Goal: Communication & Community: Answer question/provide support

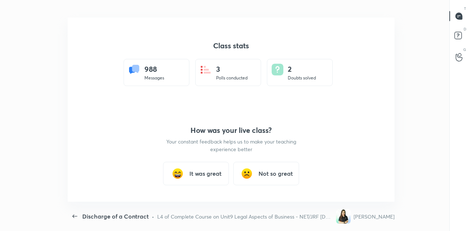
scroll to position [2, 0]
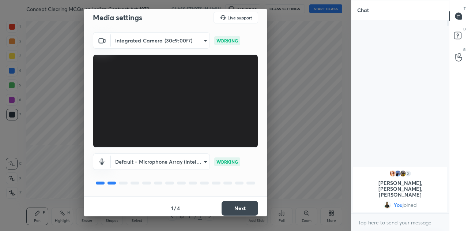
scroll to position [9, 0]
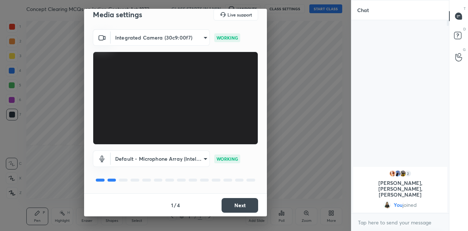
click at [229, 199] on button "Next" at bounding box center [240, 205] width 37 height 15
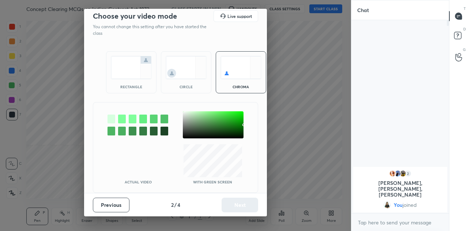
scroll to position [0, 0]
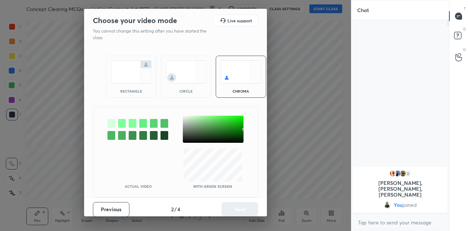
click at [120, 66] on img at bounding box center [131, 71] width 41 height 23
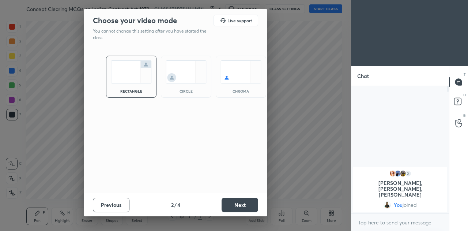
scroll to position [64, 95]
click at [235, 204] on button "Next" at bounding box center [240, 204] width 37 height 15
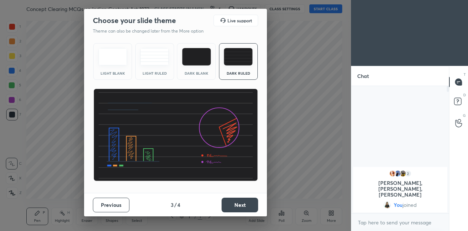
click at [239, 207] on button "Next" at bounding box center [240, 204] width 37 height 15
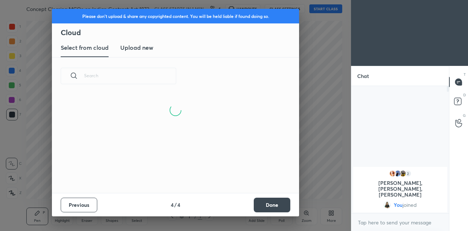
click at [141, 51] on h3 "Upload new" at bounding box center [136, 47] width 33 height 9
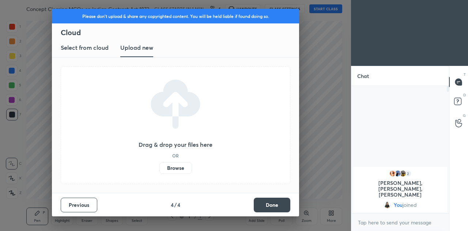
click at [178, 170] on label "Browse" at bounding box center [175, 168] width 33 height 12
click at [159, 170] on input "Browse" at bounding box center [159, 168] width 0 height 12
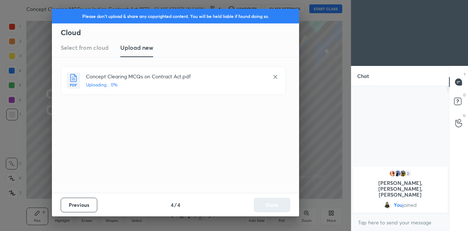
click at [268, 208] on div "Previous 4 / 4 Done" at bounding box center [175, 204] width 247 height 23
click at [269, 201] on button "Done" at bounding box center [272, 204] width 37 height 15
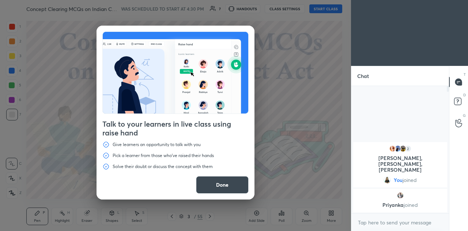
click at [237, 183] on button "Done" at bounding box center [222, 185] width 53 height 18
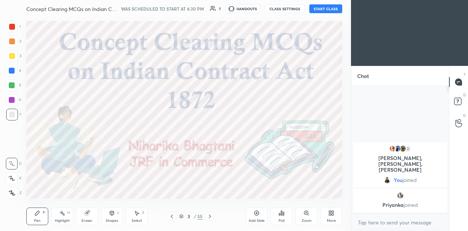
click at [323, 8] on button "START CLASS" at bounding box center [325, 8] width 33 height 9
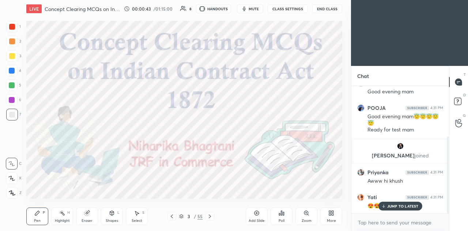
scroll to position [110, 0]
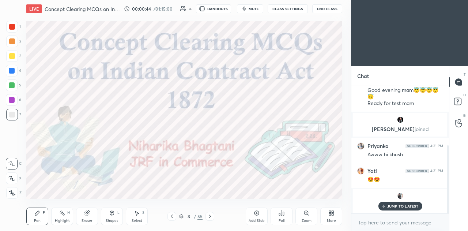
click at [395, 207] on p "JUMP TO LATEST" at bounding box center [402, 206] width 31 height 4
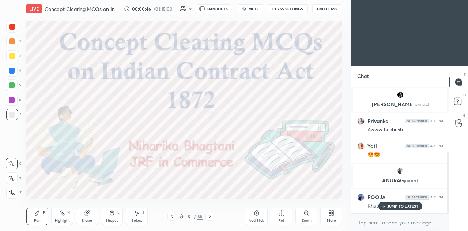
click at [402, 204] on p "JUMP TO LATEST" at bounding box center [402, 206] width 31 height 4
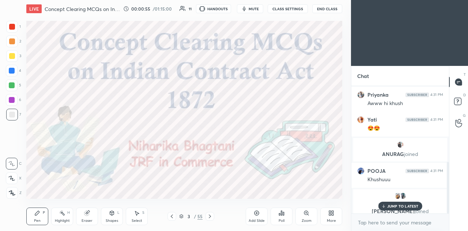
scroll to position [187, 0]
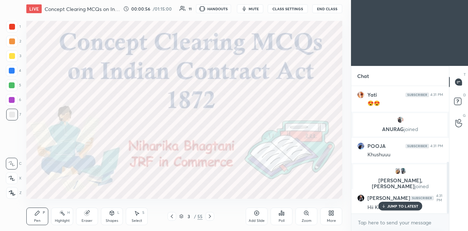
click at [406, 204] on p "JUMP TO LATEST" at bounding box center [402, 206] width 31 height 4
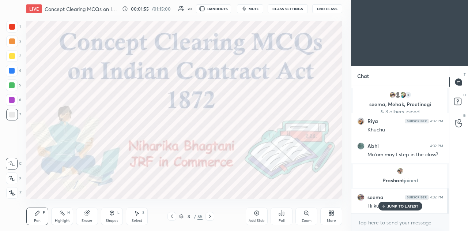
scroll to position [541, 0]
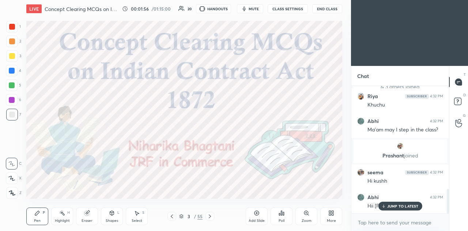
click at [405, 207] on p "JUMP TO LATEST" at bounding box center [402, 206] width 31 height 4
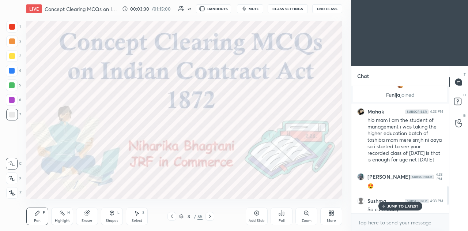
scroll to position [757, 0]
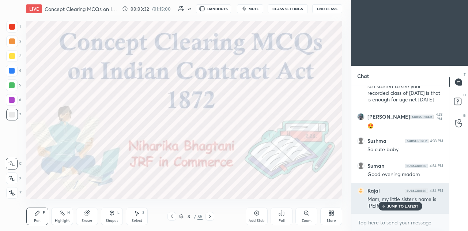
click at [397, 204] on p "JUMP TO LATEST" at bounding box center [402, 206] width 31 height 4
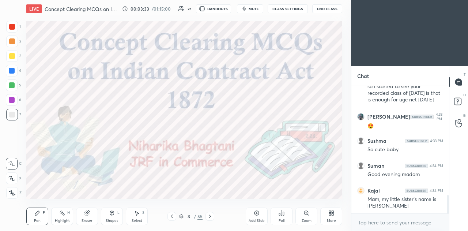
scroll to position [782, 0]
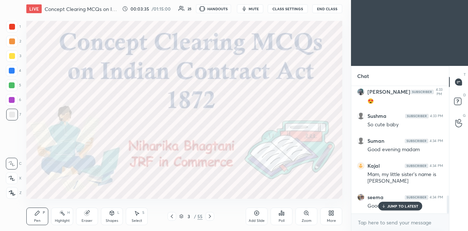
click at [395, 205] on p "JUMP TO LATEST" at bounding box center [402, 206] width 31 height 4
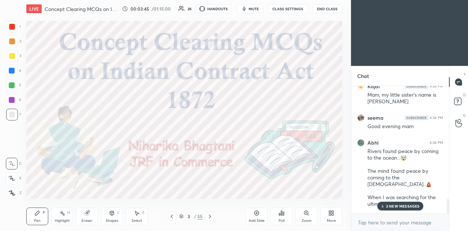
scroll to position [987, 0]
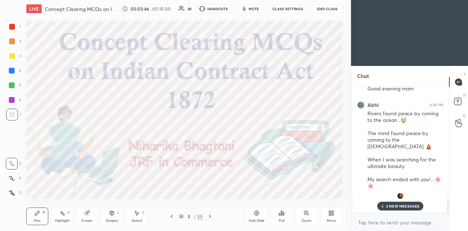
click at [210, 216] on icon at bounding box center [210, 216] width 2 height 4
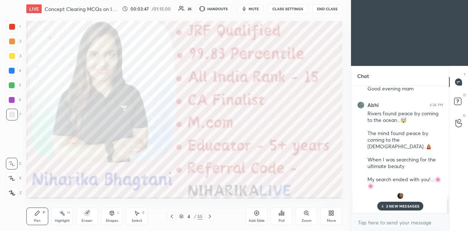
click at [392, 205] on p "2 NEW MESSAGES" at bounding box center [403, 206] width 34 height 4
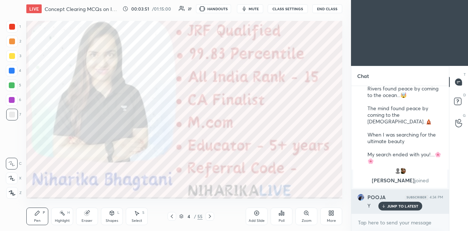
click at [397, 206] on p "JUMP TO LATEST" at bounding box center [402, 206] width 31 height 4
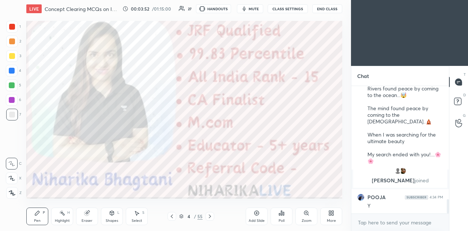
click at [211, 218] on icon at bounding box center [210, 216] width 6 height 6
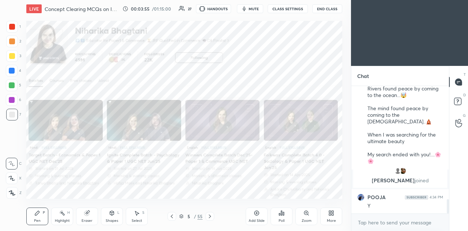
scroll to position [1044, 0]
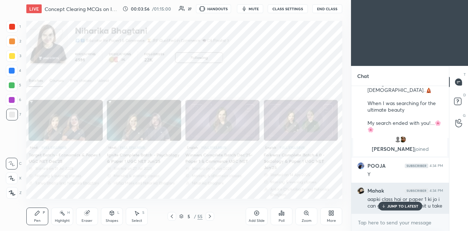
click at [404, 204] on p "JUMP TO LATEST" at bounding box center [402, 206] width 31 height 4
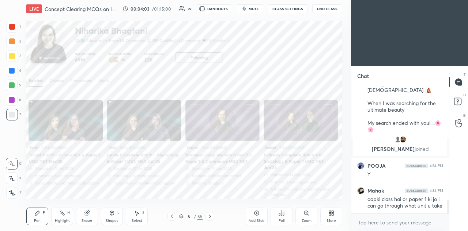
click at [172, 221] on div "Pen P Highlight H Eraser Shapes L Select S 5 / 55 Add Slide Poll Zoom More" at bounding box center [184, 216] width 316 height 29
click at [210, 219] on div at bounding box center [210, 216] width 9 height 9
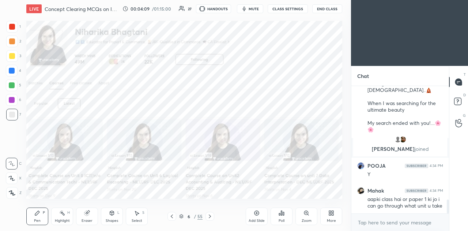
click at [210, 217] on icon at bounding box center [210, 216] width 6 height 6
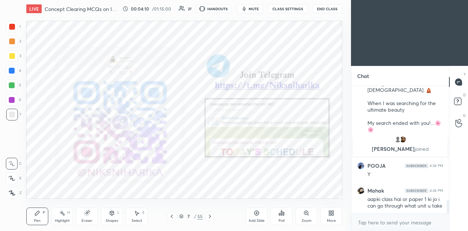
scroll to position [1082, 0]
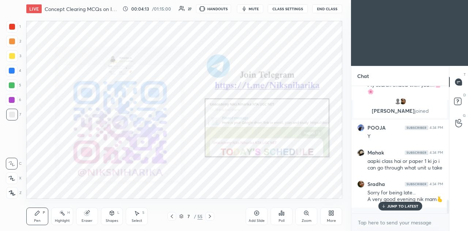
click at [12, 86] on div at bounding box center [12, 85] width 6 height 6
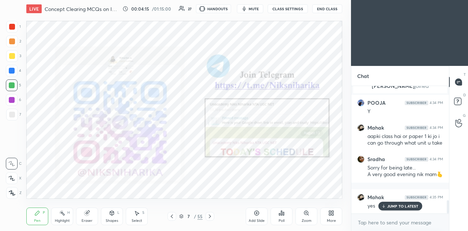
click at [393, 203] on div "JUMP TO LATEST" at bounding box center [400, 206] width 44 height 9
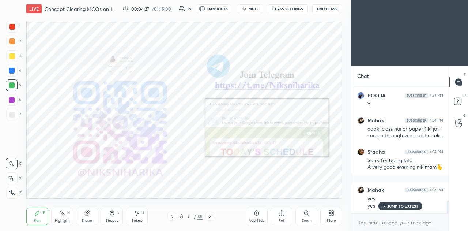
click at [211, 218] on icon at bounding box center [210, 216] width 6 height 6
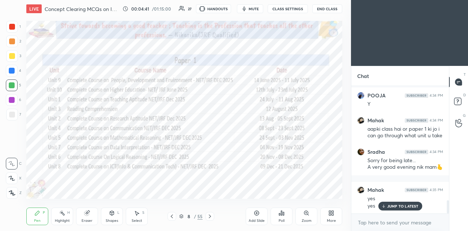
scroll to position [1140, 0]
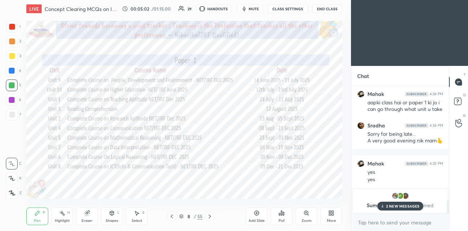
click at [13, 100] on div at bounding box center [12, 100] width 6 height 6
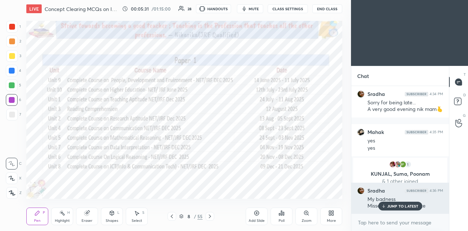
click at [387, 203] on div "JUMP TO LATEST" at bounding box center [400, 206] width 44 height 9
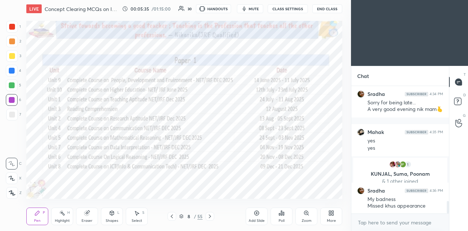
click at [211, 218] on icon at bounding box center [210, 216] width 6 height 6
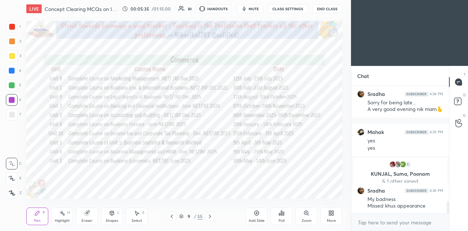
scroll to position [1197, 0]
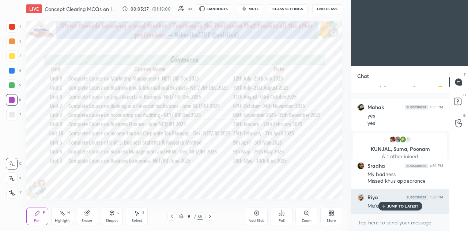
click at [402, 207] on p "JUMP TO LATEST" at bounding box center [402, 206] width 31 height 4
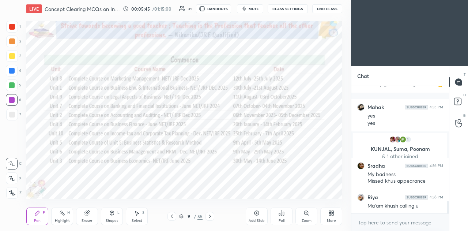
scroll to position [1254, 0]
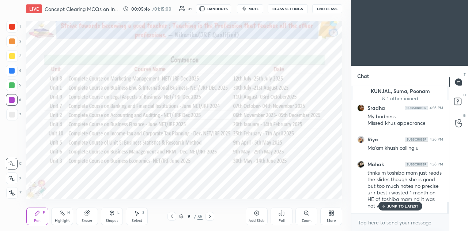
click at [210, 216] on icon at bounding box center [210, 216] width 2 height 4
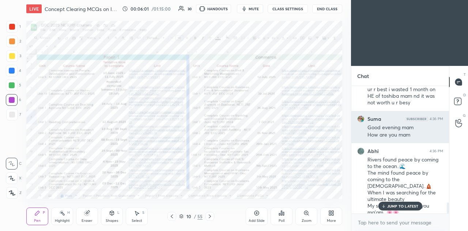
scroll to position [1321, 0]
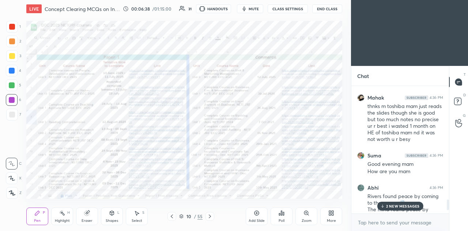
click at [394, 205] on p "2 NEW MESSAGES" at bounding box center [403, 206] width 34 height 4
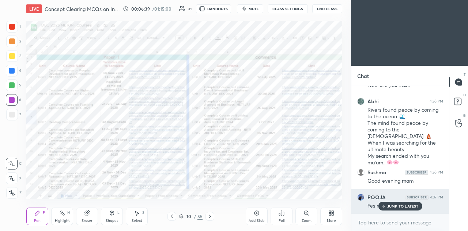
click at [395, 205] on p "JUMP TO LATEST" at bounding box center [402, 206] width 31 height 4
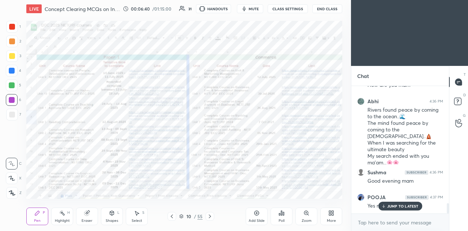
scroll to position [1439, 0]
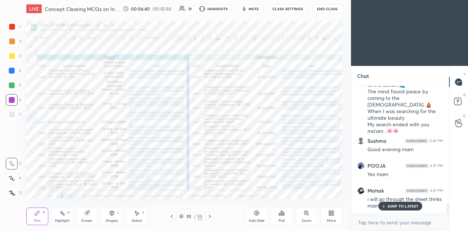
click at [399, 206] on p "JUMP TO LATEST" at bounding box center [402, 206] width 31 height 4
click at [208, 217] on icon at bounding box center [210, 216] width 6 height 6
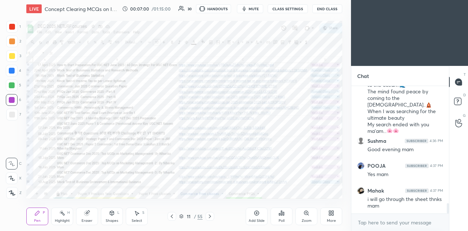
click at [173, 217] on icon at bounding box center [172, 216] width 6 height 6
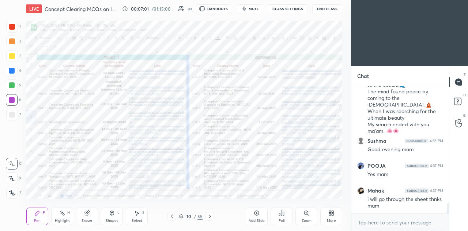
click at [212, 219] on div at bounding box center [210, 216] width 9 height 9
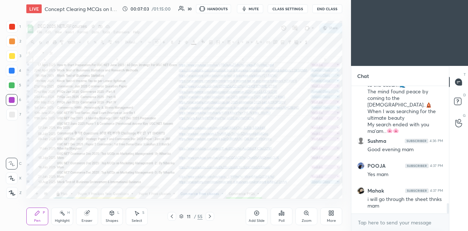
click at [173, 218] on icon at bounding box center [172, 216] width 6 height 6
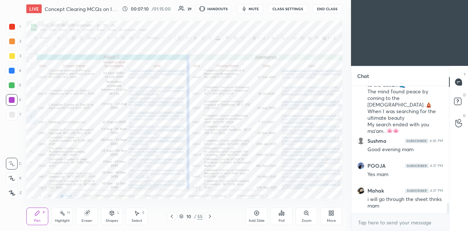
click at [254, 211] on icon at bounding box center [257, 213] width 6 height 6
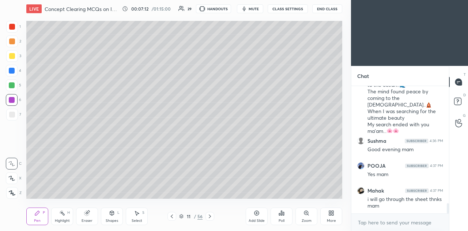
click at [14, 116] on div at bounding box center [12, 115] width 6 height 6
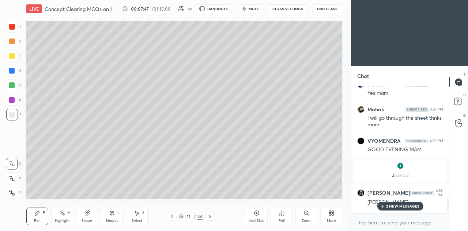
scroll to position [1243, 0]
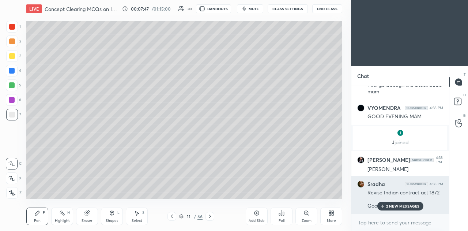
click at [393, 206] on p "2 NEW MESSAGES" at bounding box center [403, 206] width 34 height 4
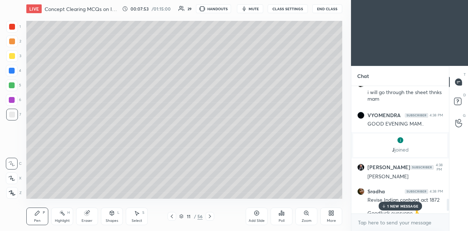
scroll to position [1268, 0]
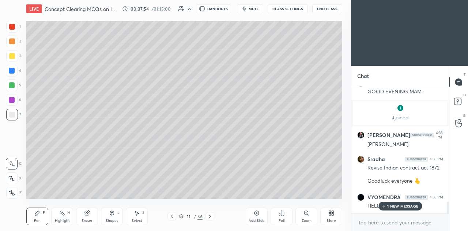
click at [400, 206] on p "1 NEW MESSAGE" at bounding box center [402, 206] width 31 height 4
click at [210, 217] on icon at bounding box center [210, 216] width 2 height 4
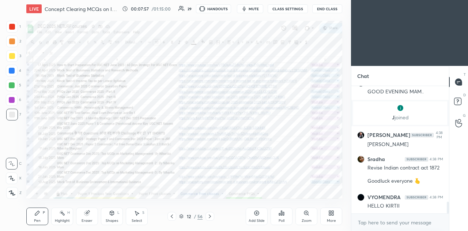
click at [209, 218] on icon at bounding box center [210, 216] width 6 height 6
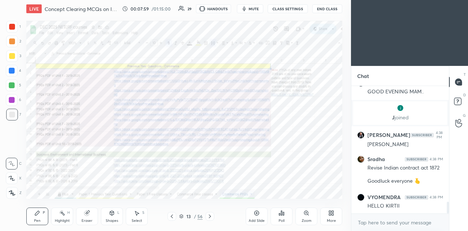
click at [211, 215] on icon at bounding box center [210, 216] width 6 height 6
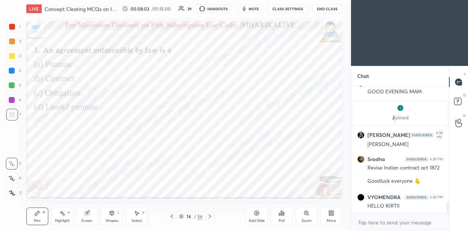
click at [13, 87] on div at bounding box center [12, 85] width 6 height 6
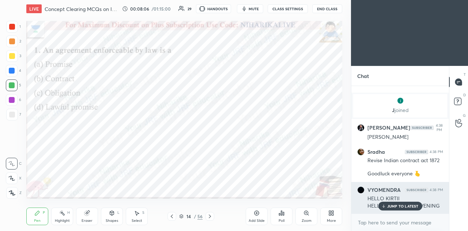
click at [399, 207] on p "JUMP TO LATEST" at bounding box center [402, 206] width 31 height 4
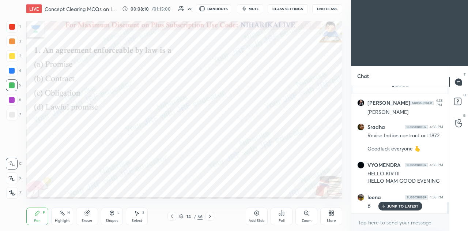
scroll to position [1325, 0]
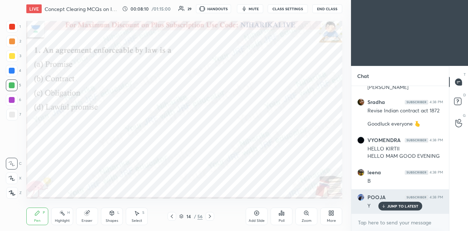
click at [388, 207] on p "JUMP TO LATEST" at bounding box center [402, 206] width 31 height 4
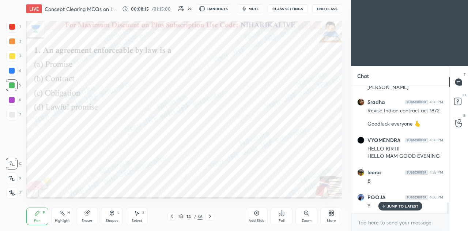
scroll to position [1350, 0]
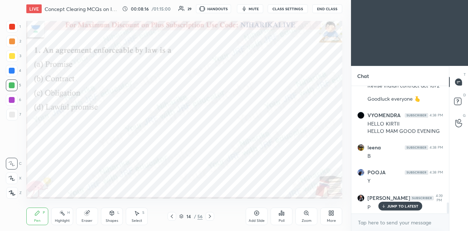
click at [14, 181] on div at bounding box center [12, 178] width 12 height 12
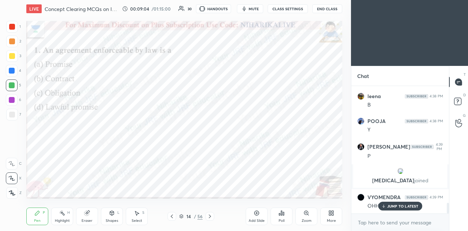
scroll to position [1433, 0]
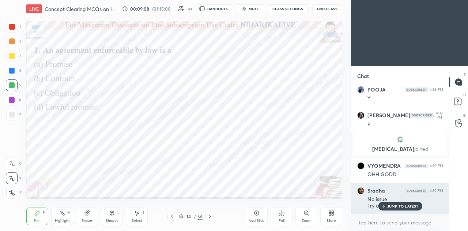
click at [402, 206] on p "JUMP TO LATEST" at bounding box center [402, 206] width 31 height 4
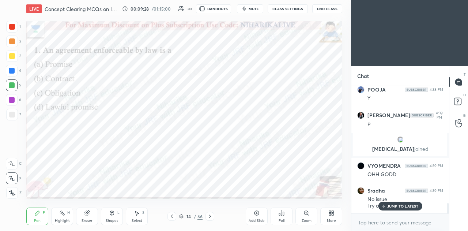
scroll to position [1458, 0]
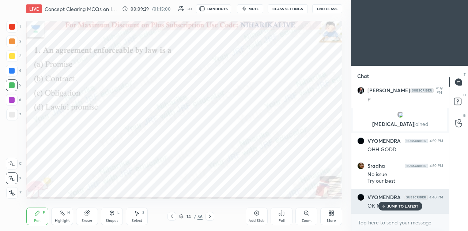
click at [391, 204] on p "JUMP TO LATEST" at bounding box center [402, 206] width 31 height 4
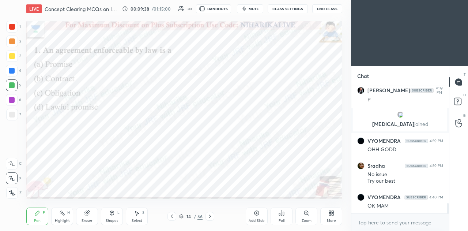
click at [182, 218] on icon at bounding box center [181, 216] width 4 height 4
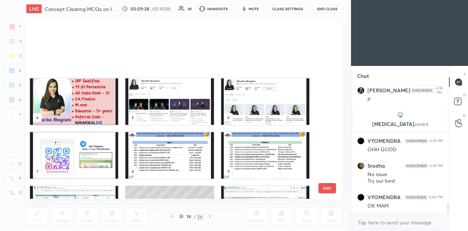
scroll to position [176, 312]
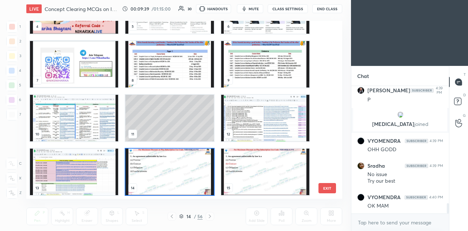
click at [165, 180] on img "grid" at bounding box center [169, 171] width 88 height 46
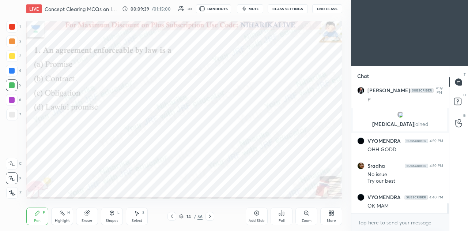
click at [165, 179] on img "grid" at bounding box center [169, 171] width 88 height 46
click at [285, 215] on div "Poll" at bounding box center [282, 216] width 22 height 18
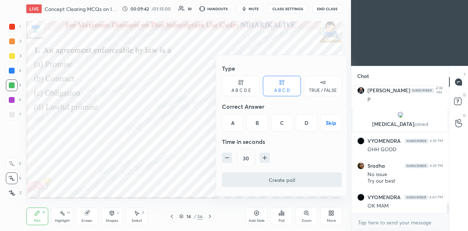
click at [258, 124] on div "B" at bounding box center [257, 123] width 22 height 18
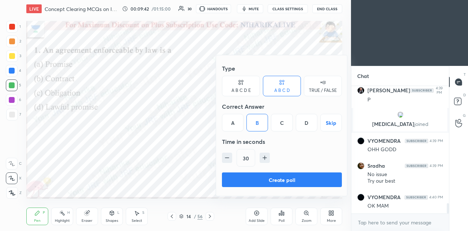
click at [270, 179] on button "Create poll" at bounding box center [282, 179] width 120 height 15
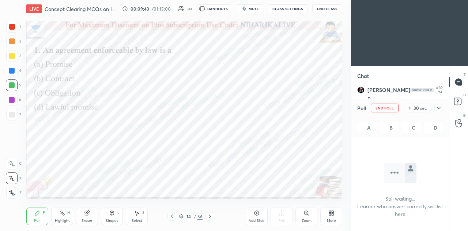
scroll to position [3, 2]
click at [437, 109] on icon at bounding box center [439, 108] width 6 height 6
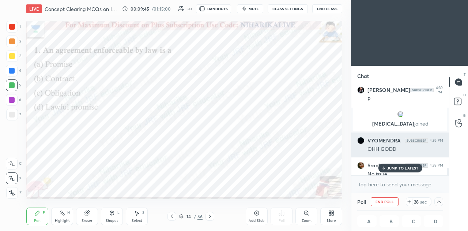
scroll to position [0, 2]
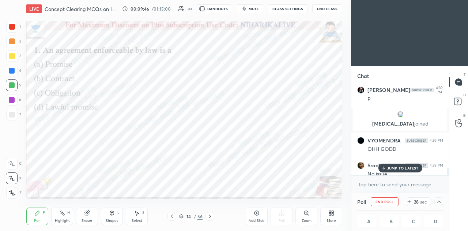
click at [401, 167] on p "JUMP TO LATEST" at bounding box center [402, 168] width 31 height 4
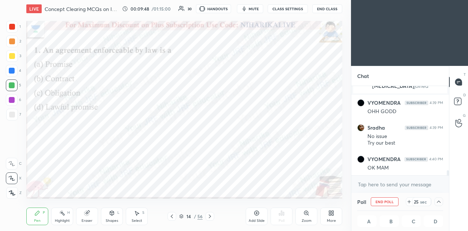
scroll to position [1521, 0]
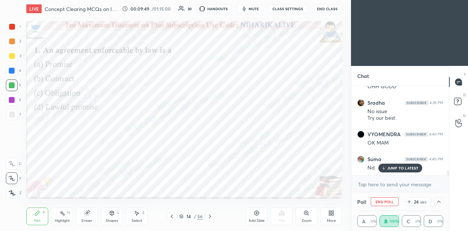
click at [396, 169] on p "JUMP TO LATEST" at bounding box center [402, 168] width 31 height 4
click at [439, 202] on icon at bounding box center [439, 202] width 6 height 6
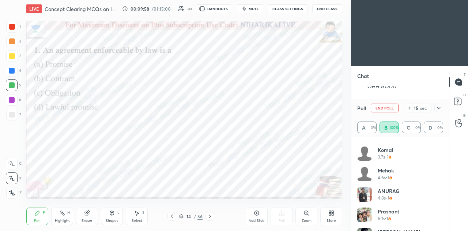
scroll to position [465, 0]
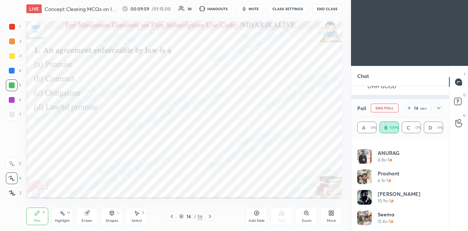
click at [440, 107] on icon at bounding box center [439, 108] width 6 height 6
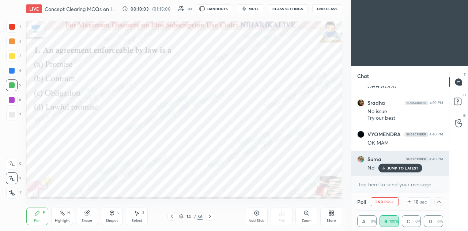
scroll to position [1546, 0]
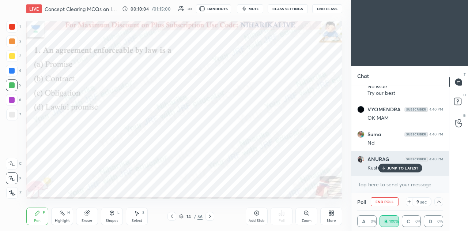
click at [403, 168] on p "JUMP TO LATEST" at bounding box center [402, 168] width 31 height 4
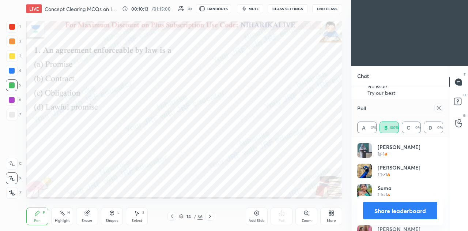
scroll to position [86, 84]
click at [440, 108] on icon at bounding box center [439, 108] width 6 height 6
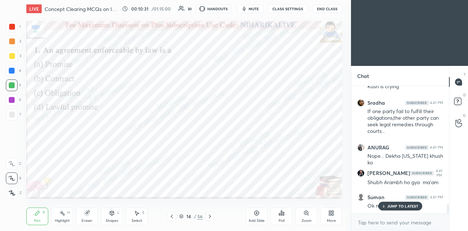
click at [209, 217] on icon at bounding box center [210, 216] width 6 height 6
click at [210, 218] on icon at bounding box center [210, 216] width 6 height 6
click at [182, 218] on icon at bounding box center [181, 216] width 4 height 4
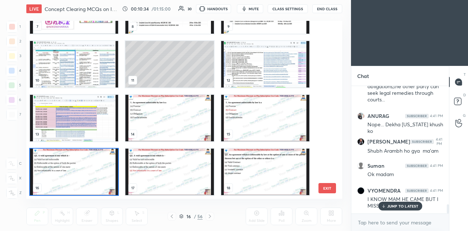
click at [102, 181] on img "grid" at bounding box center [74, 171] width 88 height 46
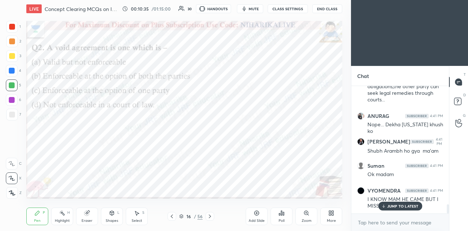
click at [102, 181] on img "grid" at bounding box center [74, 171] width 88 height 46
click at [281, 218] on div "Poll" at bounding box center [282, 216] width 22 height 18
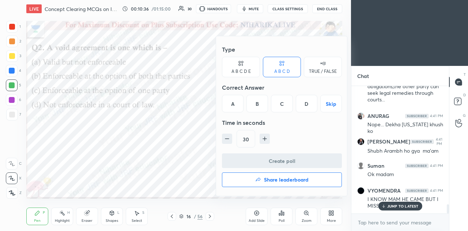
click at [303, 101] on div "D" at bounding box center [307, 104] width 22 height 18
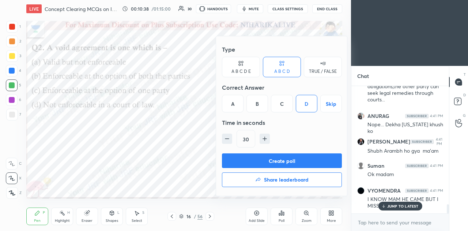
click at [298, 158] on button "Create poll" at bounding box center [282, 160] width 120 height 15
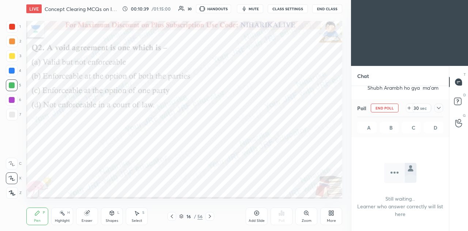
click at [437, 110] on icon at bounding box center [439, 108] width 6 height 6
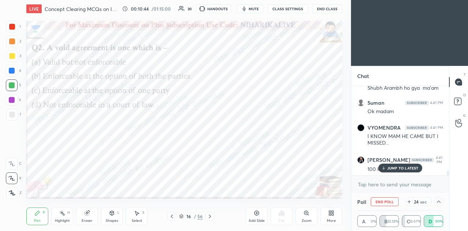
click at [400, 169] on p "JUMP TO LATEST" at bounding box center [402, 168] width 31 height 4
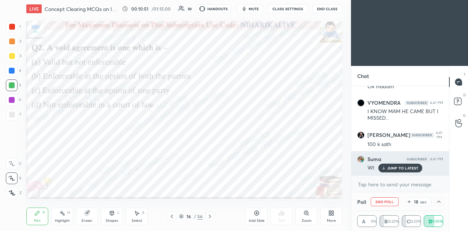
click at [397, 166] on p "JUMP TO LATEST" at bounding box center [402, 168] width 31 height 4
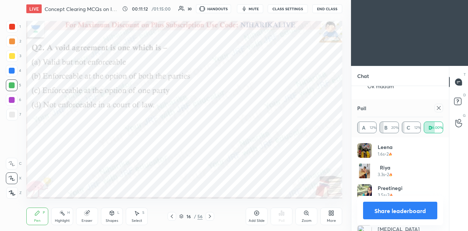
click at [437, 110] on icon at bounding box center [439, 108] width 4 height 4
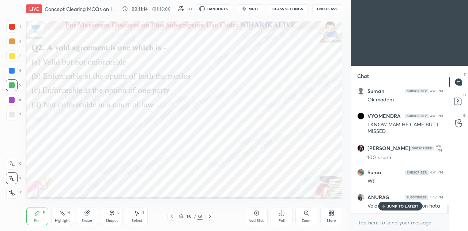
click at [395, 205] on p "JUMP TO LATEST" at bounding box center [402, 206] width 31 height 4
click at [208, 218] on icon at bounding box center [210, 216] width 6 height 6
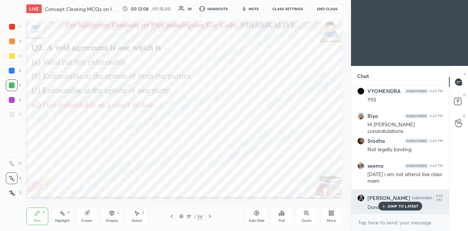
click at [397, 208] on p "JUMP TO LATEST" at bounding box center [402, 206] width 31 height 4
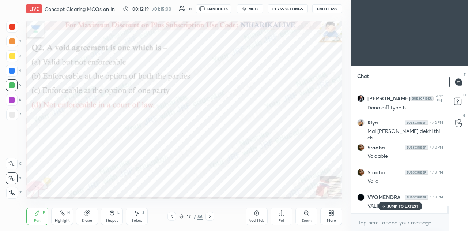
scroll to position [2114, 0]
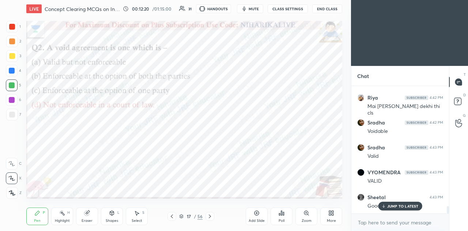
click at [180, 215] on icon at bounding box center [182, 215] width 4 height 2
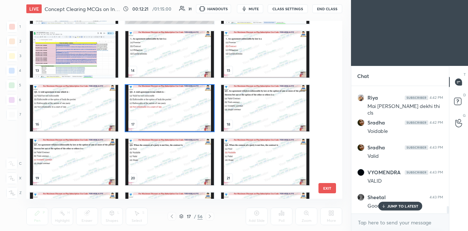
scroll to position [211, 0]
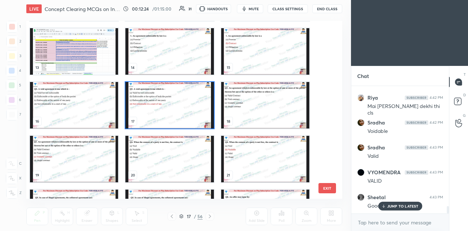
click at [248, 107] on img "grid" at bounding box center [265, 105] width 88 height 46
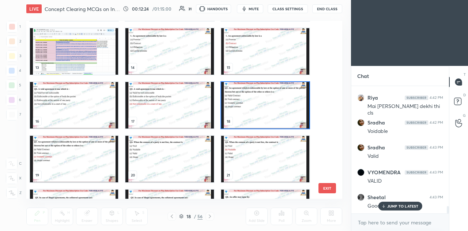
click at [248, 108] on img "grid" at bounding box center [265, 105] width 88 height 46
click at [249, 108] on img "grid" at bounding box center [265, 105] width 88 height 46
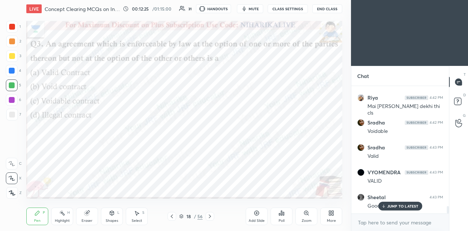
click at [282, 216] on icon at bounding box center [282, 213] width 6 height 6
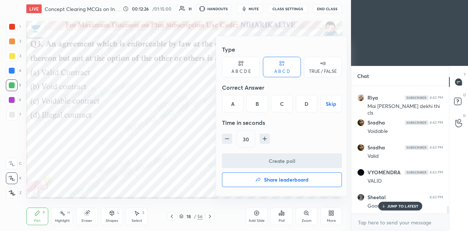
click at [282, 99] on div "C" at bounding box center [282, 104] width 22 height 18
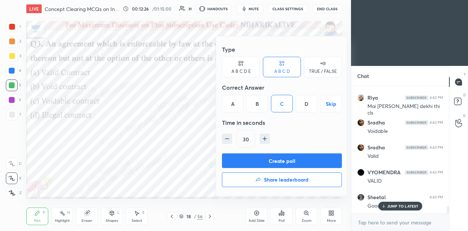
scroll to position [2139, 0]
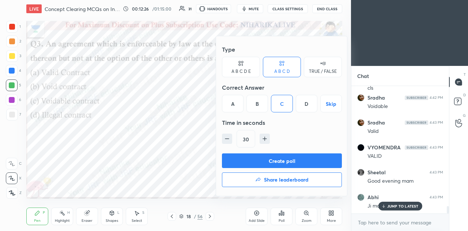
click at [284, 163] on button "Create poll" at bounding box center [282, 160] width 120 height 15
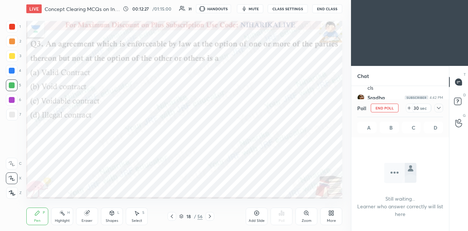
scroll to position [3, 2]
click at [439, 108] on icon at bounding box center [439, 108] width 6 height 6
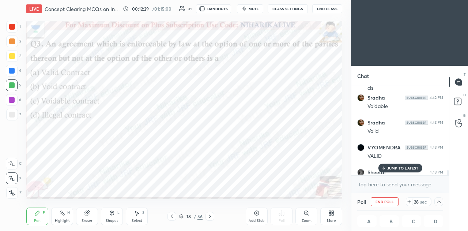
click at [402, 168] on p "JUMP TO LATEST" at bounding box center [402, 168] width 31 height 4
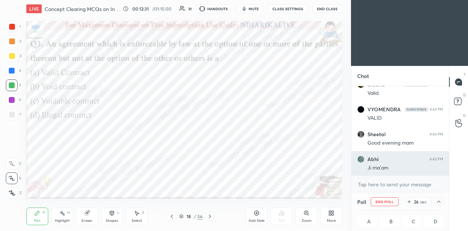
scroll to position [0, 2]
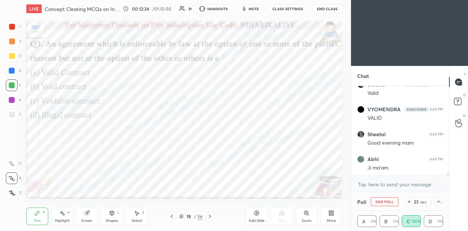
click at [439, 202] on icon at bounding box center [439, 202] width 6 height 6
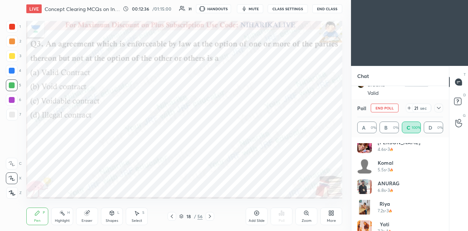
scroll to position [56, 0]
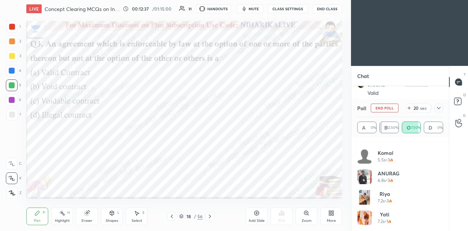
click at [436, 107] on icon at bounding box center [439, 108] width 6 height 6
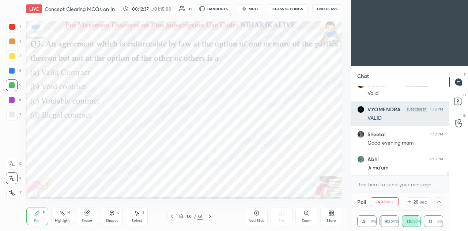
scroll to position [56, 84]
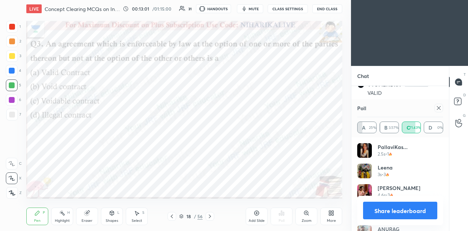
click at [440, 106] on icon at bounding box center [439, 108] width 6 height 6
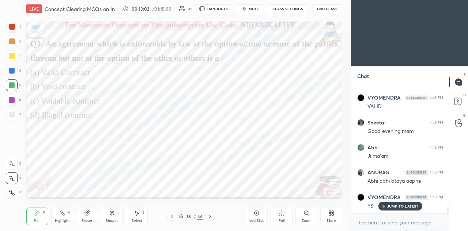
click at [396, 206] on p "JUMP TO LATEST" at bounding box center [402, 206] width 31 height 4
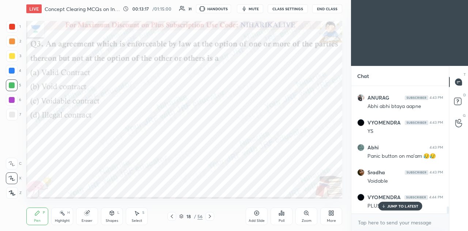
click at [212, 216] on icon at bounding box center [210, 216] width 6 height 6
click at [394, 207] on p "JUMP TO LATEST" at bounding box center [402, 206] width 31 height 4
click at [182, 216] on icon at bounding box center [182, 215] width 4 height 2
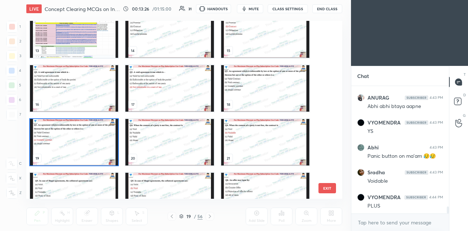
click at [165, 141] on img "grid" at bounding box center [169, 142] width 88 height 46
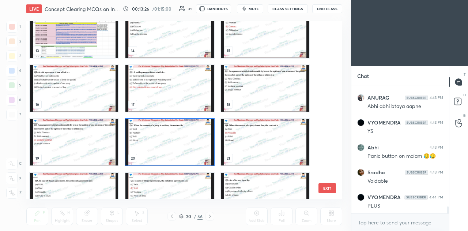
click at [165, 142] on img "grid" at bounding box center [169, 142] width 88 height 46
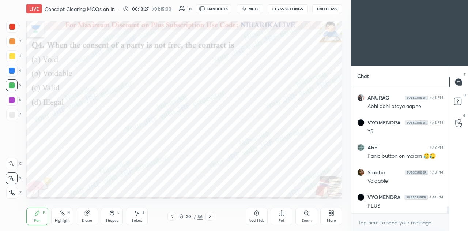
click at [282, 216] on icon at bounding box center [282, 213] width 6 height 6
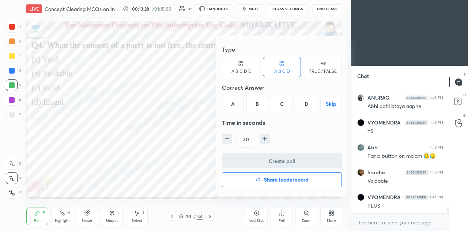
click at [259, 103] on div "B" at bounding box center [257, 104] width 22 height 18
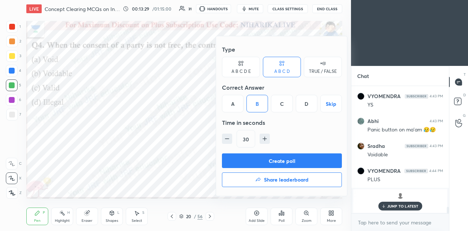
click at [263, 159] on button "Create poll" at bounding box center [282, 160] width 120 height 15
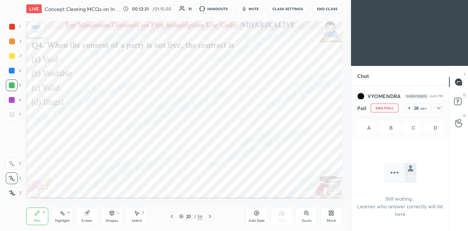
click at [439, 108] on icon at bounding box center [439, 108] width 6 height 6
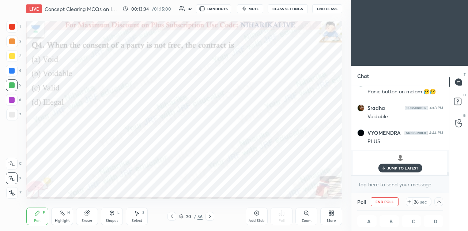
click at [390, 168] on p "JUMP TO LATEST" at bounding box center [402, 168] width 31 height 4
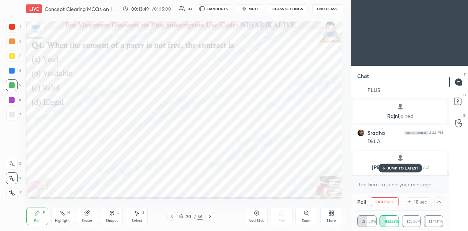
click at [12, 26] on div at bounding box center [12, 27] width 6 height 6
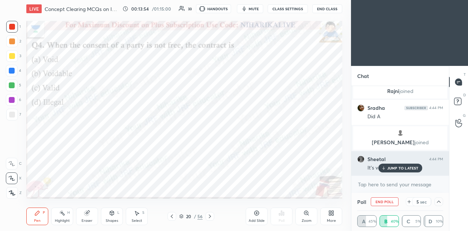
click at [390, 166] on p "JUMP TO LATEST" at bounding box center [402, 168] width 31 height 4
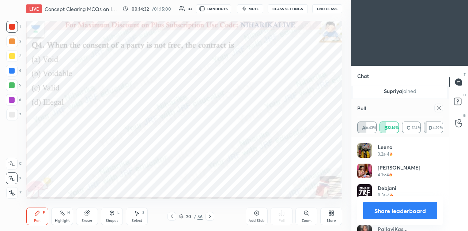
scroll to position [2025, 0]
click at [439, 109] on icon at bounding box center [439, 108] width 6 height 6
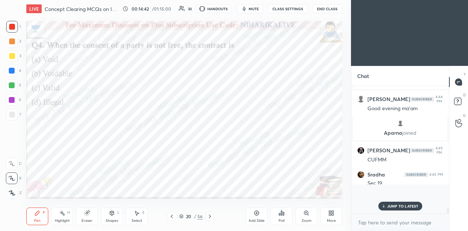
scroll to position [123, 95]
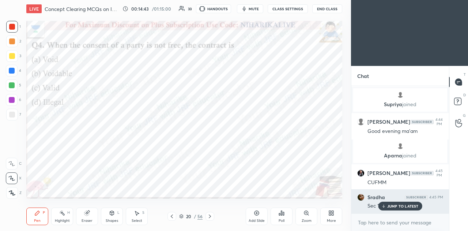
click at [404, 209] on div "JUMP TO LATEST" at bounding box center [400, 206] width 44 height 9
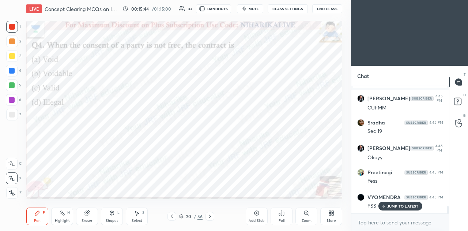
scroll to position [2088, 0]
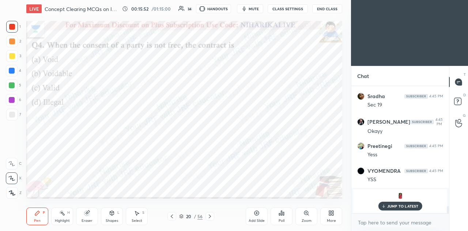
click at [210, 218] on icon at bounding box center [210, 216] width 2 height 4
click at [181, 215] on icon at bounding box center [181, 216] width 4 height 4
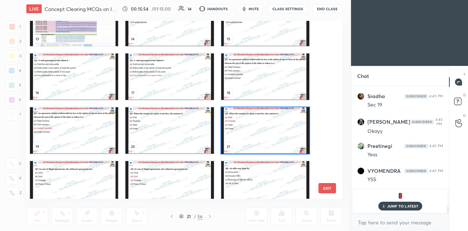
scroll to position [256, 0]
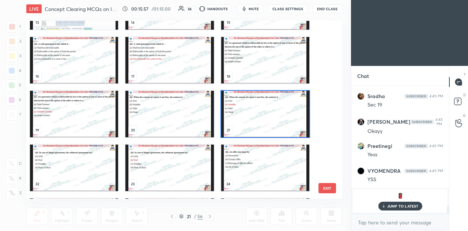
click at [99, 171] on img "grid" at bounding box center [74, 167] width 88 height 46
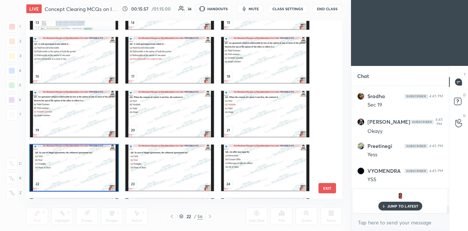
click at [99, 172] on img "grid" at bounding box center [74, 167] width 88 height 46
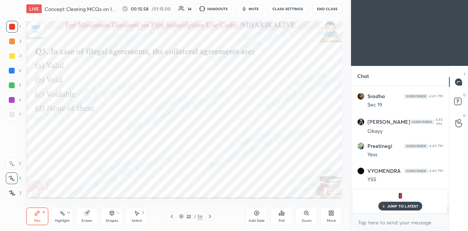
scroll to position [2113, 0]
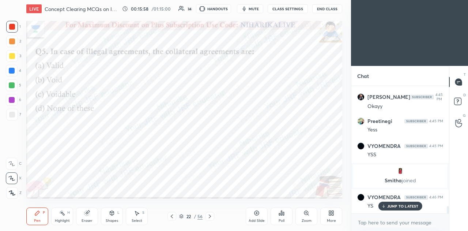
click at [284, 217] on div "Poll" at bounding box center [282, 216] width 22 height 18
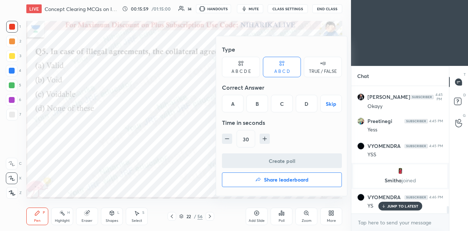
click at [260, 105] on div "B" at bounding box center [257, 104] width 22 height 18
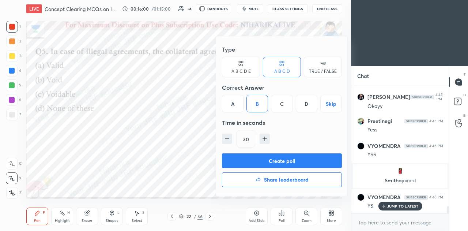
click at [267, 162] on button "Create poll" at bounding box center [282, 160] width 120 height 15
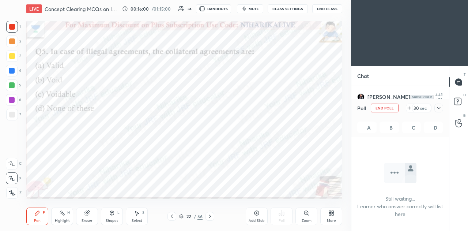
scroll to position [26, 95]
click at [439, 106] on icon at bounding box center [439, 108] width 6 height 6
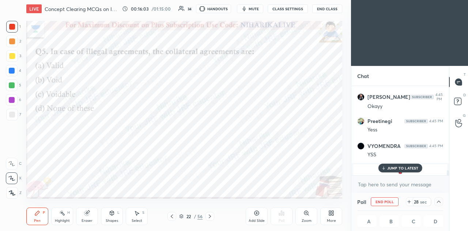
click at [395, 167] on p "JUMP TO LATEST" at bounding box center [402, 168] width 31 height 4
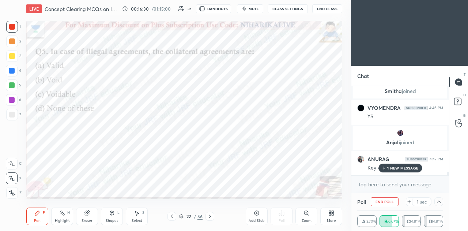
scroll to position [2126, 0]
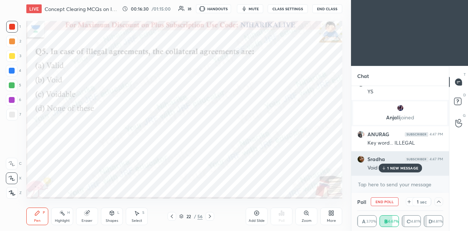
click at [405, 168] on p "1 NEW MESSAGE" at bounding box center [402, 168] width 31 height 4
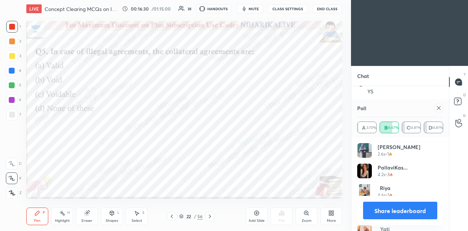
scroll to position [86, 84]
click at [111, 213] on icon at bounding box center [112, 213] width 4 height 4
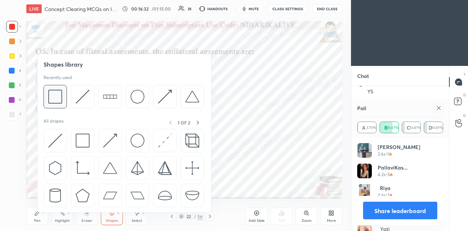
click at [59, 98] on img at bounding box center [55, 97] width 14 height 14
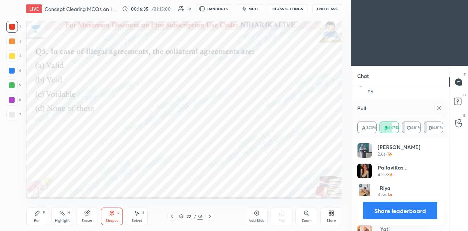
click at [34, 217] on div "Pen P" at bounding box center [37, 216] width 22 height 18
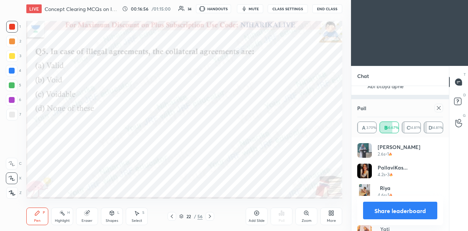
click at [439, 108] on icon at bounding box center [439, 108] width 4 height 4
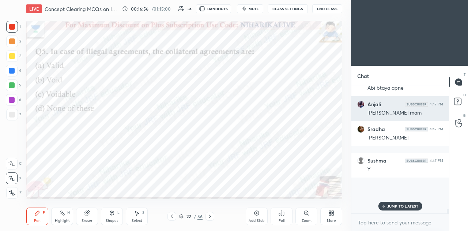
scroll to position [3, 2]
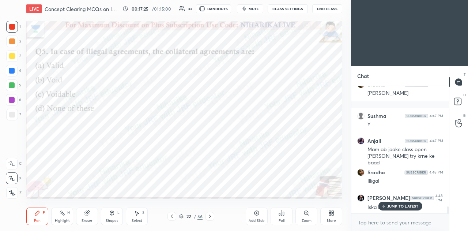
click at [208, 217] on icon at bounding box center [210, 216] width 6 height 6
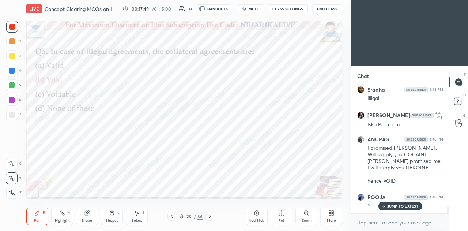
scroll to position [2382, 0]
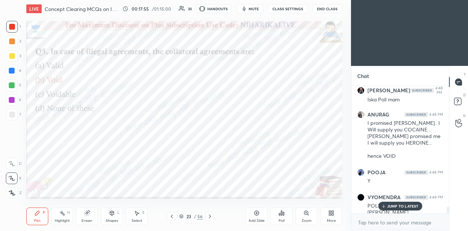
click at [89, 219] on div "Eraser" at bounding box center [87, 221] width 11 height 4
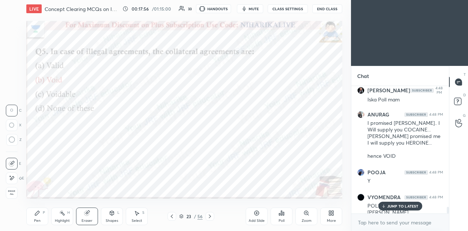
scroll to position [2414, 0]
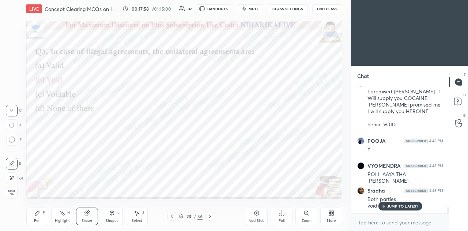
click at [38, 217] on div "Pen P" at bounding box center [37, 216] width 22 height 18
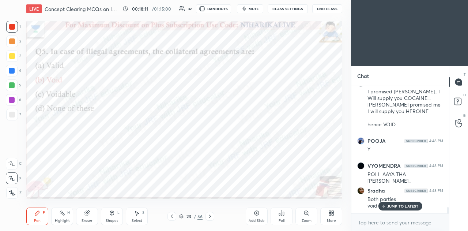
click at [10, 44] on div at bounding box center [12, 41] width 6 height 6
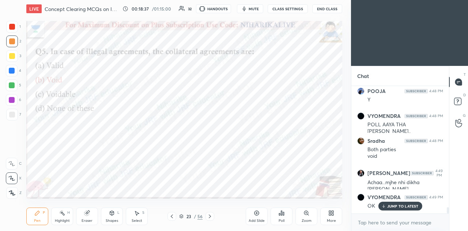
scroll to position [2488, 0]
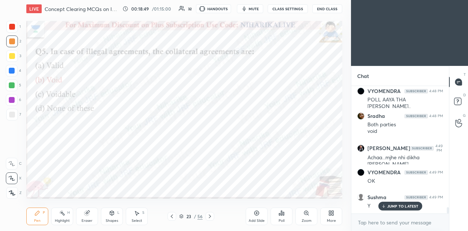
click at [388, 205] on p "JUMP TO LATEST" at bounding box center [402, 206] width 31 height 4
click at [208, 217] on icon at bounding box center [210, 216] width 6 height 6
click at [182, 216] on icon at bounding box center [181, 216] width 4 height 4
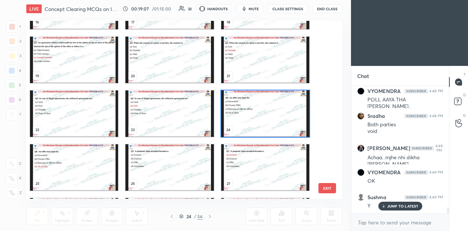
scroll to position [312, 0]
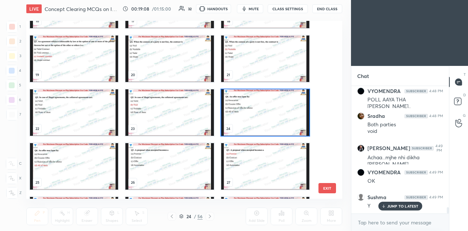
click at [251, 111] on img "grid" at bounding box center [265, 112] width 88 height 46
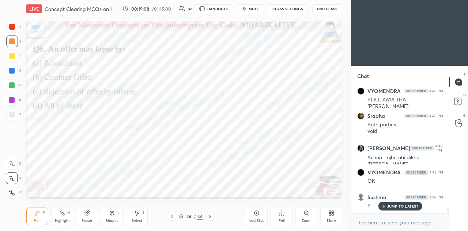
click at [250, 111] on img "grid" at bounding box center [265, 112] width 88 height 46
click at [281, 220] on div "Poll" at bounding box center [282, 221] width 6 height 4
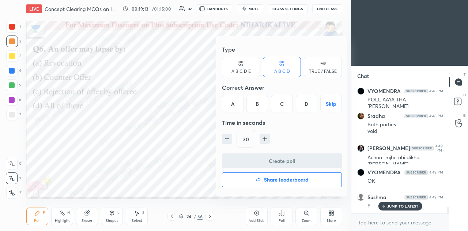
click at [306, 104] on div "D" at bounding box center [307, 104] width 22 height 18
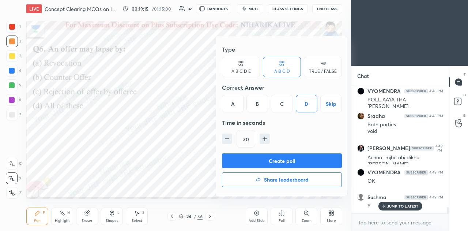
click at [298, 161] on button "Create poll" at bounding box center [282, 160] width 120 height 15
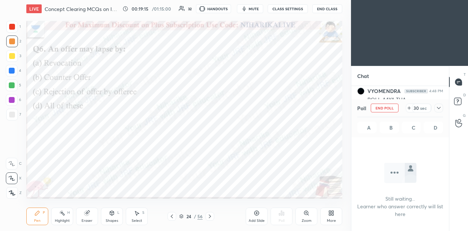
scroll to position [2, 2]
click at [439, 107] on icon at bounding box center [439, 108] width 6 height 6
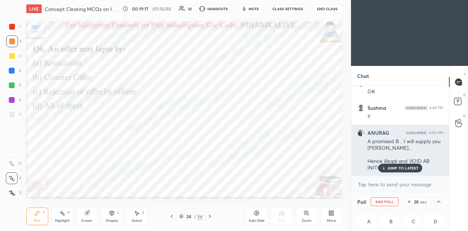
scroll to position [0, 2]
click at [394, 169] on p "JUMP TO LATEST" at bounding box center [402, 168] width 31 height 4
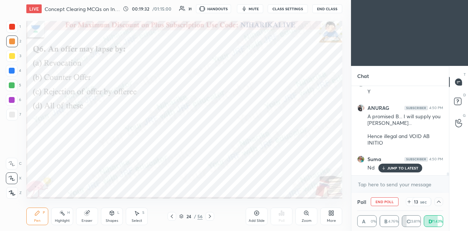
click at [388, 167] on p "JUMP TO LATEST" at bounding box center [402, 168] width 31 height 4
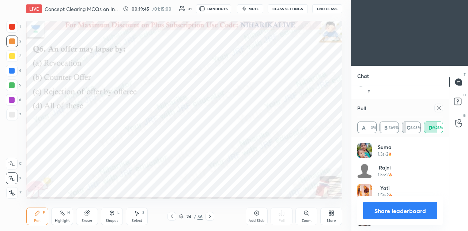
scroll to position [86, 84]
click at [439, 110] on icon at bounding box center [439, 108] width 6 height 6
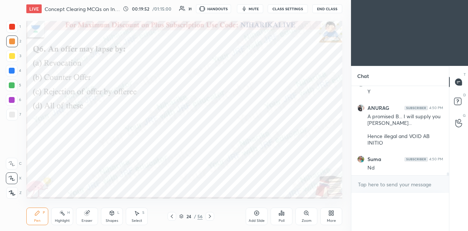
scroll to position [2587, 0]
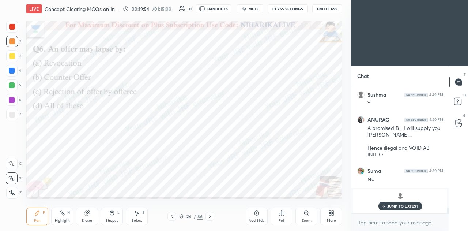
click at [394, 206] on p "JUMP TO LATEST" at bounding box center [402, 206] width 31 height 4
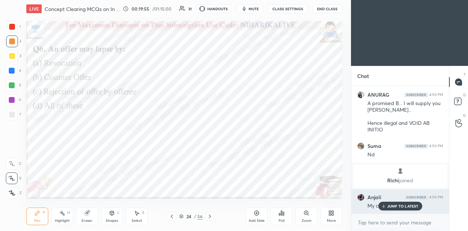
click at [399, 205] on p "JUMP TO LATEST" at bounding box center [402, 206] width 31 height 4
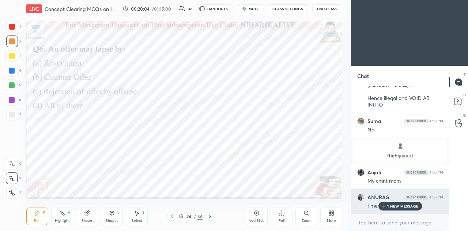
click at [396, 206] on p "1 NEW MESSAGE" at bounding box center [402, 206] width 31 height 4
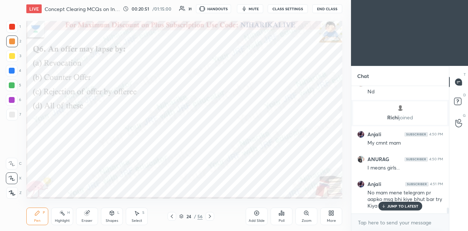
scroll to position [2703, 0]
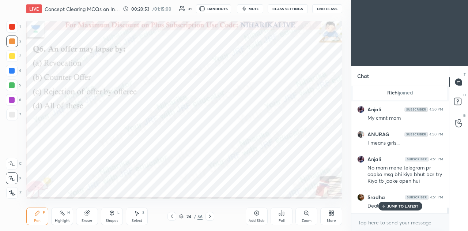
click at [210, 216] on icon at bounding box center [210, 216] width 2 height 4
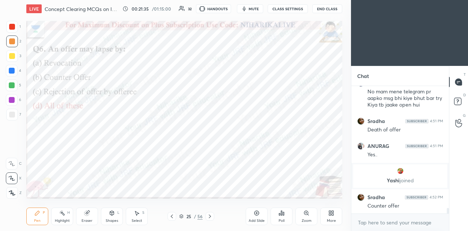
scroll to position [2818, 0]
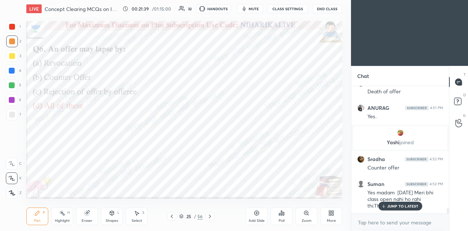
click at [211, 217] on icon at bounding box center [210, 216] width 6 height 6
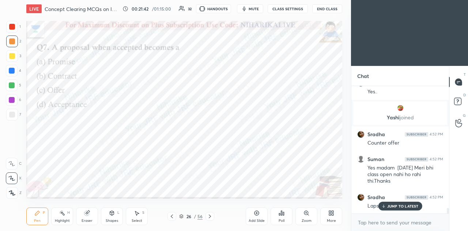
click at [183, 215] on icon at bounding box center [181, 216] width 4 height 4
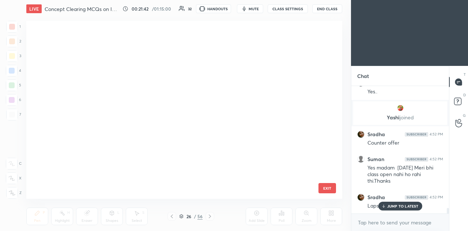
scroll to position [176, 312]
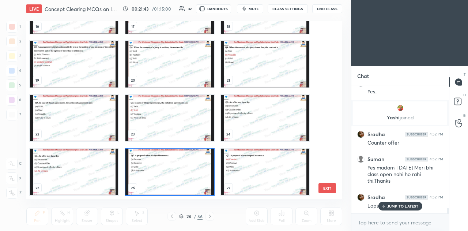
click at [178, 177] on img "grid" at bounding box center [169, 171] width 88 height 46
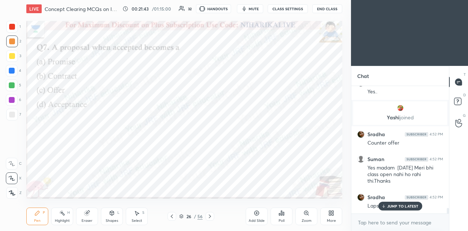
click at [178, 177] on img "grid" at bounding box center [169, 171] width 88 height 46
click at [280, 214] on icon at bounding box center [279, 214] width 1 height 2
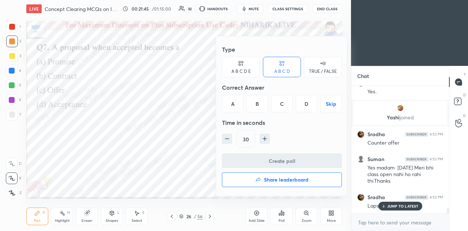
click at [235, 104] on div "A" at bounding box center [233, 104] width 22 height 18
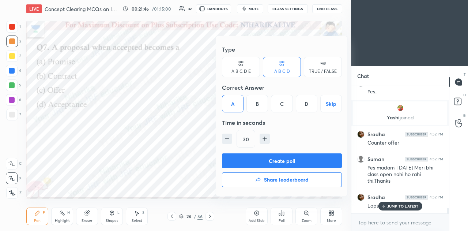
click at [268, 161] on button "Create poll" at bounding box center [282, 160] width 120 height 15
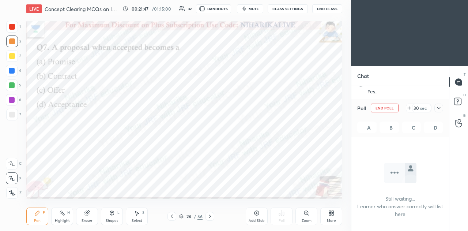
scroll to position [3, 2]
click at [434, 108] on div at bounding box center [438, 107] width 9 height 9
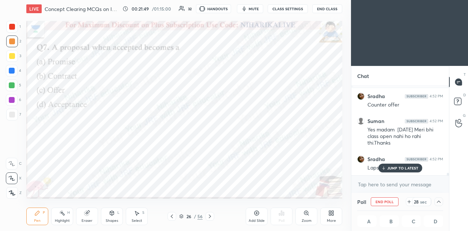
scroll to position [0, 2]
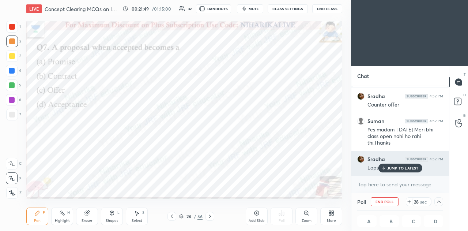
click at [394, 169] on p "JUMP TO LATEST" at bounding box center [402, 168] width 31 height 4
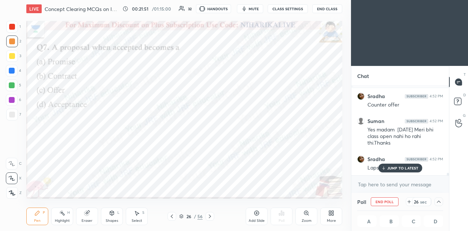
scroll to position [2938, 0]
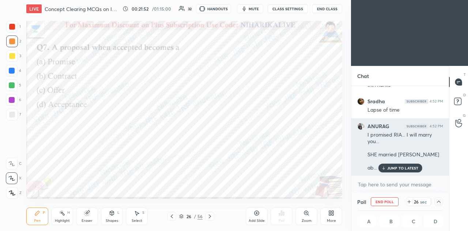
click at [406, 166] on p "JUMP TO LATEST" at bounding box center [402, 168] width 31 height 4
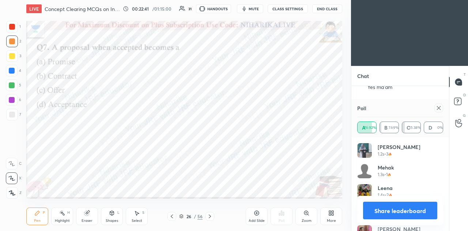
scroll to position [3102, 0]
click at [439, 108] on icon at bounding box center [439, 108] width 4 height 4
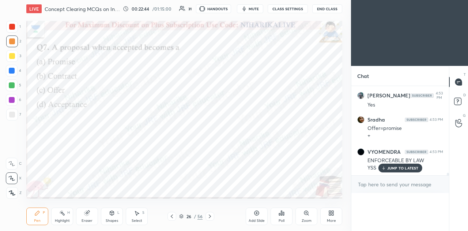
scroll to position [2, 2]
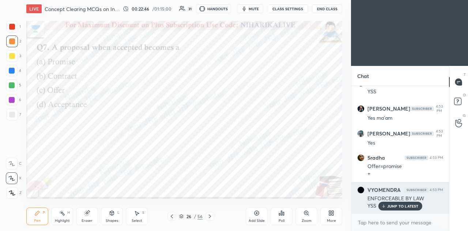
click at [391, 204] on p "JUMP TO LATEST" at bounding box center [402, 206] width 31 height 4
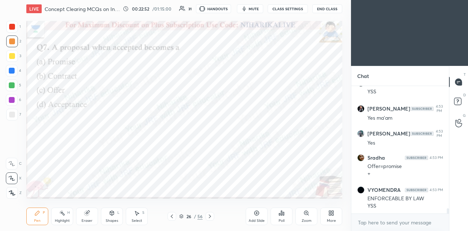
scroll to position [3095, 0]
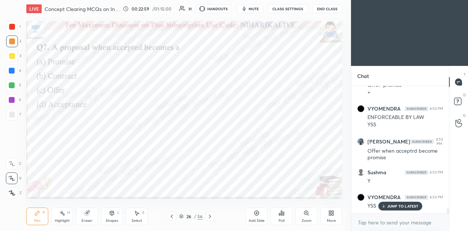
click at [182, 215] on icon at bounding box center [182, 215] width 4 height 2
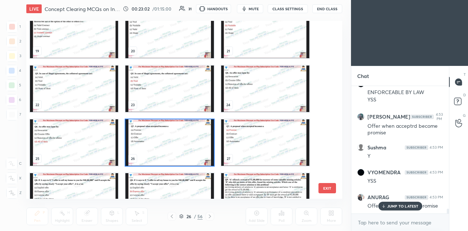
click at [237, 139] on img "grid" at bounding box center [265, 142] width 88 height 46
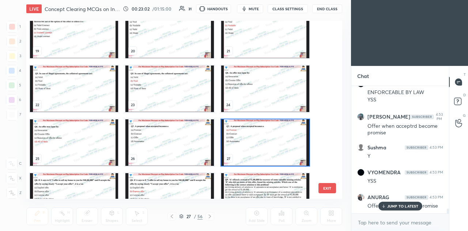
click at [236, 139] on img "grid" at bounding box center [265, 142] width 88 height 46
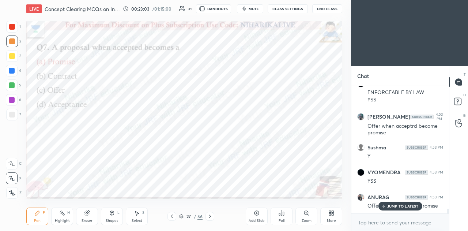
click at [235, 141] on img "grid" at bounding box center [265, 142] width 88 height 46
click at [182, 215] on icon at bounding box center [182, 215] width 4 height 2
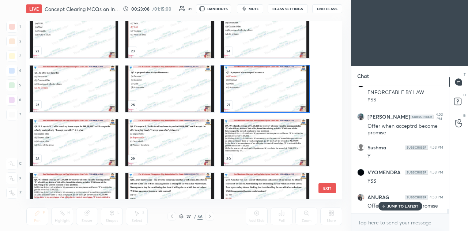
click at [94, 150] on img "grid" at bounding box center [74, 142] width 88 height 46
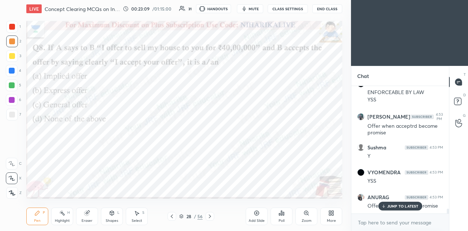
click at [280, 213] on icon at bounding box center [282, 213] width 6 height 6
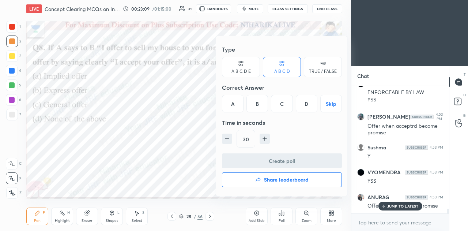
click at [262, 102] on div "B" at bounding box center [257, 104] width 22 height 18
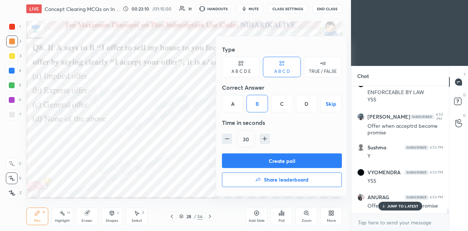
click at [262, 158] on button "Create poll" at bounding box center [282, 160] width 120 height 15
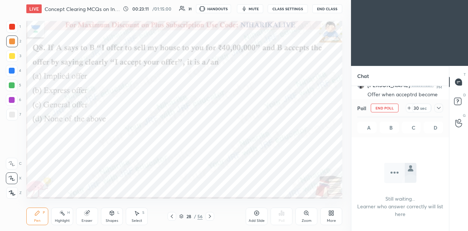
click at [439, 108] on icon at bounding box center [439, 108] width 6 height 6
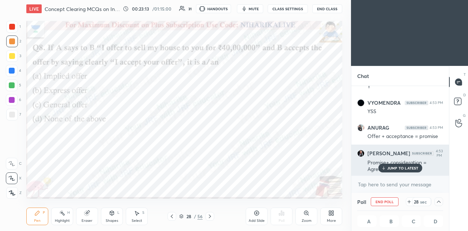
click at [400, 165] on div "JUMP TO LATEST" at bounding box center [400, 167] width 44 height 9
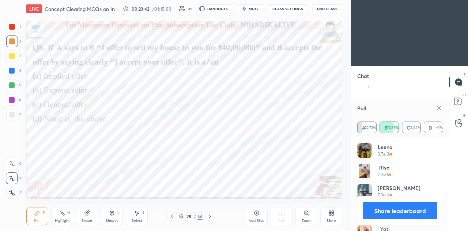
click at [439, 110] on icon at bounding box center [439, 108] width 6 height 6
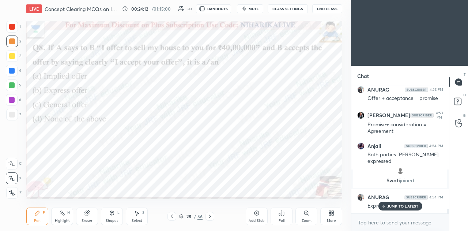
scroll to position [3302, 0]
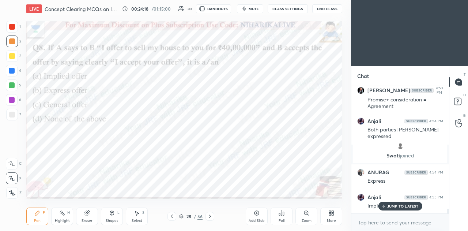
click at [284, 215] on icon at bounding box center [283, 213] width 1 height 3
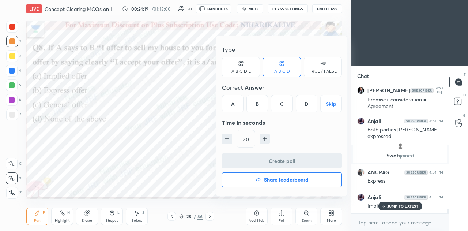
click at [278, 178] on h4 "Share leaderboard" at bounding box center [286, 179] width 45 height 5
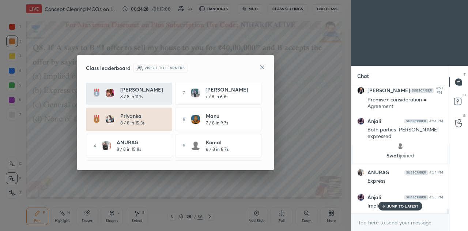
scroll to position [52, 0]
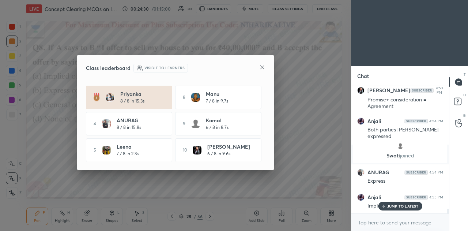
click at [261, 68] on icon at bounding box center [262, 67] width 6 height 6
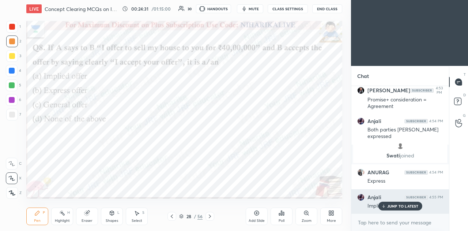
click at [394, 206] on p "JUMP TO LATEST" at bounding box center [402, 206] width 31 height 4
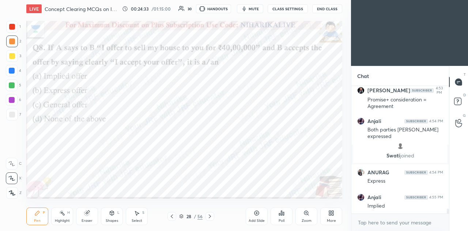
click at [210, 214] on icon at bounding box center [210, 216] width 6 height 6
click at [210, 216] on icon at bounding box center [210, 216] width 2 height 4
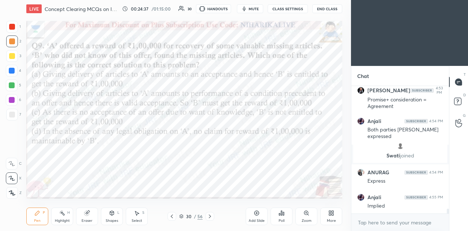
click at [183, 218] on icon at bounding box center [182, 217] width 4 height 1
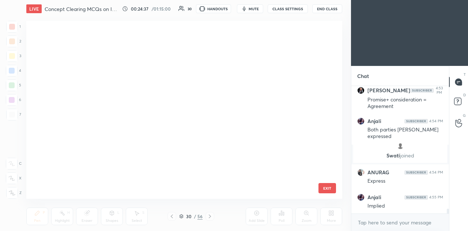
scroll to position [3, 4]
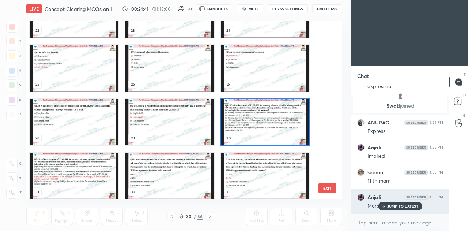
click at [391, 207] on p "JUMP TO LATEST" at bounding box center [402, 206] width 31 height 4
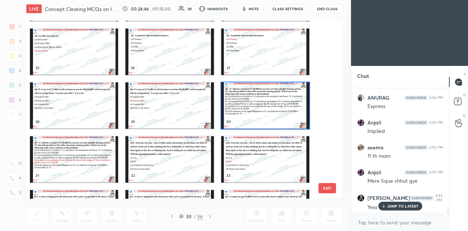
scroll to position [427, 0]
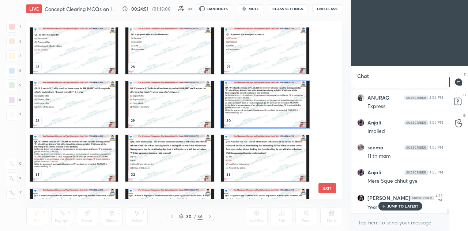
click at [262, 110] on img "grid" at bounding box center [265, 104] width 88 height 46
click at [264, 110] on img "grid" at bounding box center [265, 104] width 88 height 46
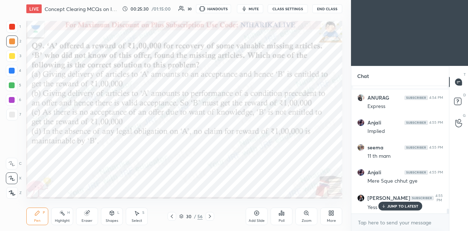
click at [283, 216] on icon at bounding box center [282, 213] width 6 height 6
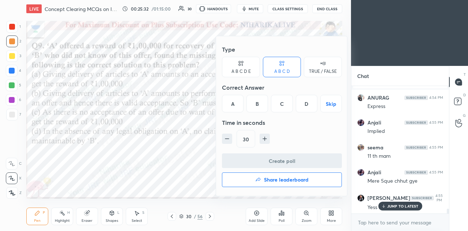
click at [283, 105] on div "C" at bounding box center [282, 104] width 22 height 18
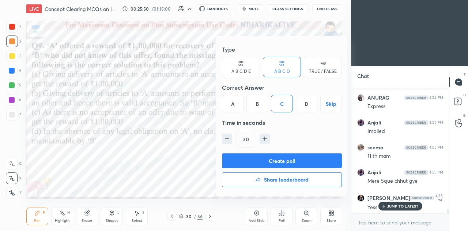
scroll to position [3402, 0]
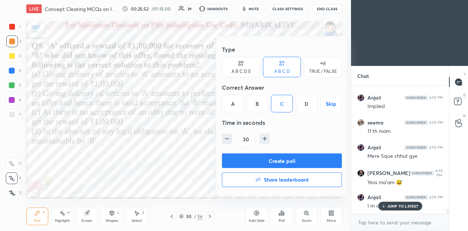
click at [385, 209] on div at bounding box center [234, 115] width 468 height 231
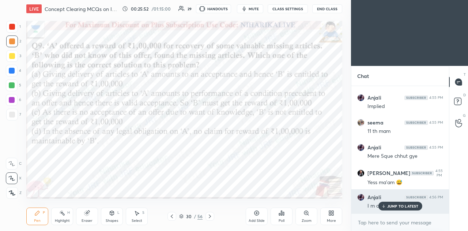
click at [387, 208] on div "JUMP TO LATEST" at bounding box center [400, 206] width 44 height 9
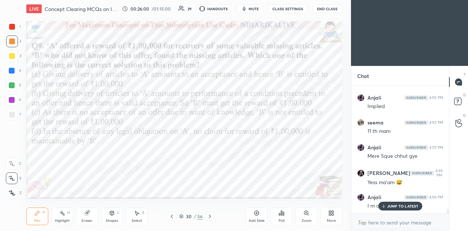
scroll to position [3427, 0]
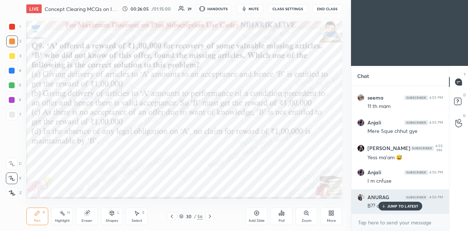
click at [396, 205] on p "JUMP TO LATEST" at bounding box center [402, 206] width 31 height 4
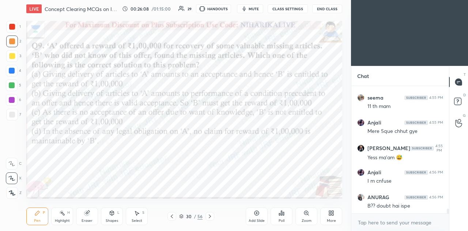
scroll to position [3452, 0]
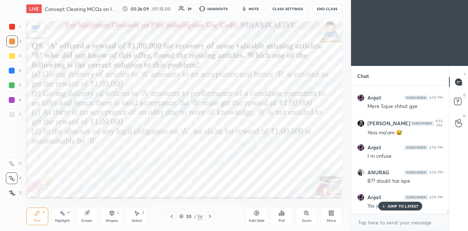
click at [388, 204] on p "JUMP TO LATEST" at bounding box center [402, 206] width 31 height 4
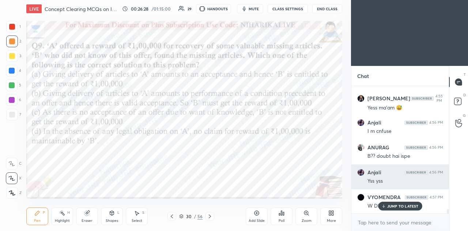
scroll to position [3501, 0]
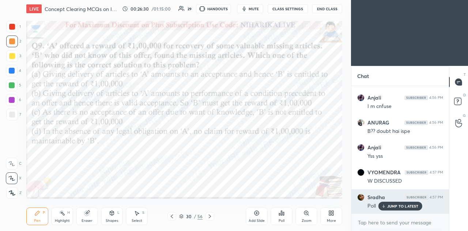
click at [393, 207] on p "JUMP TO LATEST" at bounding box center [402, 206] width 31 height 4
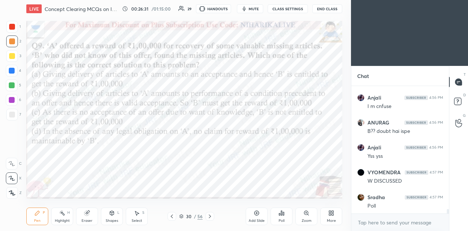
click at [282, 216] on div "Poll" at bounding box center [282, 216] width 22 height 18
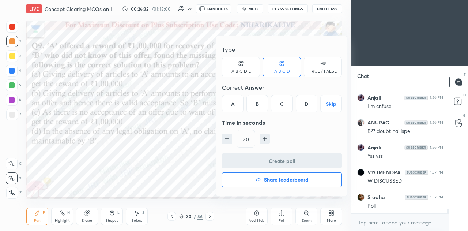
click at [286, 103] on div "C" at bounding box center [282, 104] width 22 height 18
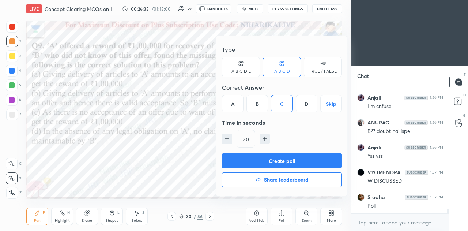
click at [194, 157] on div at bounding box center [234, 115] width 468 height 231
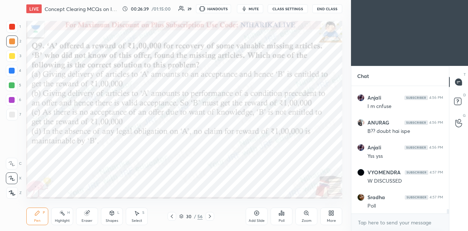
click at [283, 214] on icon at bounding box center [282, 213] width 6 height 6
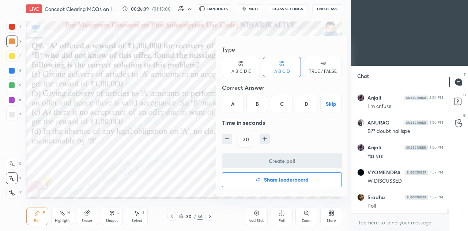
click at [279, 109] on div "C" at bounding box center [282, 104] width 22 height 18
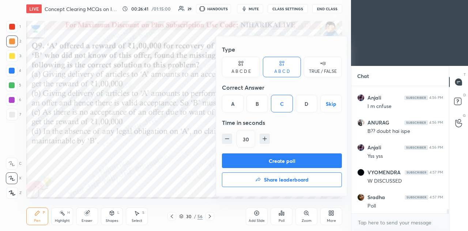
click at [273, 162] on button "Create poll" at bounding box center [282, 160] width 120 height 15
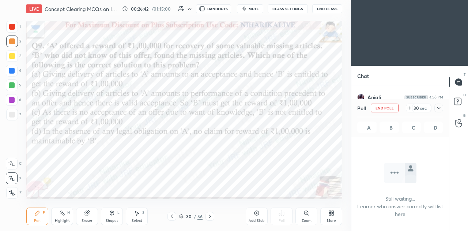
scroll to position [26, 95]
click at [440, 107] on icon at bounding box center [439, 108] width 6 height 6
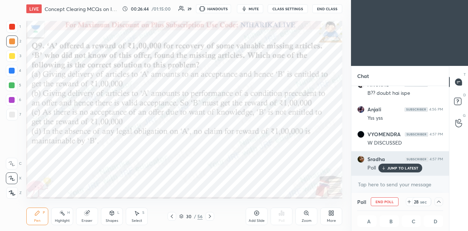
scroll to position [0, 2]
click at [396, 167] on p "JUMP TO LATEST" at bounding box center [402, 168] width 31 height 4
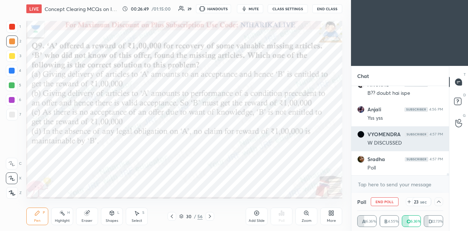
scroll to position [3564, 0]
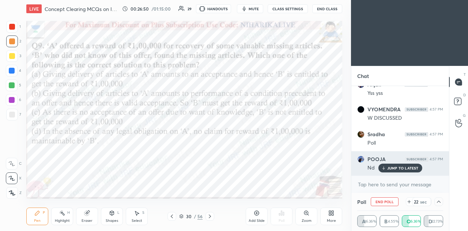
click at [392, 168] on p "JUMP TO LATEST" at bounding box center [402, 168] width 31 height 4
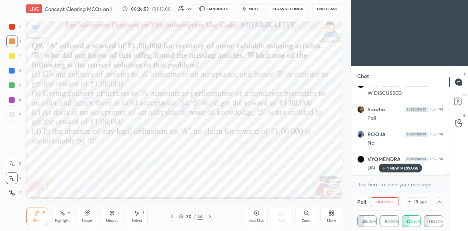
scroll to position [3614, 0]
click at [439, 204] on icon at bounding box center [439, 202] width 6 height 6
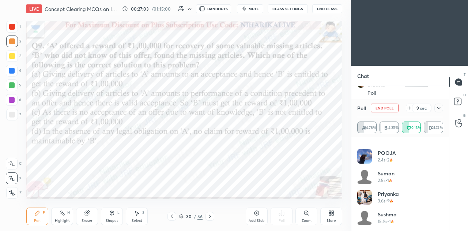
scroll to position [0, 0]
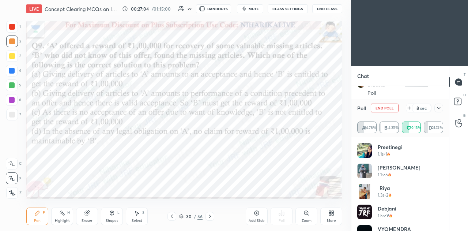
click at [439, 107] on icon at bounding box center [439, 108] width 6 height 6
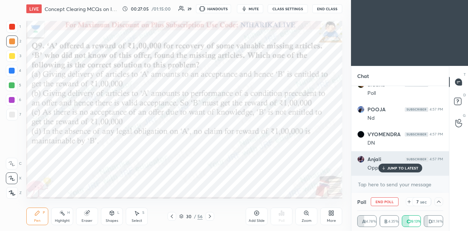
scroll to position [0, 2]
click at [401, 170] on p "JUMP TO LATEST" at bounding box center [402, 168] width 31 height 4
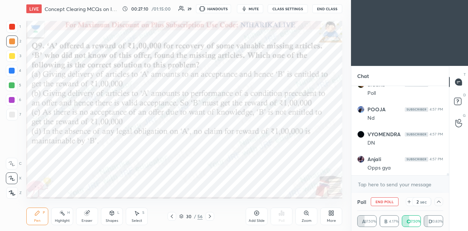
click at [440, 202] on icon at bounding box center [439, 202] width 6 height 6
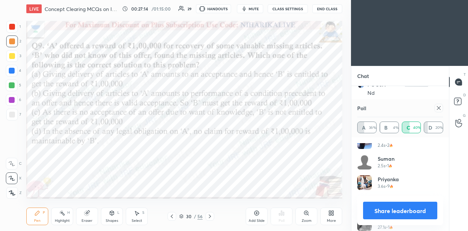
scroll to position [3664, 0]
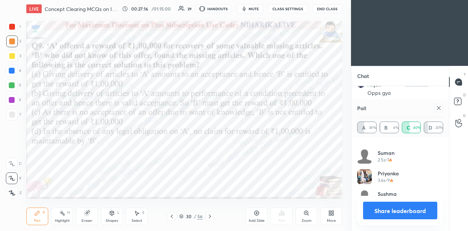
click at [440, 106] on icon at bounding box center [439, 108] width 4 height 4
type textarea "x"
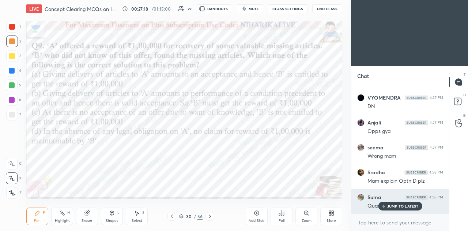
click at [400, 211] on div "Suma 4:58 PM Quasi contract" at bounding box center [400, 201] width 98 height 25
click at [391, 206] on p "JUMP TO LATEST" at bounding box center [402, 206] width 31 height 4
click at [397, 206] on p "JUMP TO LATEST" at bounding box center [402, 206] width 31 height 4
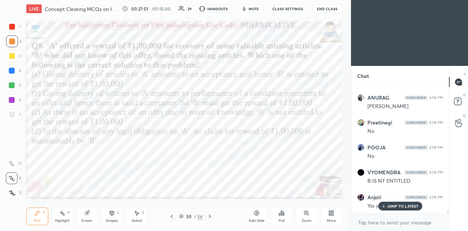
click at [392, 208] on div "JUMP TO LATEST" at bounding box center [400, 206] width 44 height 9
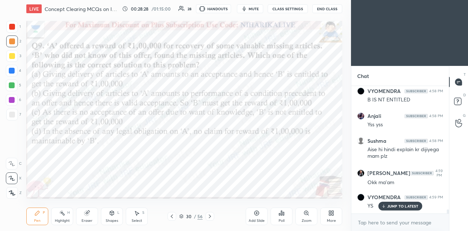
scroll to position [3881, 0]
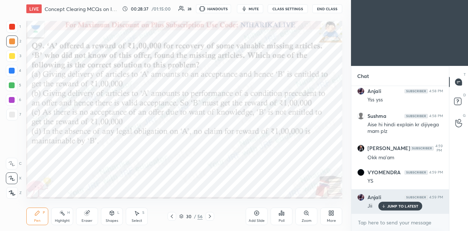
click at [398, 206] on p "JUMP TO LATEST" at bounding box center [402, 206] width 31 height 4
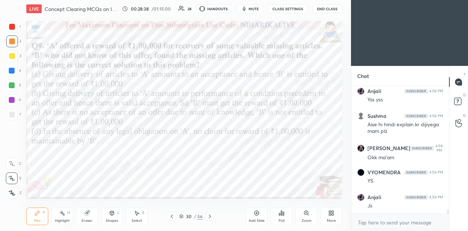
click at [211, 217] on icon at bounding box center [210, 216] width 6 height 6
click at [59, 217] on div "Highlight H" at bounding box center [62, 216] width 22 height 18
click at [13, 81] on div at bounding box center [12, 85] width 12 height 12
click at [12, 103] on div at bounding box center [12, 100] width 12 height 12
click at [38, 214] on icon at bounding box center [37, 213] width 6 height 6
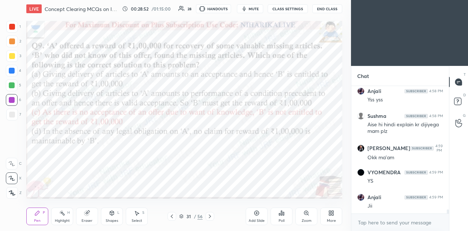
click at [257, 212] on icon at bounding box center [257, 213] width 6 height 6
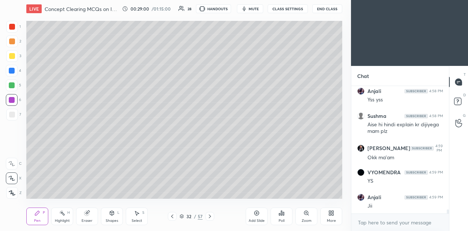
click at [13, 57] on div at bounding box center [12, 56] width 6 height 6
click at [14, 101] on div at bounding box center [12, 100] width 6 height 6
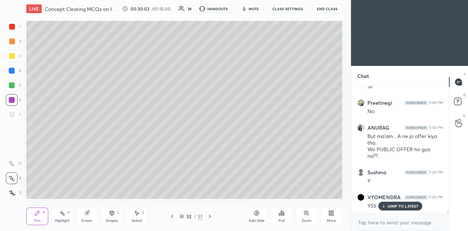
scroll to position [4025, 0]
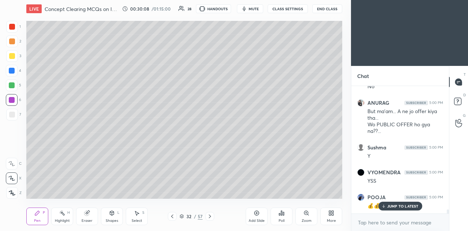
click at [255, 214] on icon at bounding box center [257, 213] width 5 height 5
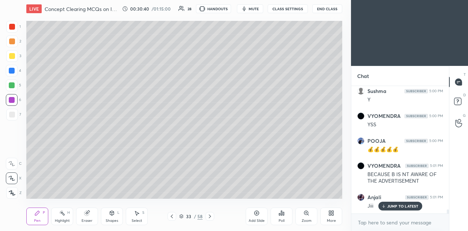
scroll to position [4108, 0]
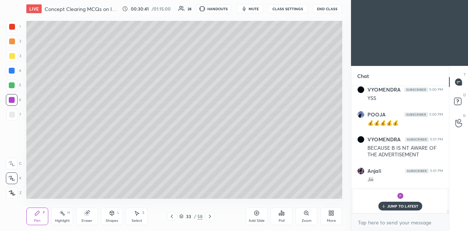
click at [172, 219] on icon at bounding box center [172, 216] width 6 height 6
click at [171, 219] on div at bounding box center [172, 216] width 9 height 9
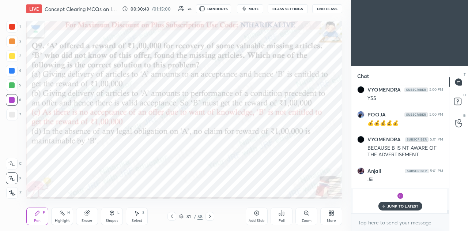
scroll to position [4133, 0]
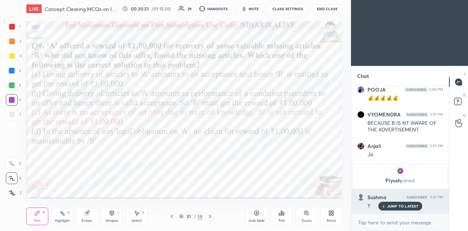
click at [388, 208] on div "JUMP TO LATEST" at bounding box center [400, 206] width 44 height 9
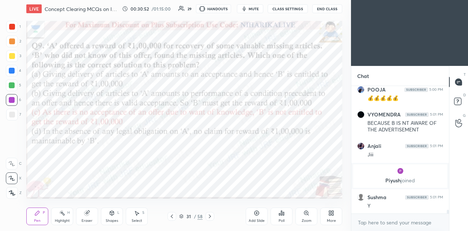
click at [212, 217] on icon at bounding box center [210, 216] width 6 height 6
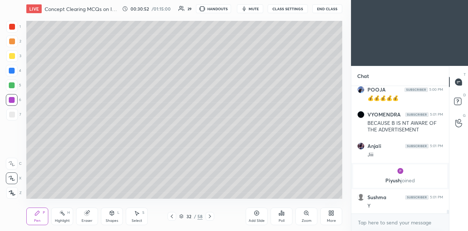
scroll to position [4158, 0]
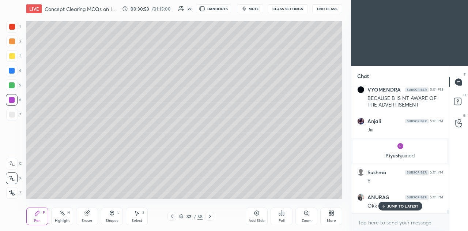
click at [211, 218] on icon at bounding box center [210, 216] width 6 height 6
click at [211, 215] on icon at bounding box center [210, 216] width 6 height 6
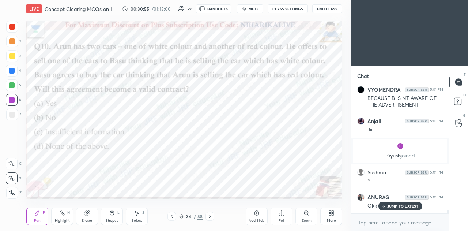
click at [184, 215] on icon at bounding box center [181, 216] width 4 height 4
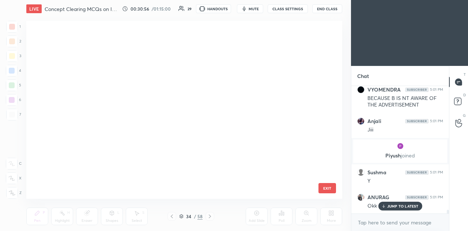
scroll to position [467, 0]
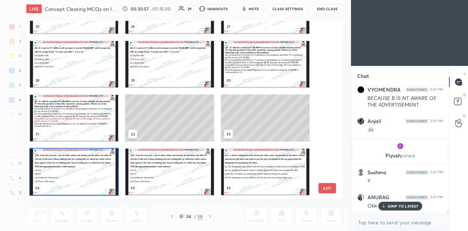
click at [105, 180] on img "grid" at bounding box center [74, 171] width 88 height 46
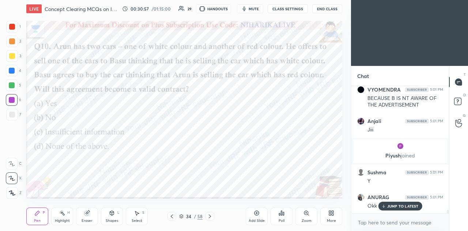
click at [106, 180] on img "grid" at bounding box center [74, 171] width 88 height 46
click at [282, 214] on icon at bounding box center [282, 213] width 6 height 6
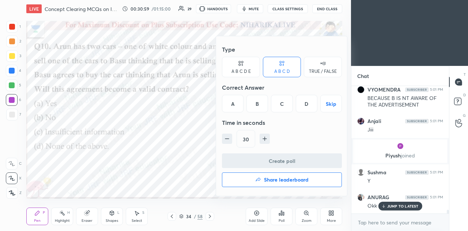
click at [264, 103] on div "B" at bounding box center [257, 104] width 22 height 18
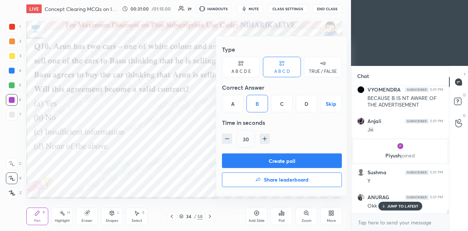
click at [264, 139] on icon "button" at bounding box center [265, 139] width 4 height 0
click at [263, 140] on icon "button" at bounding box center [264, 138] width 7 height 7
click at [227, 141] on icon "button" at bounding box center [226, 138] width 7 height 7
type input "45"
click at [247, 162] on button "Create poll" at bounding box center [282, 160] width 120 height 15
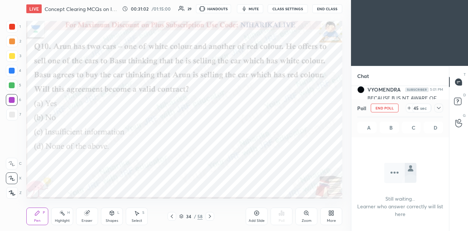
scroll to position [26, 95]
click at [440, 108] on icon at bounding box center [439, 108] width 4 height 2
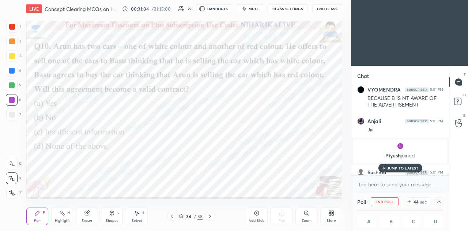
scroll to position [4196, 0]
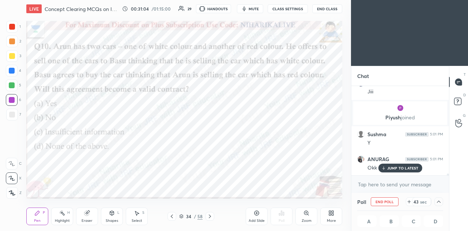
click at [404, 167] on p "JUMP TO LATEST" at bounding box center [402, 168] width 31 height 4
click at [408, 202] on icon at bounding box center [409, 202] width 6 height 6
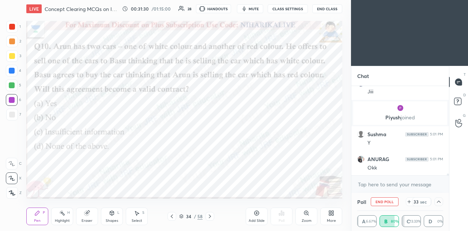
click at [15, 27] on div at bounding box center [12, 27] width 6 height 6
click at [12, 71] on div at bounding box center [12, 71] width 6 height 6
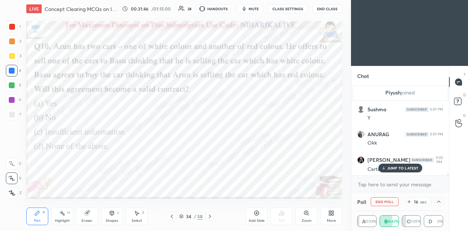
click at [13, 100] on div at bounding box center [12, 100] width 6 height 6
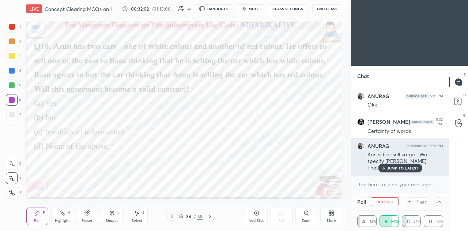
click at [392, 167] on p "JUMP TO LATEST" at bounding box center [402, 168] width 31 height 4
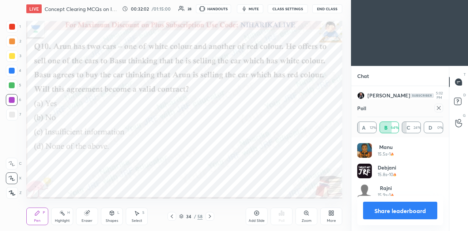
scroll to position [86, 84]
click at [438, 110] on icon at bounding box center [439, 108] width 6 height 6
type textarea "x"
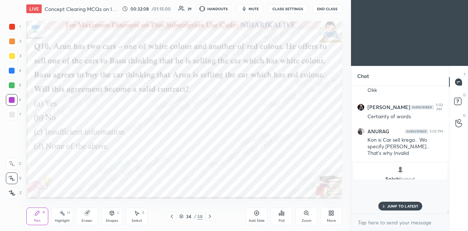
scroll to position [121, 95]
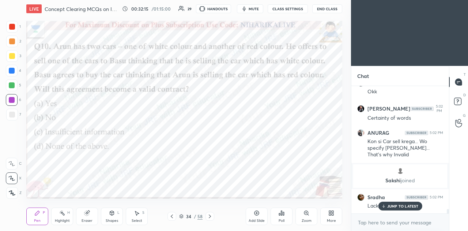
click at [394, 206] on p "JUMP TO LATEST" at bounding box center [402, 206] width 31 height 4
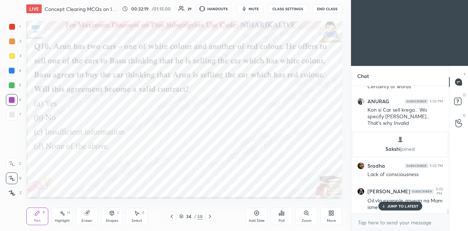
click at [400, 207] on p "JUMP TO LATEST" at bounding box center [402, 206] width 31 height 4
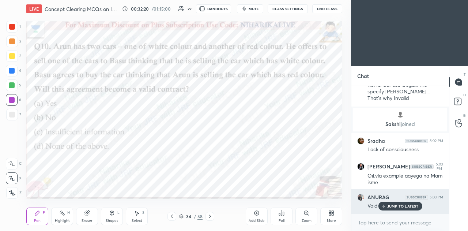
click at [390, 207] on p "JUMP TO LATEST" at bounding box center [402, 206] width 31 height 4
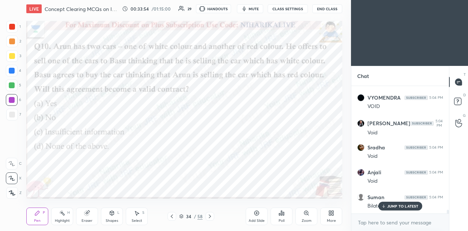
scroll to position [4177, 0]
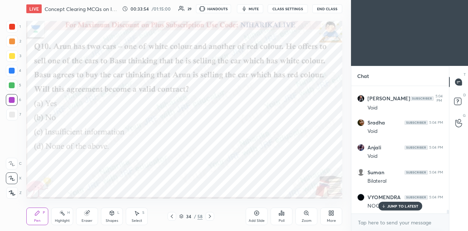
click at [397, 206] on p "JUMP TO LATEST" at bounding box center [402, 206] width 31 height 4
click at [211, 217] on icon at bounding box center [210, 216] width 6 height 6
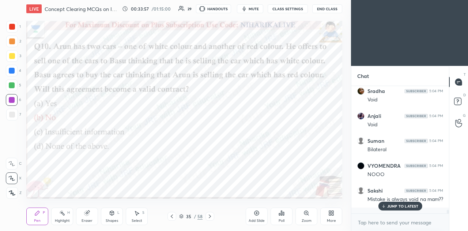
click at [211, 215] on icon at bounding box center [210, 216] width 6 height 6
click at [182, 218] on icon at bounding box center [182, 217] width 4 height 1
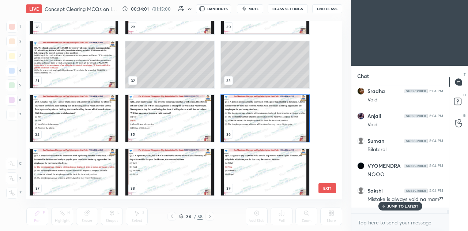
scroll to position [526, 0]
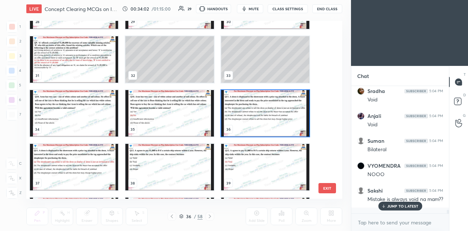
click at [258, 117] on img "grid" at bounding box center [265, 113] width 88 height 46
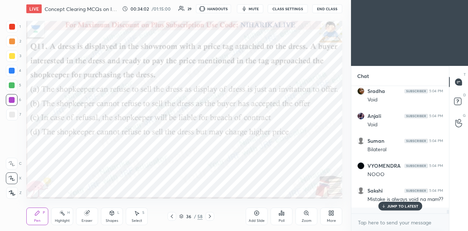
click at [258, 117] on img "grid" at bounding box center [265, 113] width 88 height 46
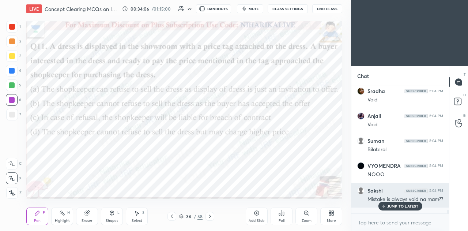
click at [386, 205] on div "JUMP TO LATEST" at bounding box center [400, 206] width 44 height 9
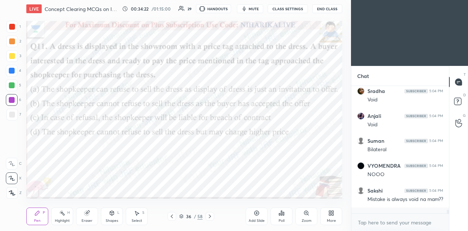
click at [11, 71] on div at bounding box center [12, 71] width 6 height 6
click at [11, 42] on div at bounding box center [12, 41] width 6 height 6
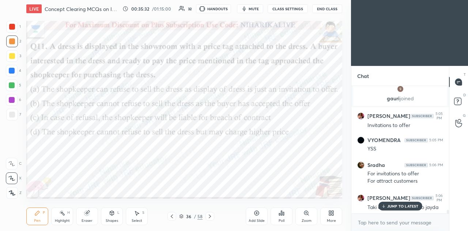
scroll to position [4468, 0]
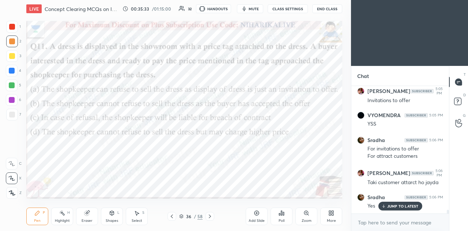
click at [284, 217] on div "Poll" at bounding box center [282, 216] width 22 height 18
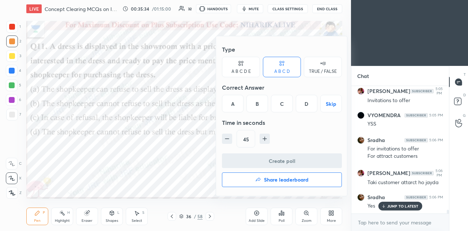
click at [230, 139] on icon "button" at bounding box center [226, 138] width 7 height 7
type input "30"
click at [234, 101] on div "A" at bounding box center [233, 104] width 22 height 18
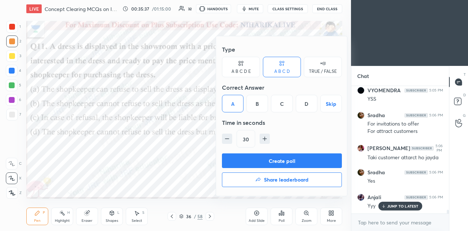
scroll to position [4542, 0]
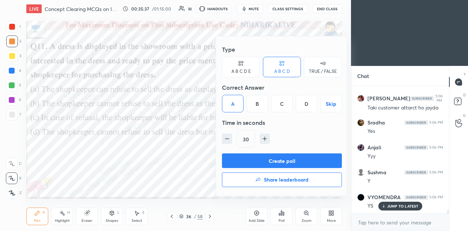
click at [198, 153] on div at bounding box center [234, 115] width 468 height 231
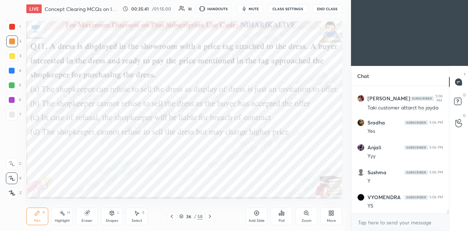
scroll to position [4567, 0]
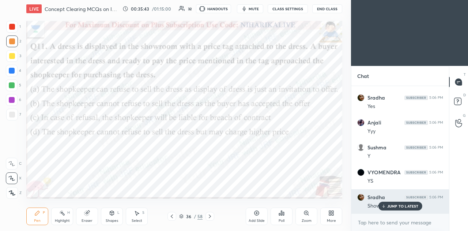
click at [396, 209] on div "JUMP TO LATEST" at bounding box center [400, 206] width 44 height 9
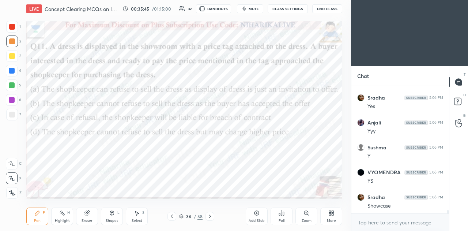
click at [282, 215] on icon at bounding box center [281, 213] width 1 height 4
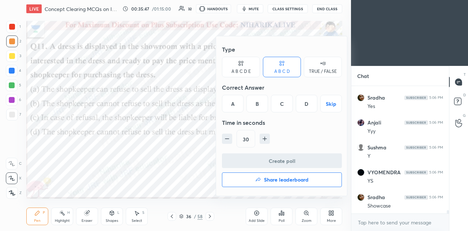
click at [233, 105] on div "A" at bounding box center [233, 104] width 22 height 18
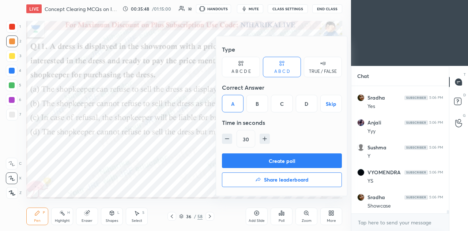
click at [257, 159] on button "Create poll" at bounding box center [282, 160] width 120 height 15
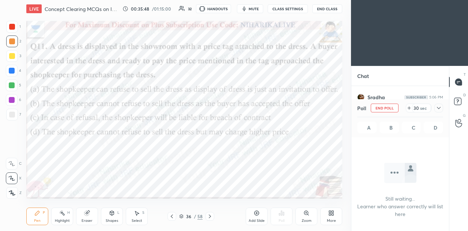
scroll to position [26, 95]
click at [438, 107] on icon at bounding box center [439, 108] width 6 height 6
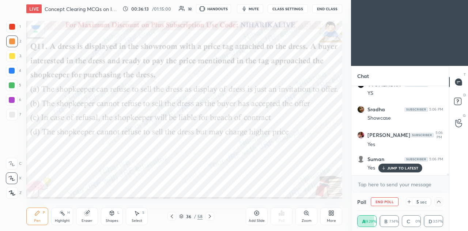
scroll to position [4680, 0]
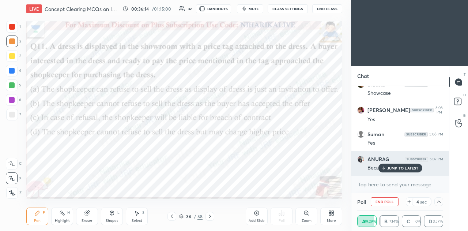
click at [400, 170] on p "JUMP TO LATEST" at bounding box center [402, 168] width 31 height 4
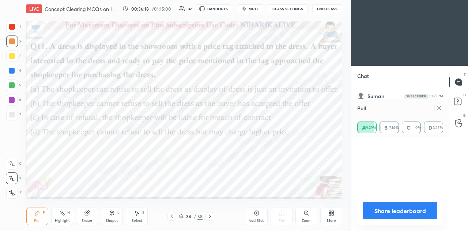
scroll to position [86, 84]
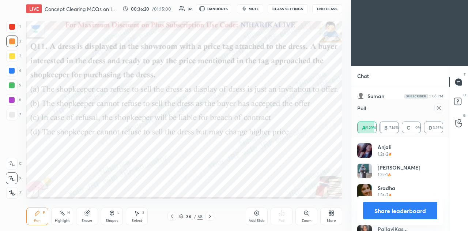
click at [440, 108] on icon at bounding box center [439, 108] width 6 height 6
type textarea "x"
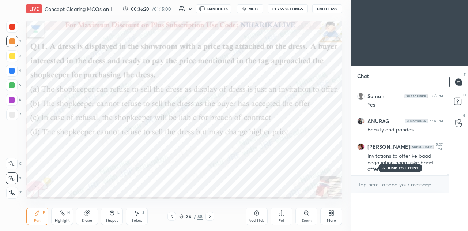
scroll to position [3, 2]
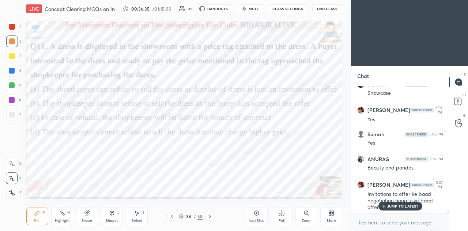
click at [211, 216] on icon at bounding box center [210, 216] width 6 height 6
click at [210, 215] on icon at bounding box center [210, 216] width 6 height 6
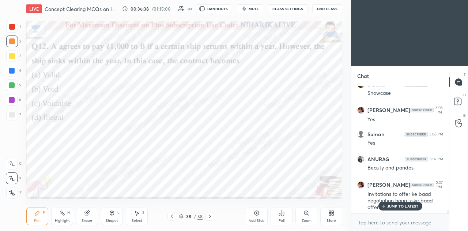
click at [183, 217] on icon at bounding box center [181, 216] width 4 height 4
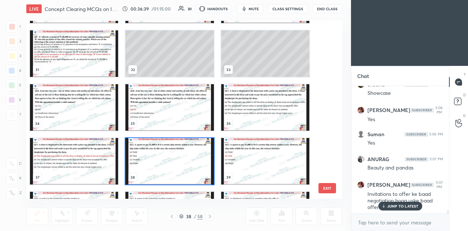
click at [172, 169] on img "grid" at bounding box center [169, 161] width 88 height 46
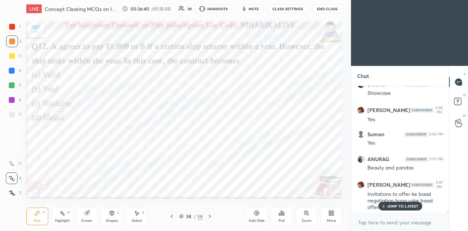
click at [282, 214] on icon at bounding box center [282, 213] width 6 height 6
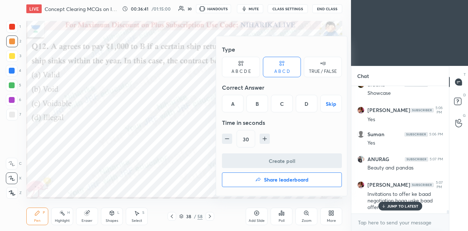
click at [260, 105] on div "B" at bounding box center [257, 104] width 22 height 18
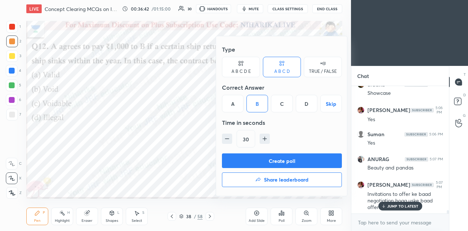
click at [264, 136] on icon "button" at bounding box center [264, 138] width 7 height 7
type input "45"
click at [261, 161] on button "Create poll" at bounding box center [282, 160] width 120 height 15
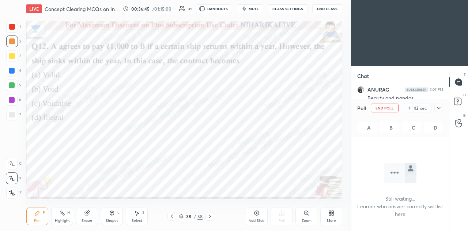
click at [439, 105] on icon at bounding box center [439, 108] width 6 height 6
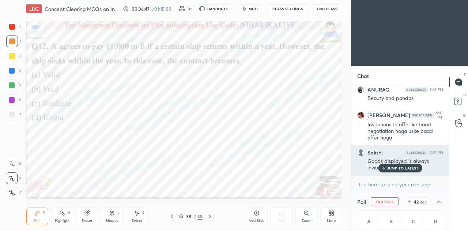
click at [403, 168] on p "JUMP TO LATEST" at bounding box center [402, 168] width 31 height 4
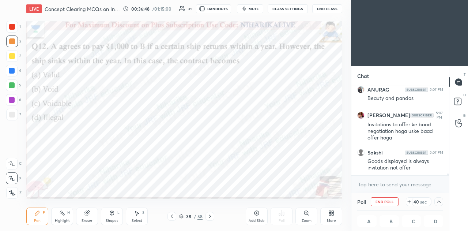
click at [11, 72] on div at bounding box center [12, 71] width 6 height 6
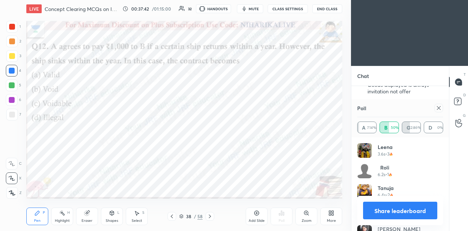
scroll to position [4850, 0]
click at [89, 216] on icon at bounding box center [87, 213] width 6 height 6
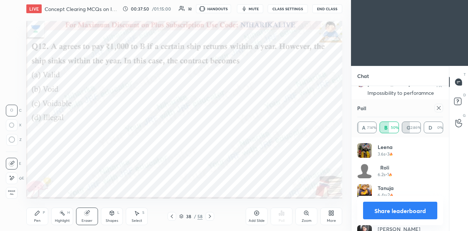
click at [138, 214] on icon at bounding box center [137, 213] width 4 height 4
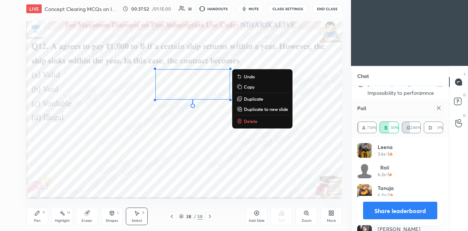
click at [187, 128] on div "0 ° Undo Copy Duplicate Duplicate to new slide Delete" at bounding box center [184, 110] width 316 height 178
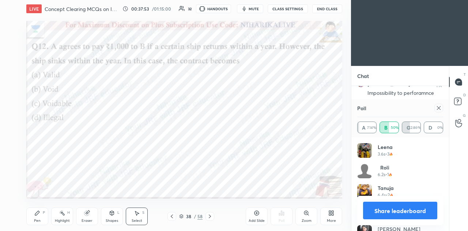
click at [36, 219] on div "Pen" at bounding box center [37, 221] width 7 height 4
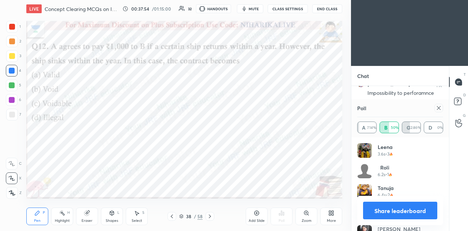
click at [14, 84] on div at bounding box center [12, 85] width 6 height 6
click at [12, 100] on div at bounding box center [12, 100] width 6 height 6
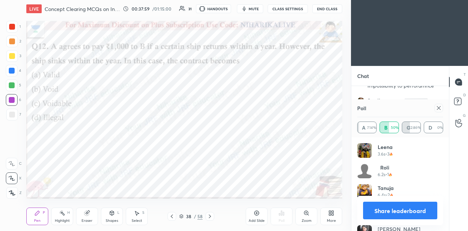
click at [437, 106] on icon at bounding box center [439, 108] width 4 height 4
type textarea "x"
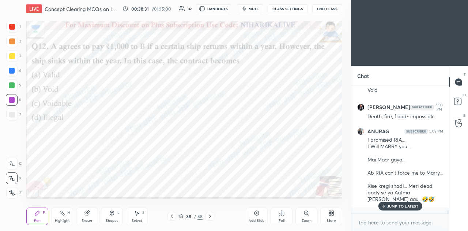
scroll to position [4960, 0]
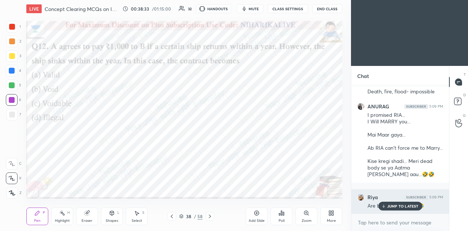
click at [408, 206] on p "JUMP TO LATEST" at bounding box center [402, 206] width 31 height 4
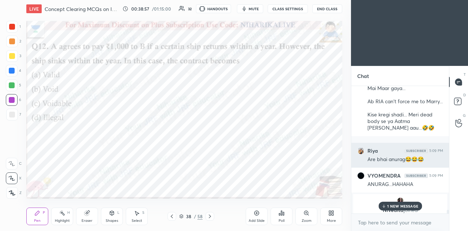
scroll to position [5011, 0]
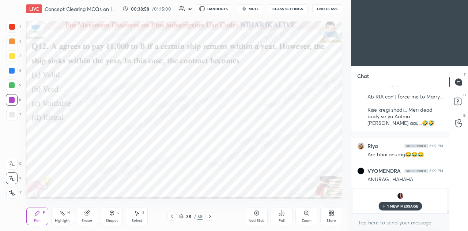
click at [395, 208] on p "1 NEW MESSAGE" at bounding box center [402, 206] width 31 height 4
click at [210, 217] on icon at bounding box center [210, 216] width 2 height 4
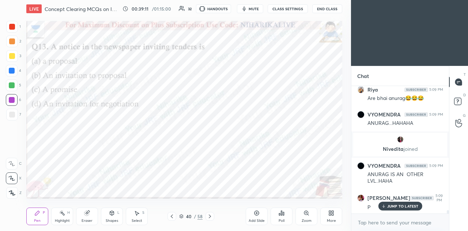
scroll to position [5092, 0]
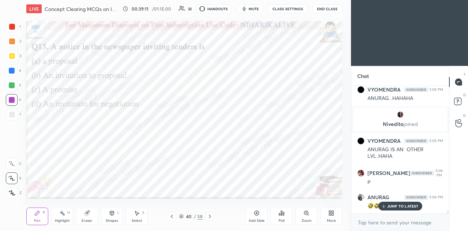
click at [181, 216] on icon at bounding box center [181, 216] width 4 height 4
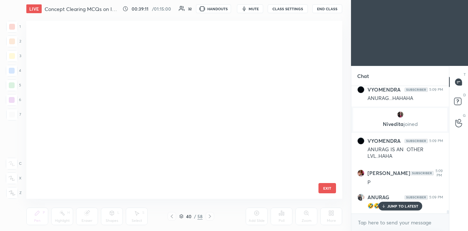
scroll to position [176, 312]
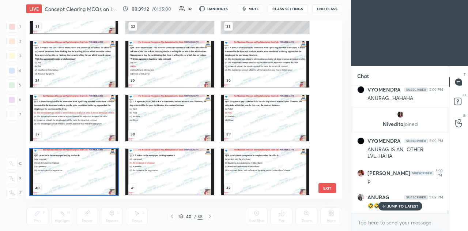
click at [106, 183] on img "grid" at bounding box center [74, 171] width 88 height 46
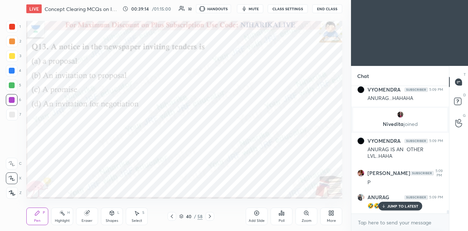
scroll to position [5124, 0]
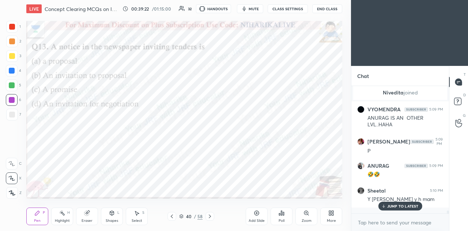
click at [283, 218] on div "Poll" at bounding box center [282, 216] width 22 height 18
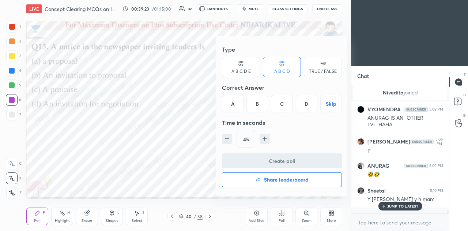
click at [257, 101] on div "B" at bounding box center [257, 104] width 22 height 18
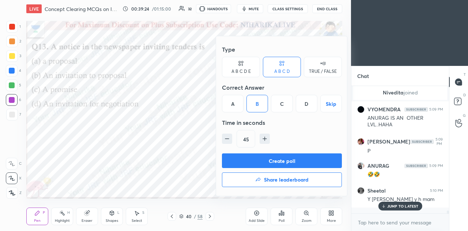
click at [225, 140] on icon "button" at bounding box center [226, 138] width 7 height 7
type input "30"
click at [251, 158] on button "Create poll" at bounding box center [282, 160] width 120 height 15
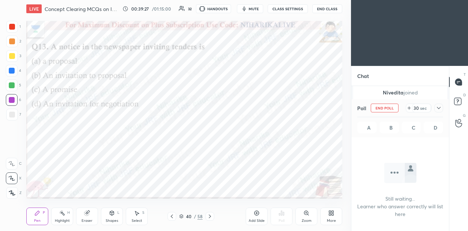
scroll to position [2, 2]
click at [440, 110] on icon at bounding box center [439, 108] width 6 height 6
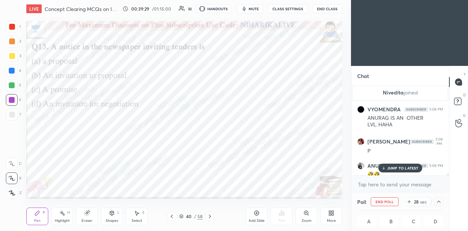
click at [406, 168] on p "JUMP TO LATEST" at bounding box center [402, 168] width 31 height 4
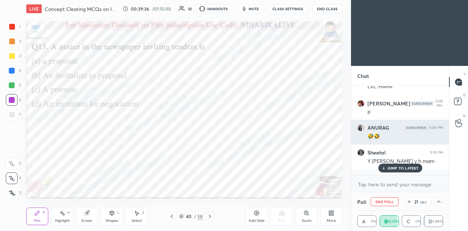
scroll to position [5187, 0]
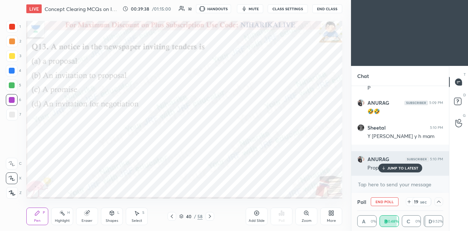
click at [404, 166] on p "JUMP TO LATEST" at bounding box center [402, 168] width 31 height 4
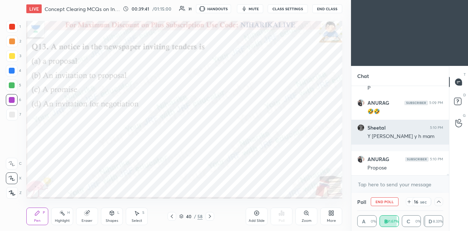
scroll to position [5212, 0]
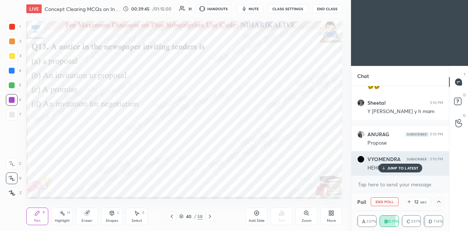
click at [404, 169] on p "JUMP TO LATEST" at bounding box center [402, 168] width 31 height 4
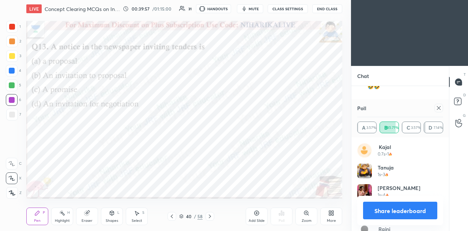
scroll to position [86, 84]
click at [439, 107] on icon at bounding box center [439, 108] width 6 height 6
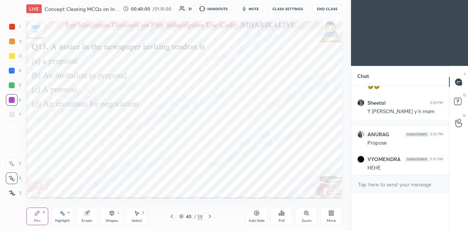
scroll to position [0, 0]
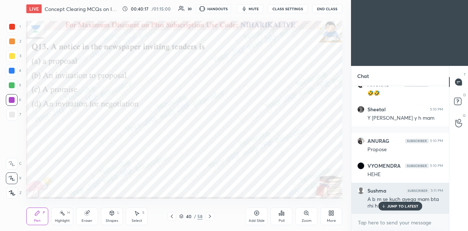
click at [392, 203] on div "JUMP TO LATEST" at bounding box center [400, 206] width 44 height 9
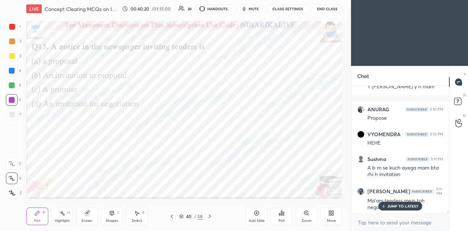
click at [210, 218] on icon at bounding box center [210, 216] width 6 height 6
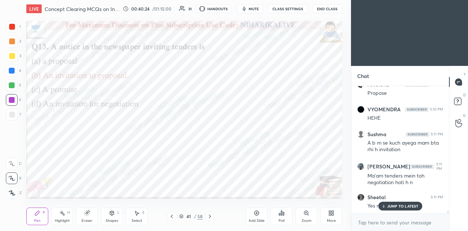
click at [210, 216] on icon at bounding box center [210, 216] width 2 height 4
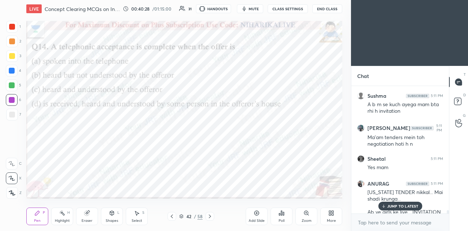
scroll to position [5299, 0]
click at [174, 215] on icon at bounding box center [172, 216] width 6 height 6
click at [394, 206] on p "2 NEW MESSAGES" at bounding box center [403, 206] width 34 height 4
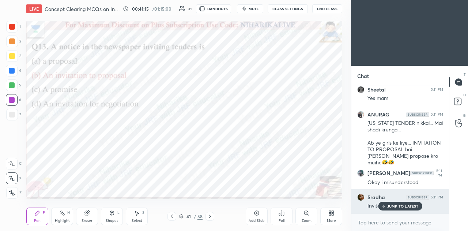
click at [399, 205] on p "JUMP TO LATEST" at bounding box center [402, 206] width 31 height 4
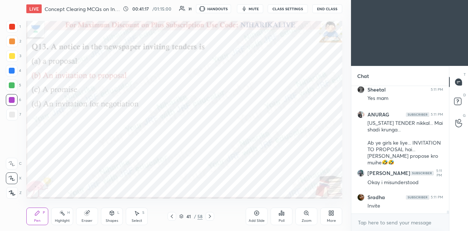
click at [211, 217] on icon at bounding box center [210, 216] width 6 height 6
click at [183, 215] on icon at bounding box center [182, 215] width 4 height 2
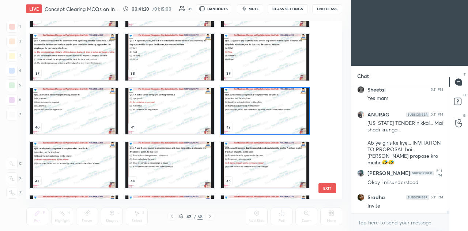
scroll to position [636, 0]
click at [247, 113] on img "grid" at bounding box center [265, 110] width 88 height 46
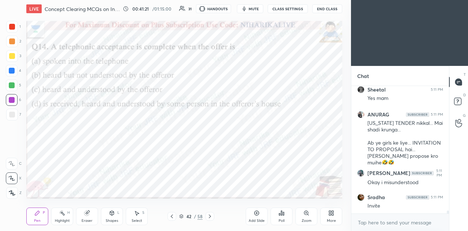
click at [247, 113] on img "grid" at bounding box center [265, 110] width 88 height 46
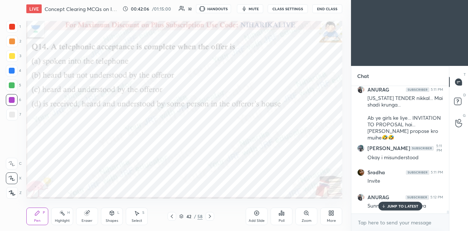
scroll to position [5420, 0]
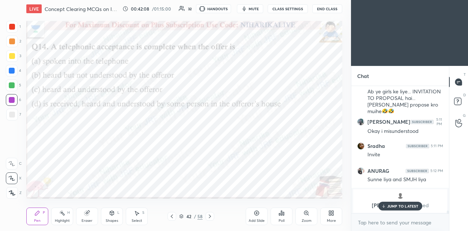
click at [404, 207] on p "JUMP TO LATEST" at bounding box center [402, 206] width 31 height 4
click at [282, 215] on icon at bounding box center [281, 213] width 1 height 4
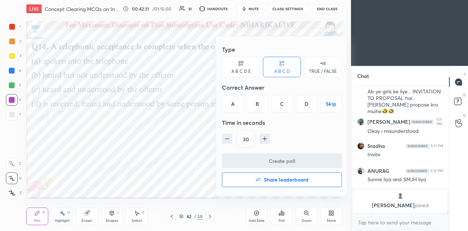
click at [286, 101] on div "C" at bounding box center [282, 104] width 22 height 18
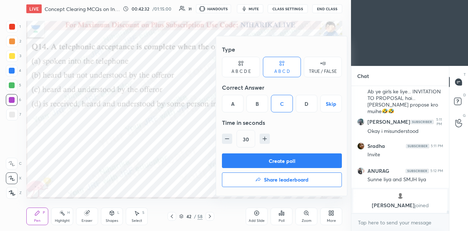
click at [278, 158] on button "Create poll" at bounding box center [282, 160] width 120 height 15
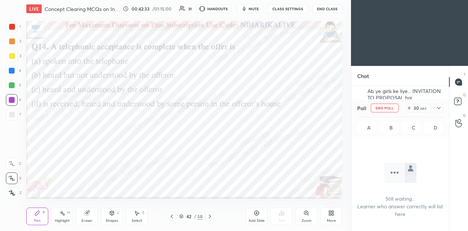
scroll to position [3, 2]
click at [439, 107] on icon at bounding box center [439, 108] width 6 height 6
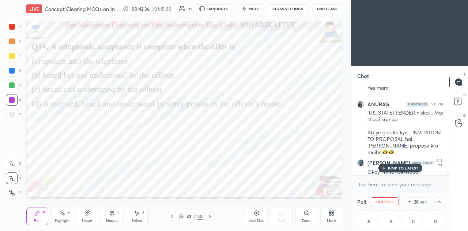
scroll to position [5379, 0]
click at [438, 199] on div at bounding box center [438, 201] width 9 height 9
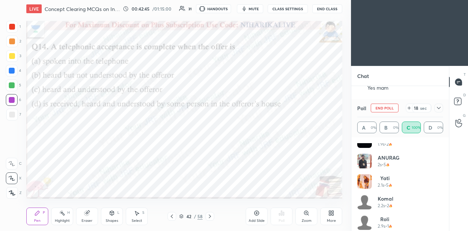
scroll to position [445, 0]
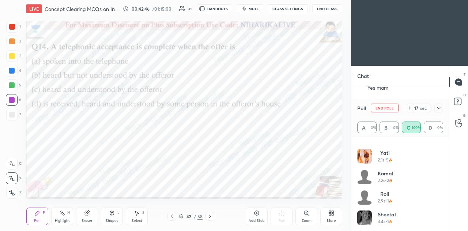
click at [440, 109] on icon at bounding box center [439, 108] width 6 height 6
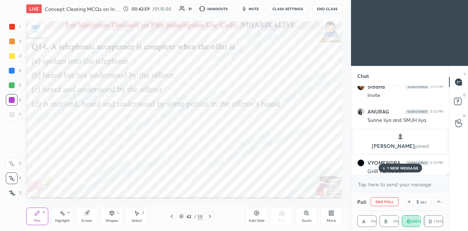
scroll to position [5483, 0]
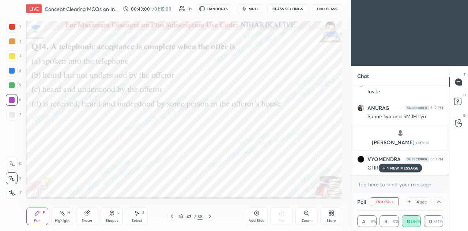
click at [391, 169] on p "1 NEW MESSAGE" at bounding box center [402, 168] width 31 height 4
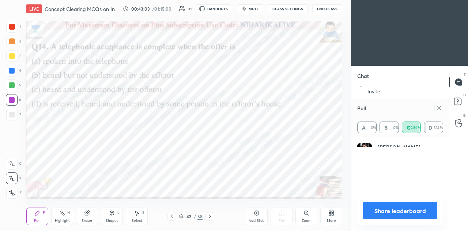
scroll to position [80, 84]
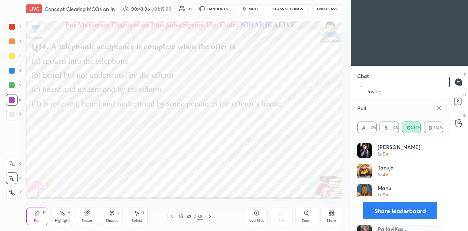
click at [437, 107] on icon at bounding box center [439, 108] width 6 height 6
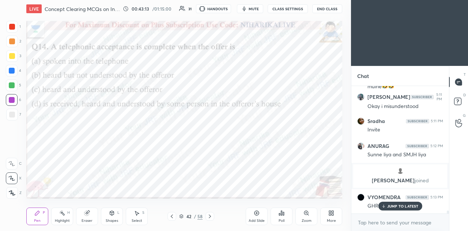
click at [211, 215] on icon at bounding box center [210, 216] width 6 height 6
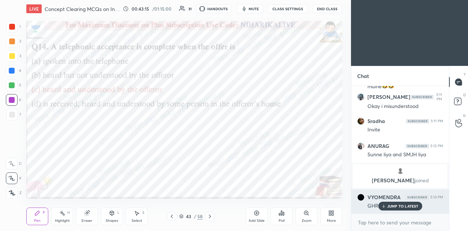
click at [398, 207] on p "JUMP TO LATEST" at bounding box center [402, 206] width 31 height 4
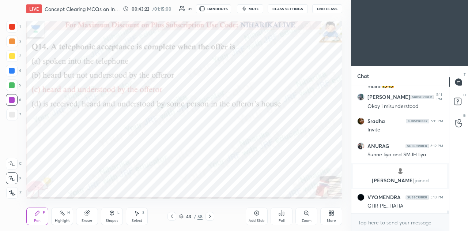
click at [210, 216] on icon at bounding box center [210, 216] width 6 height 6
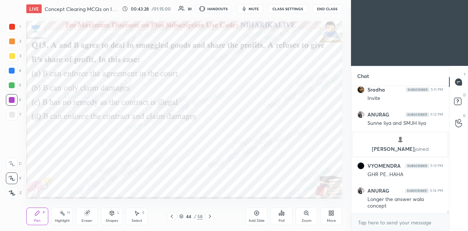
click at [182, 217] on icon at bounding box center [181, 216] width 4 height 4
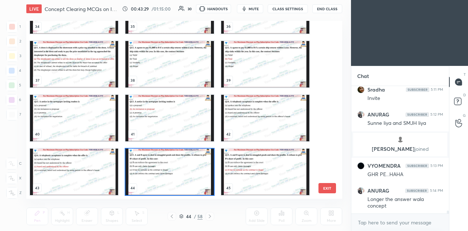
click at [180, 166] on img "grid" at bounding box center [169, 171] width 88 height 46
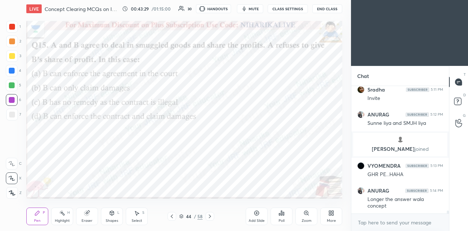
click at [180, 169] on img "grid" at bounding box center [169, 171] width 88 height 46
click at [285, 218] on div "Poll" at bounding box center [282, 216] width 22 height 18
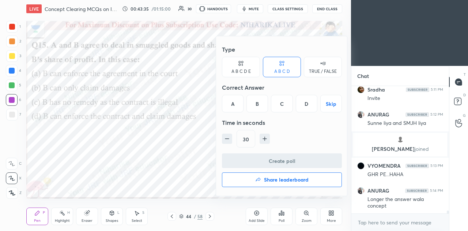
click at [282, 105] on div "C" at bounding box center [282, 104] width 22 height 18
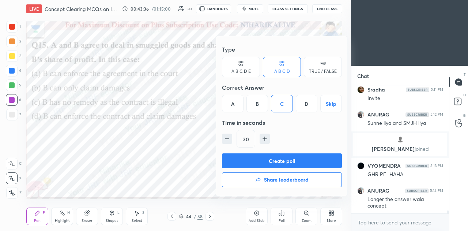
click at [281, 160] on button "Create poll" at bounding box center [282, 160] width 120 height 15
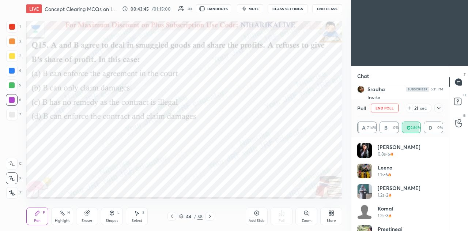
click at [183, 216] on icon at bounding box center [181, 216] width 4 height 4
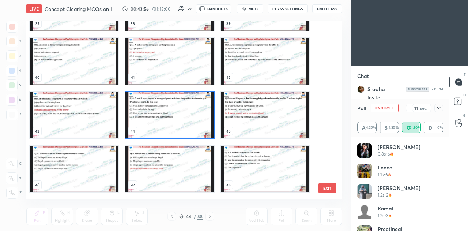
click at [189, 124] on img "grid" at bounding box center [169, 115] width 88 height 46
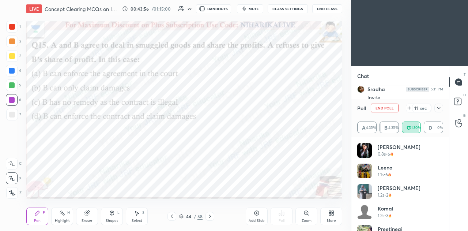
click at [189, 123] on img "grid" at bounding box center [169, 115] width 88 height 46
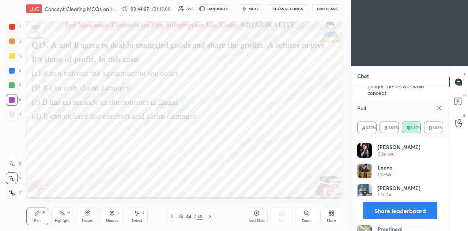
scroll to position [5614, 0]
click at [440, 108] on icon at bounding box center [439, 108] width 6 height 6
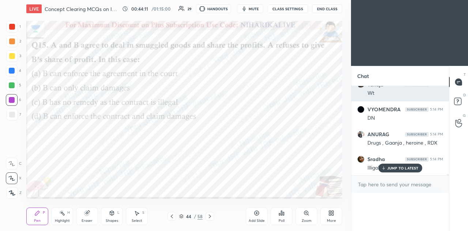
scroll to position [0, 0]
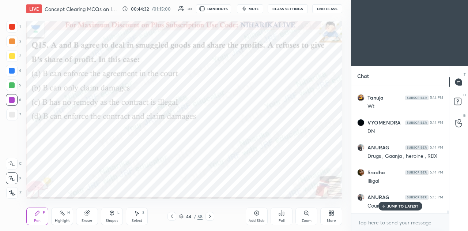
click at [210, 215] on icon at bounding box center [210, 216] width 6 height 6
click at [210, 217] on icon at bounding box center [210, 216] width 2 height 4
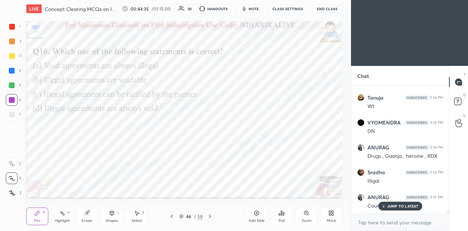
click at [181, 216] on icon at bounding box center [182, 215] width 4 height 2
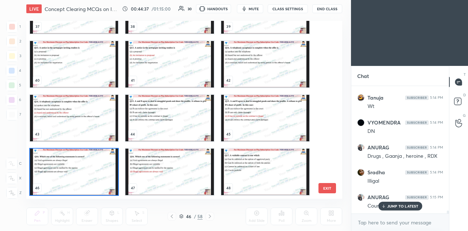
click at [109, 183] on img "grid" at bounding box center [74, 171] width 88 height 46
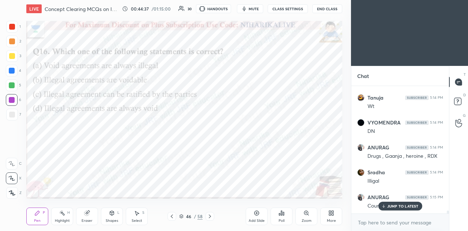
click at [110, 181] on img "grid" at bounding box center [74, 171] width 88 height 46
click at [283, 215] on icon at bounding box center [283, 213] width 1 height 3
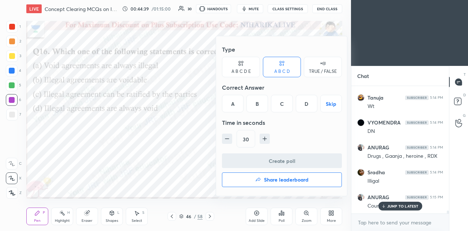
click at [308, 103] on div "D" at bounding box center [307, 104] width 22 height 18
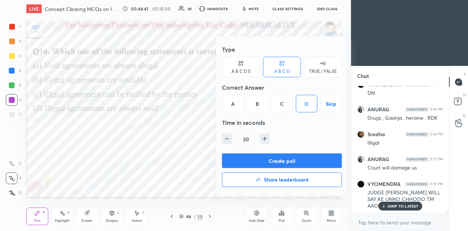
click at [275, 156] on button "Create poll" at bounding box center [282, 160] width 120 height 15
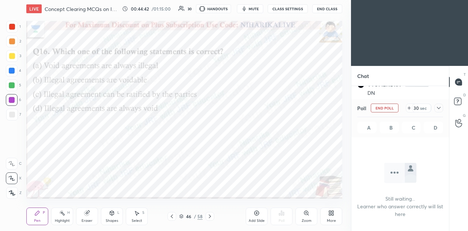
click at [440, 106] on icon at bounding box center [439, 108] width 6 height 6
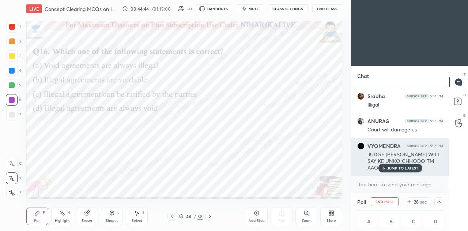
click at [388, 168] on p "JUMP TO LATEST" at bounding box center [402, 168] width 31 height 4
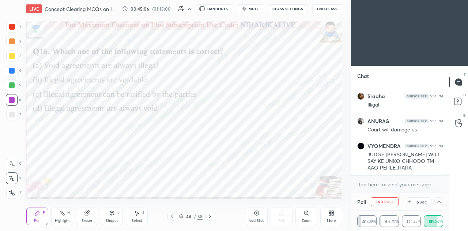
click at [117, 219] on div "Shapes" at bounding box center [112, 221] width 12 height 4
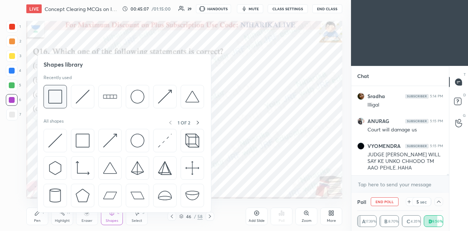
click at [60, 94] on img at bounding box center [55, 97] width 14 height 14
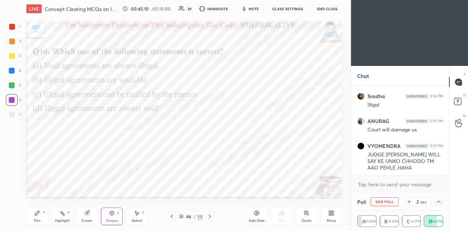
click at [35, 219] on div "Pen" at bounding box center [37, 221] width 7 height 4
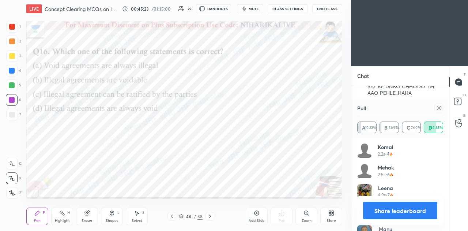
scroll to position [5776, 0]
click at [438, 106] on icon at bounding box center [439, 108] width 6 height 6
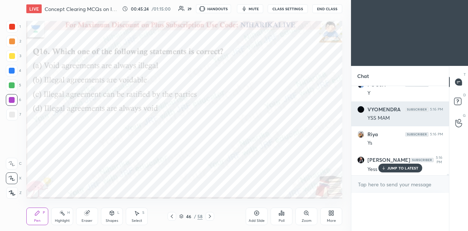
scroll to position [102, 95]
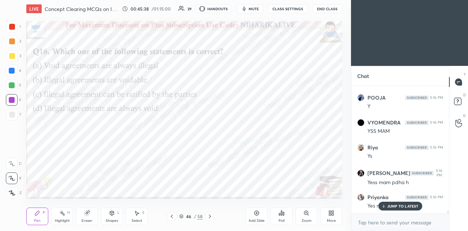
click at [396, 206] on p "JUMP TO LATEST" at bounding box center [402, 206] width 31 height 4
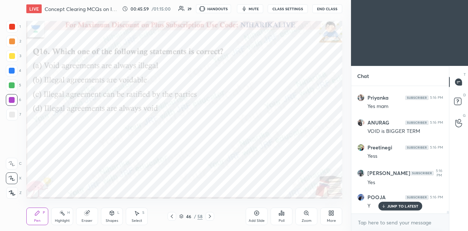
scroll to position [5887, 0]
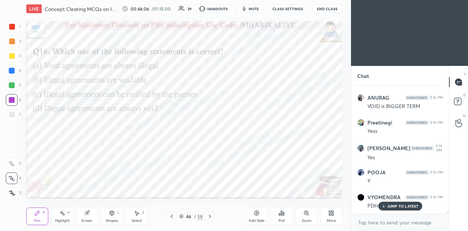
click at [211, 215] on icon at bounding box center [210, 216] width 6 height 6
click at [279, 214] on icon at bounding box center [279, 214] width 1 height 2
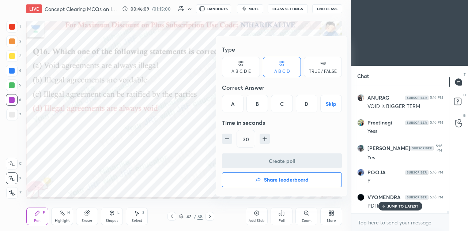
click at [268, 181] on h4 "Share leaderboard" at bounding box center [286, 179] width 45 height 5
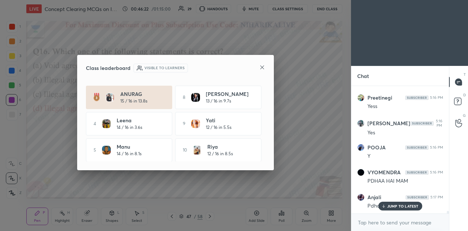
scroll to position [0, 0]
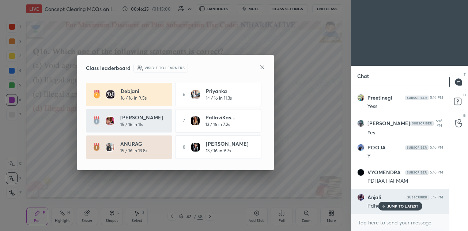
click at [388, 202] on div "JUMP TO LATEST" at bounding box center [400, 206] width 44 height 9
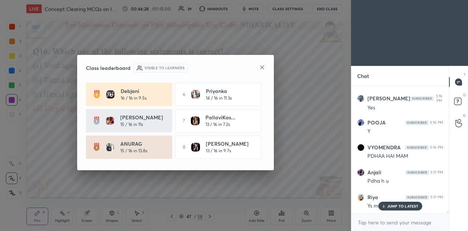
scroll to position [5962, 0]
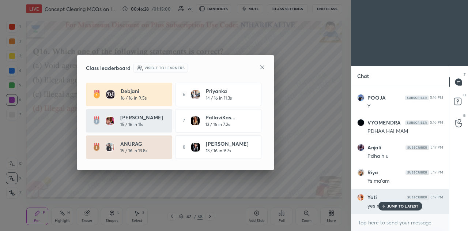
click at [389, 209] on div "JUMP TO LATEST" at bounding box center [400, 206] width 44 height 9
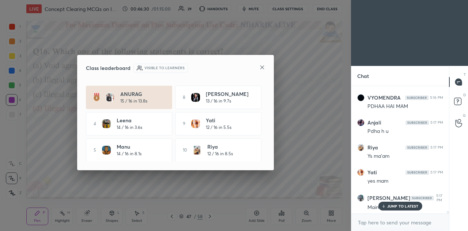
scroll to position [6012, 0]
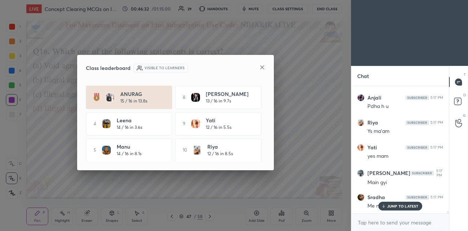
click at [389, 206] on p "JUMP TO LATEST" at bounding box center [402, 206] width 31 height 4
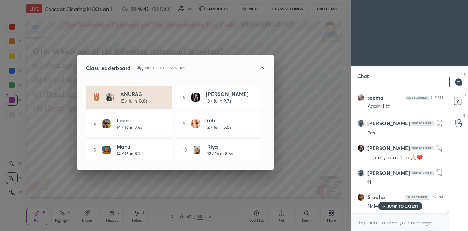
scroll to position [6211, 0]
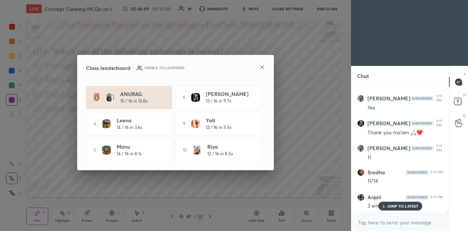
click at [260, 68] on icon at bounding box center [262, 67] width 6 height 6
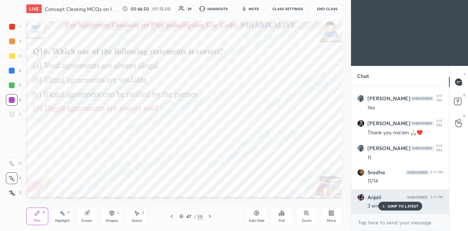
click at [388, 207] on p "JUMP TO LATEST" at bounding box center [402, 206] width 31 height 4
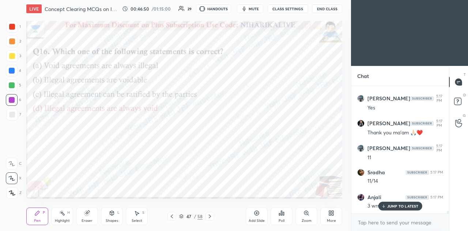
scroll to position [6236, 0]
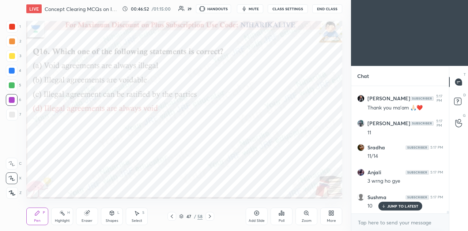
click at [394, 204] on p "JUMP TO LATEST" at bounding box center [402, 206] width 31 height 4
click at [210, 216] on icon at bounding box center [210, 216] width 6 height 6
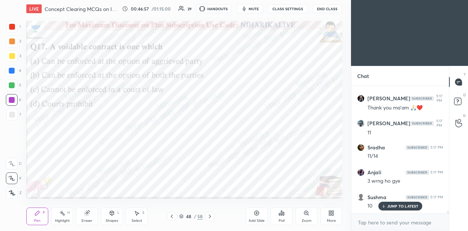
scroll to position [6260, 0]
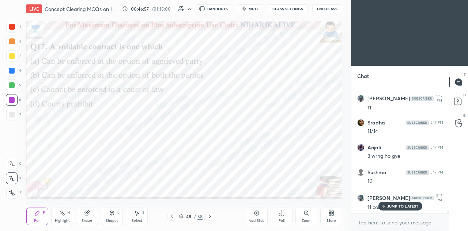
click at [182, 215] on icon at bounding box center [181, 216] width 4 height 4
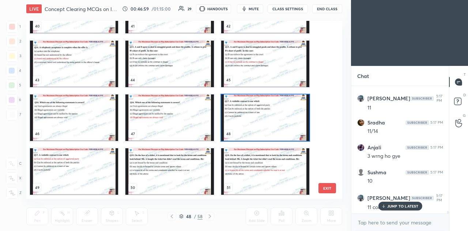
scroll to position [739, 0]
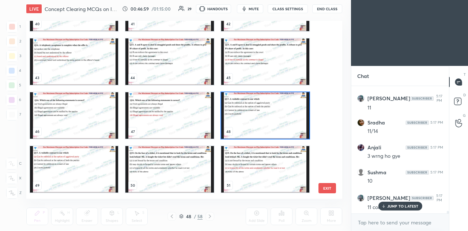
click at [258, 121] on img "grid" at bounding box center [265, 115] width 88 height 46
click at [259, 121] on img "grid" at bounding box center [265, 115] width 88 height 46
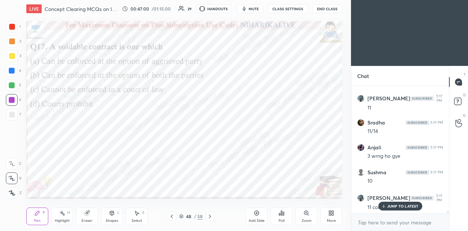
click at [285, 217] on div "Poll" at bounding box center [282, 216] width 22 height 18
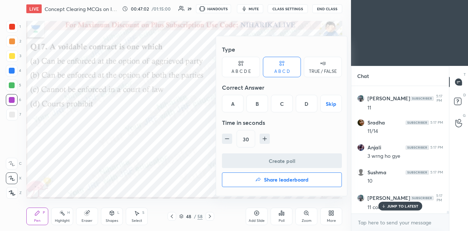
scroll to position [6285, 0]
click at [232, 105] on div "A" at bounding box center [233, 104] width 22 height 18
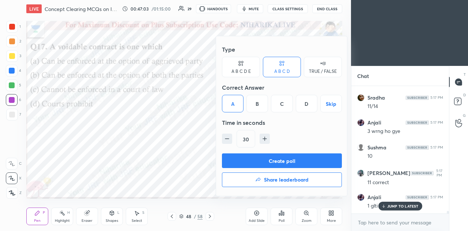
click at [249, 157] on button "Create poll" at bounding box center [282, 160] width 120 height 15
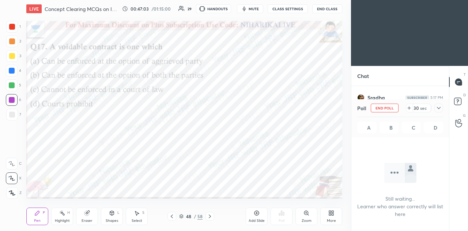
scroll to position [52, 95]
click at [439, 106] on icon at bounding box center [439, 108] width 6 height 6
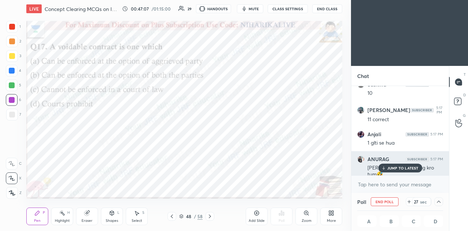
click at [385, 165] on div "JUMP TO LATEST" at bounding box center [400, 167] width 44 height 9
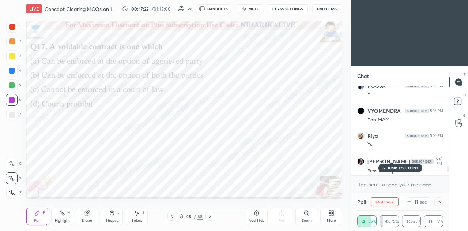
click at [387, 168] on div "JUMP TO LATEST" at bounding box center [400, 167] width 44 height 9
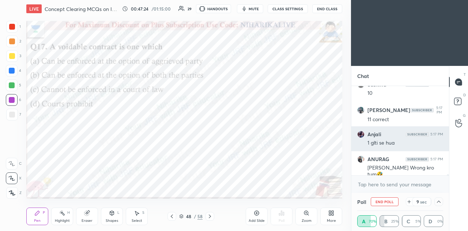
click at [377, 150] on div "Anjali 5:17 PM 1 glti se hua" at bounding box center [400, 138] width 98 height 25
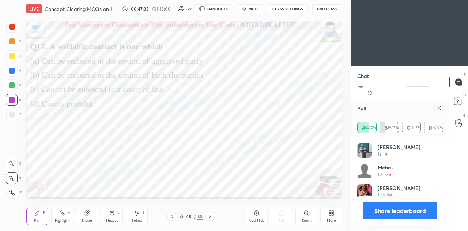
scroll to position [3, 2]
click at [440, 108] on icon at bounding box center [439, 108] width 6 height 6
type textarea "x"
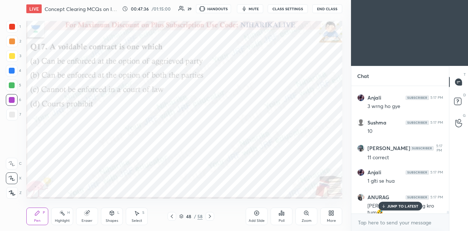
click at [282, 216] on icon at bounding box center [282, 213] width 6 height 6
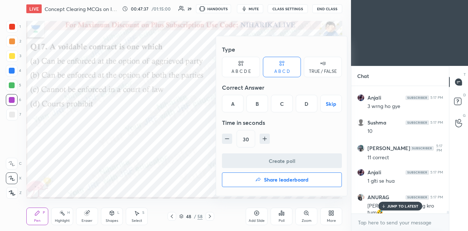
click at [281, 182] on h4 "Share leaderboard" at bounding box center [286, 179] width 45 height 5
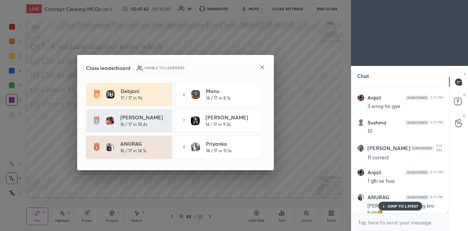
click at [263, 68] on icon at bounding box center [262, 67] width 6 height 6
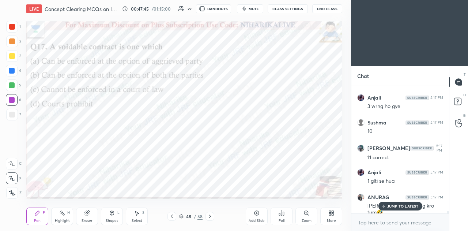
click at [183, 217] on icon at bounding box center [181, 216] width 4 height 4
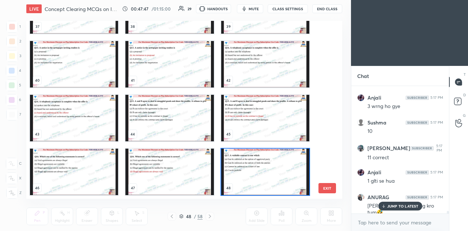
click at [262, 179] on img "grid" at bounding box center [265, 171] width 88 height 46
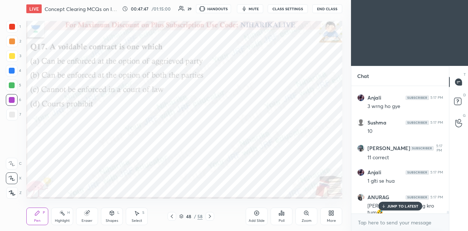
click at [262, 177] on img "grid" at bounding box center [265, 171] width 88 height 46
click at [281, 215] on icon at bounding box center [282, 213] width 6 height 6
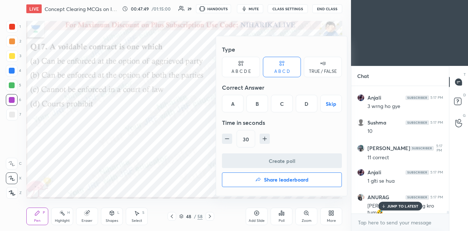
click at [278, 185] on button "Share leaderboard" at bounding box center [282, 179] width 120 height 15
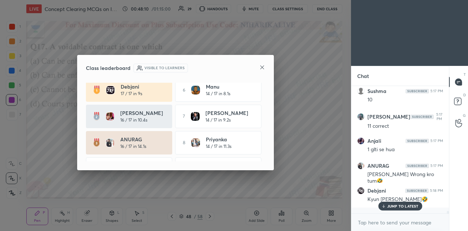
click at [261, 67] on icon at bounding box center [262, 67] width 6 height 6
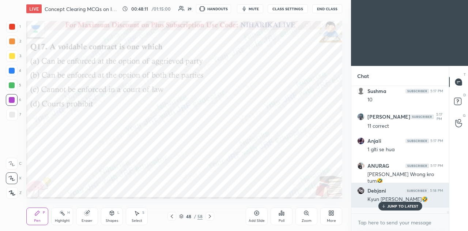
click at [395, 207] on p "JUMP TO LATEST" at bounding box center [402, 206] width 31 height 4
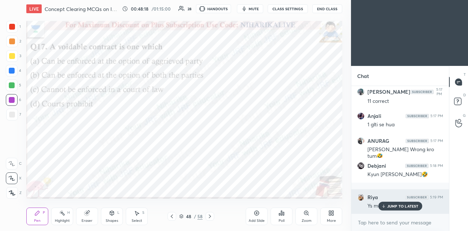
click at [390, 203] on div "JUMP TO LATEST" at bounding box center [400, 206] width 44 height 9
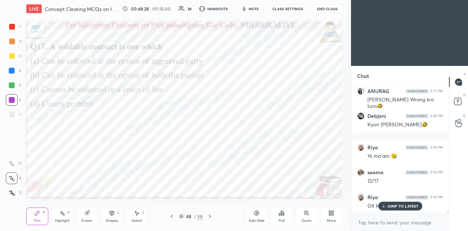
click at [399, 207] on div "POOJA 5:17 PM 11 correct seema 5:17 PM Again 11th [PERSON_NAME] 5:17 PM Yes [PE…" at bounding box center [400, 150] width 98 height 128
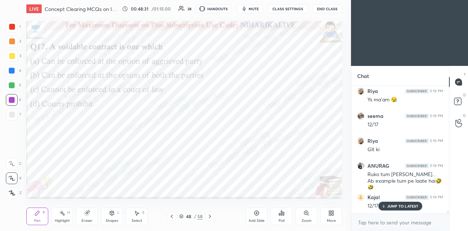
click at [183, 218] on icon at bounding box center [182, 217] width 4 height 1
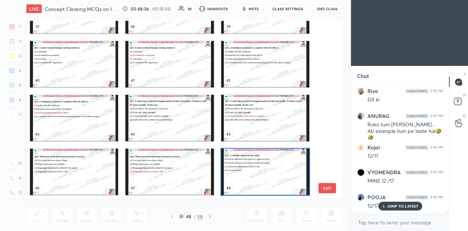
scroll to position [6547, 0]
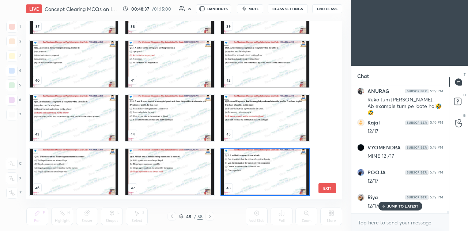
click at [148, 178] on img "grid" at bounding box center [169, 171] width 88 height 46
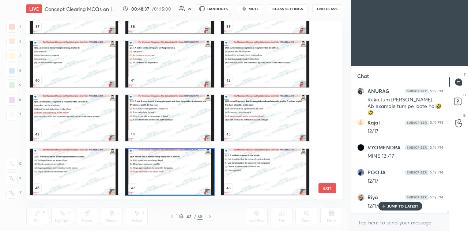
click at [148, 178] on img "grid" at bounding box center [169, 171] width 88 height 46
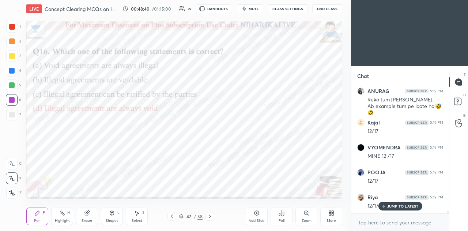
click at [212, 216] on icon at bounding box center [210, 216] width 6 height 6
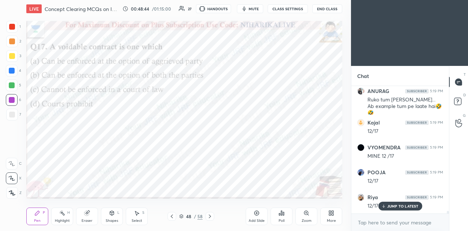
click at [210, 218] on icon at bounding box center [210, 216] width 6 height 6
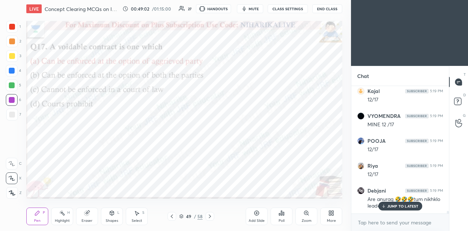
click at [182, 216] on icon at bounding box center [181, 216] width 4 height 4
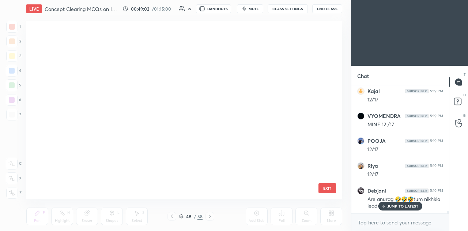
scroll to position [176, 312]
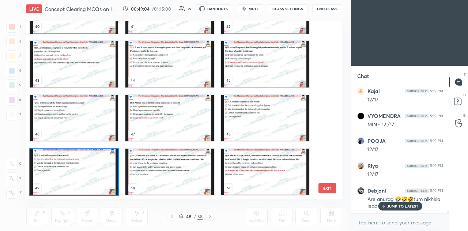
click at [88, 177] on img "grid" at bounding box center [74, 171] width 88 height 46
click at [89, 178] on img "grid" at bounding box center [74, 171] width 88 height 46
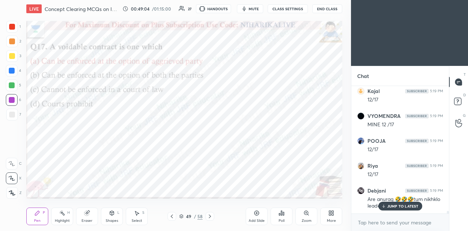
scroll to position [0, 0]
click at [184, 217] on icon at bounding box center [181, 216] width 4 height 4
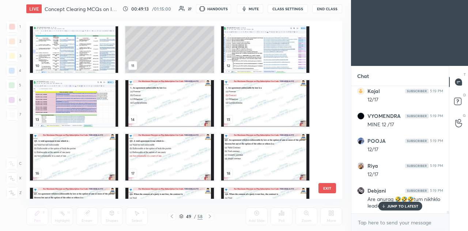
scroll to position [188, 0]
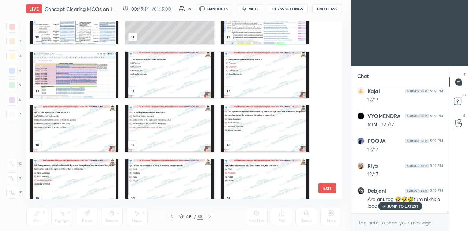
click at [168, 72] on img "grid" at bounding box center [169, 75] width 88 height 46
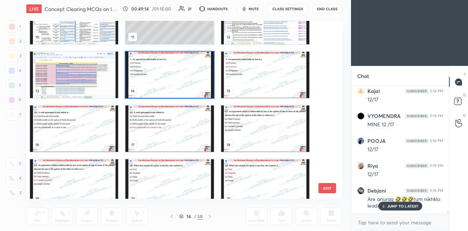
click at [168, 74] on img "grid" at bounding box center [169, 75] width 88 height 46
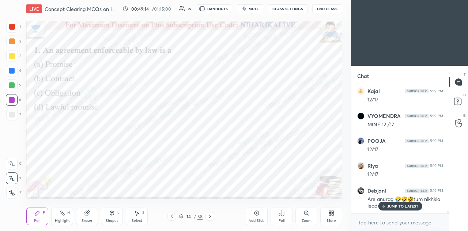
click at [170, 75] on img "grid" at bounding box center [169, 75] width 88 height 46
click at [211, 217] on icon at bounding box center [210, 216] width 6 height 6
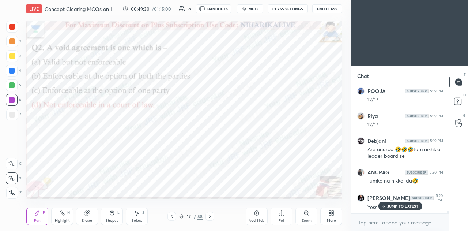
scroll to position [6653, 0]
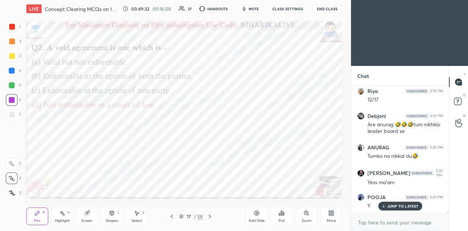
click at [181, 215] on icon at bounding box center [181, 216] width 4 height 4
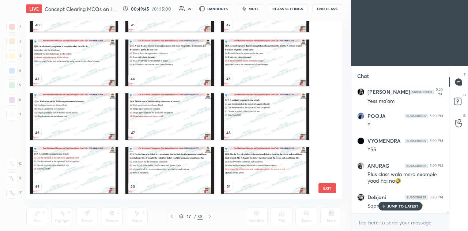
scroll to position [740, 0]
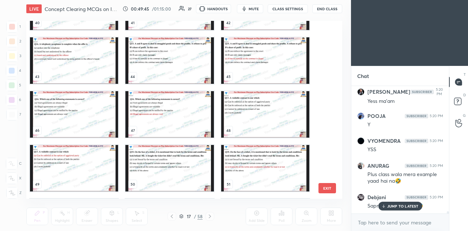
click at [94, 169] on img "grid" at bounding box center [74, 168] width 88 height 46
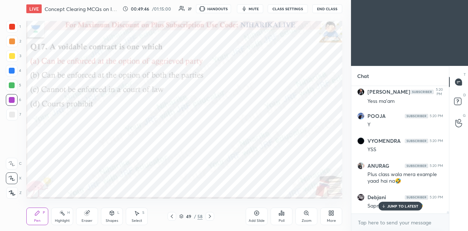
click at [95, 169] on img "grid" at bounding box center [74, 168] width 88 height 46
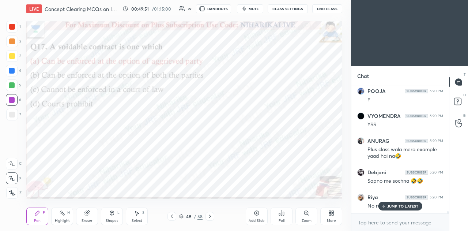
click at [181, 217] on icon at bounding box center [181, 216] width 4 height 4
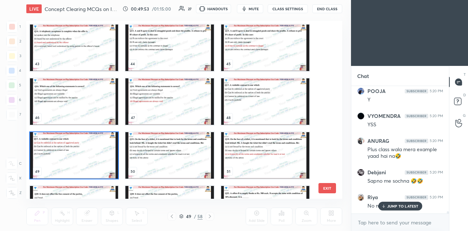
scroll to position [759, 0]
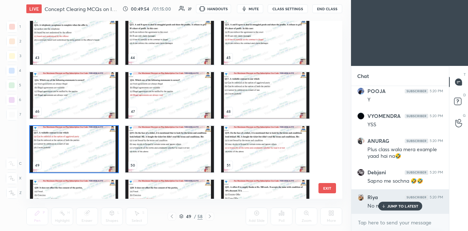
click at [396, 207] on p "JUMP TO LATEST" at bounding box center [402, 206] width 31 height 4
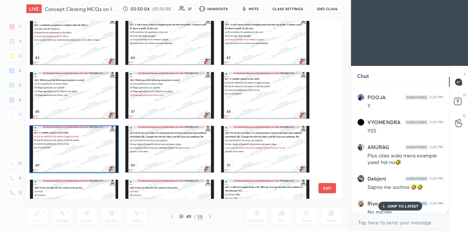
scroll to position [6791, 0]
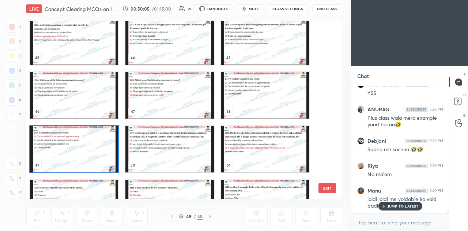
click at [395, 206] on p "JUMP TO LATEST" at bounding box center [402, 206] width 31 height 4
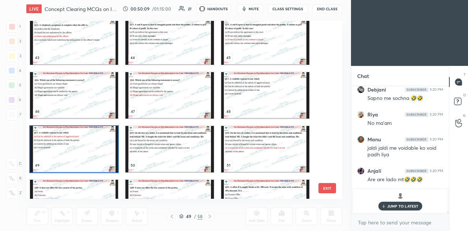
scroll to position [6867, 0]
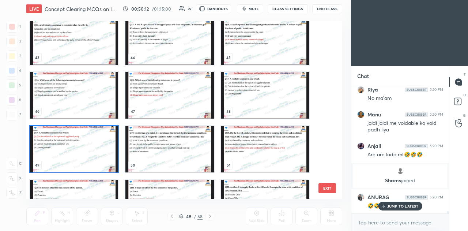
click at [151, 146] on img "grid" at bounding box center [169, 149] width 88 height 46
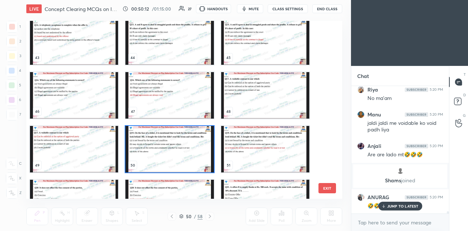
click at [150, 147] on img "grid" at bounding box center [169, 149] width 88 height 46
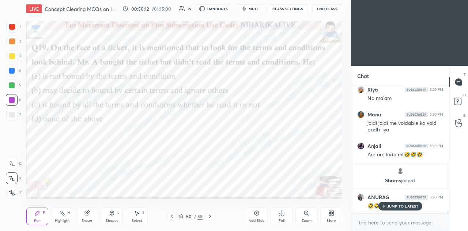
click at [150, 146] on img "grid" at bounding box center [169, 149] width 88 height 46
click at [182, 217] on icon at bounding box center [182, 216] width 4 height 1
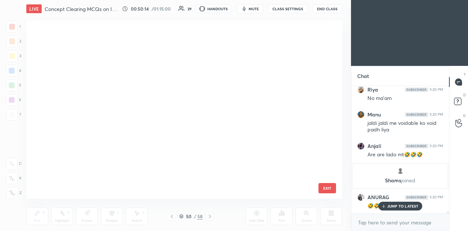
scroll to position [176, 312]
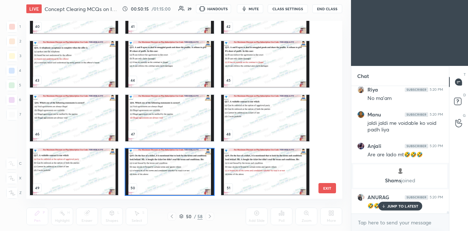
click at [182, 177] on img "grid" at bounding box center [169, 171] width 88 height 46
click at [182, 178] on img "grid" at bounding box center [169, 171] width 88 height 46
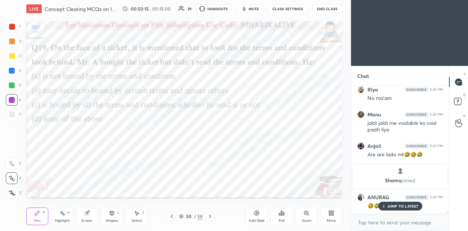
scroll to position [0, 0]
click at [282, 219] on div "Poll" at bounding box center [282, 221] width 6 height 4
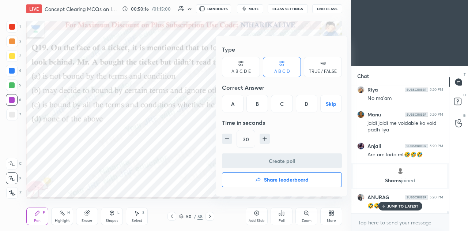
click at [266, 139] on icon "button" at bounding box center [265, 139] width 4 height 0
type input "60"
click at [206, 153] on div at bounding box center [234, 115] width 468 height 231
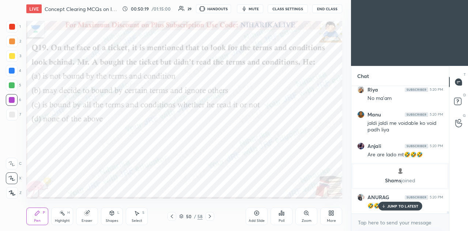
click at [181, 215] on icon at bounding box center [181, 216] width 4 height 4
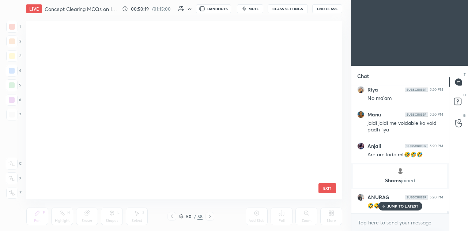
scroll to position [736, 0]
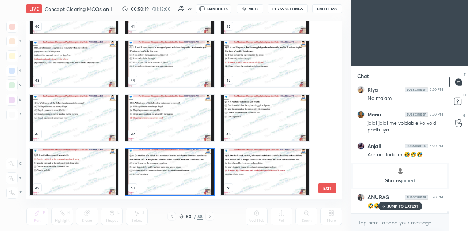
click at [181, 177] on img "grid" at bounding box center [169, 171] width 88 height 46
click at [182, 176] on img "grid" at bounding box center [169, 171] width 88 height 46
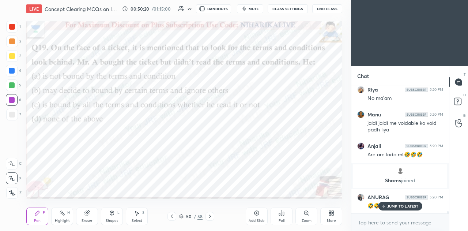
click at [281, 214] on icon at bounding box center [282, 213] width 6 height 6
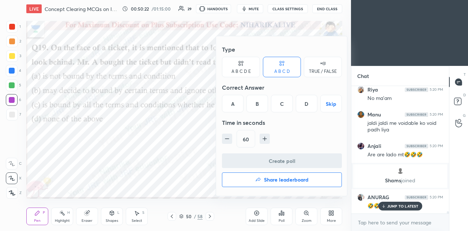
click at [285, 104] on div "C" at bounding box center [282, 104] width 22 height 18
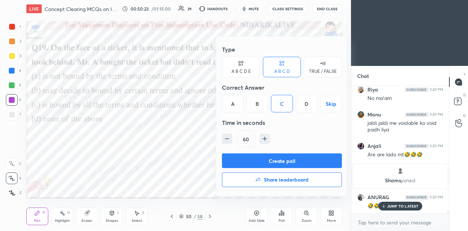
click at [279, 158] on button "Create poll" at bounding box center [282, 160] width 120 height 15
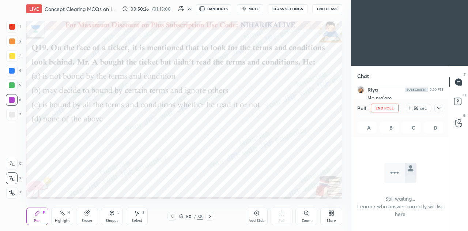
click at [439, 106] on icon at bounding box center [439, 108] width 6 height 6
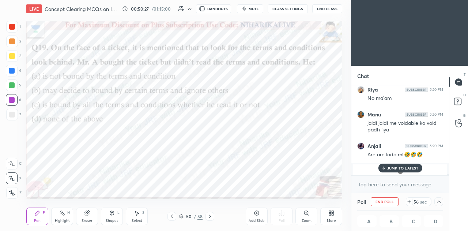
click at [410, 168] on p "JUMP TO LATEST" at bounding box center [402, 168] width 31 height 4
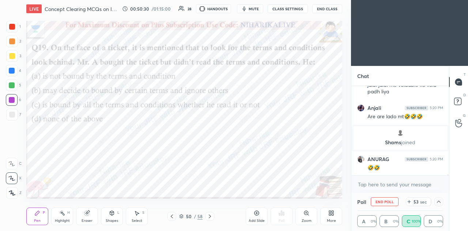
click at [448, 204] on div "Poll End Poll 53 sec A 0% B 0% C 100% D 0%" at bounding box center [400, 212] width 98 height 38
click at [437, 202] on icon at bounding box center [439, 201] width 4 height 2
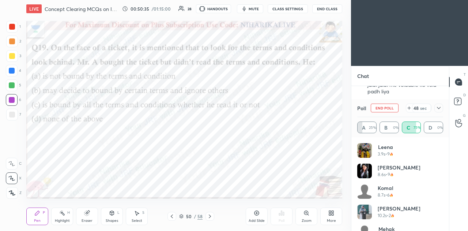
click at [440, 108] on icon at bounding box center [439, 108] width 4 height 2
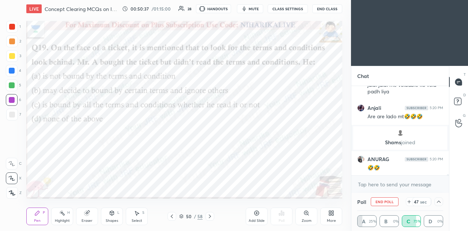
click at [438, 203] on icon at bounding box center [439, 202] width 6 height 6
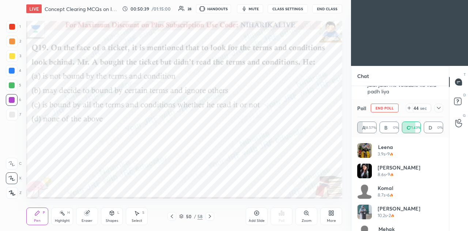
click at [437, 109] on icon at bounding box center [439, 108] width 6 height 6
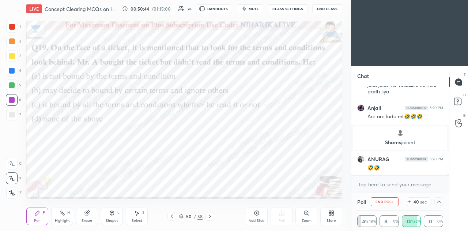
click at [460, 155] on div "T Messages (T) D Doubts (D) G Raise Hand (G)" at bounding box center [458, 148] width 19 height 165
click at [438, 203] on icon at bounding box center [439, 202] width 6 height 6
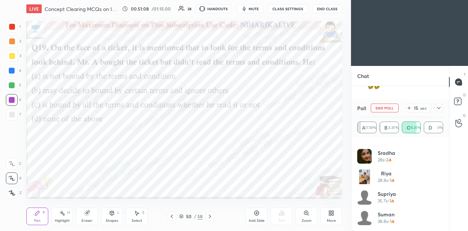
click at [439, 108] on icon at bounding box center [439, 108] width 6 height 6
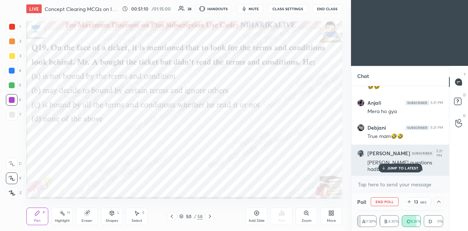
click at [401, 166] on p "JUMP TO LATEST" at bounding box center [402, 168] width 31 height 4
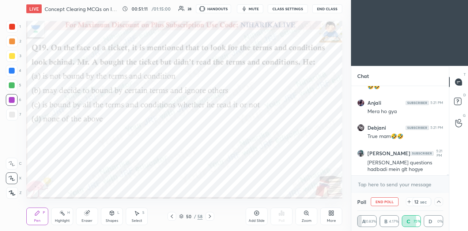
click at [439, 201] on icon at bounding box center [439, 201] width 4 height 2
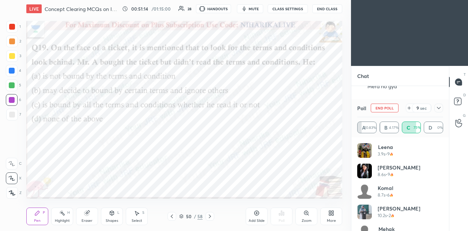
click at [439, 108] on icon at bounding box center [439, 108] width 6 height 6
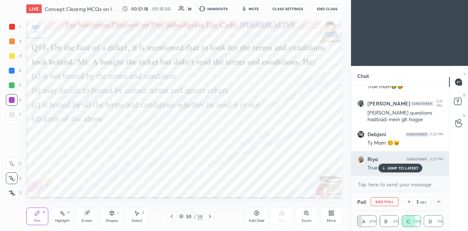
click at [410, 168] on p "JUMP TO LATEST" at bounding box center [402, 168] width 31 height 4
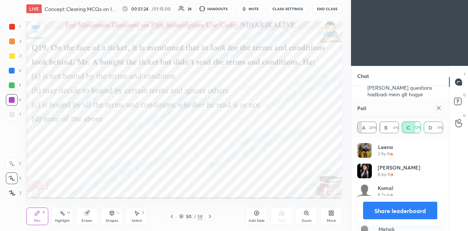
click at [441, 106] on icon at bounding box center [439, 108] width 6 height 6
type textarea "x"
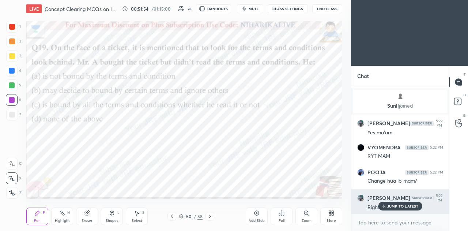
click at [393, 206] on p "JUMP TO LATEST" at bounding box center [402, 206] width 31 height 4
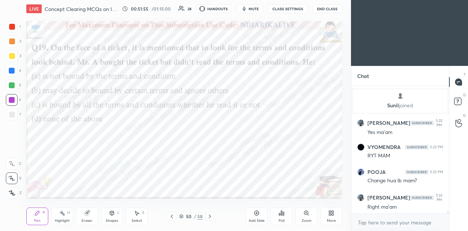
click at [284, 215] on icon at bounding box center [282, 213] width 6 height 6
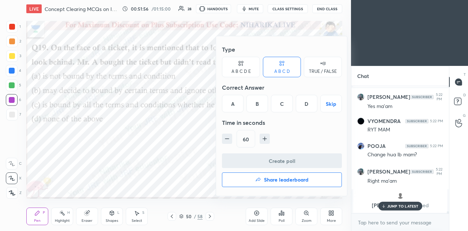
click at [278, 180] on h4 "Share leaderboard" at bounding box center [286, 179] width 45 height 5
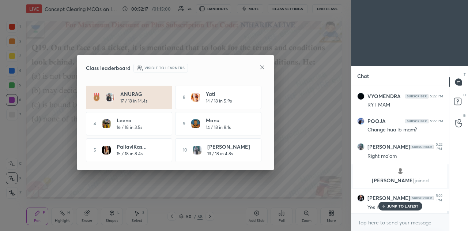
click at [261, 68] on icon at bounding box center [262, 67] width 4 height 4
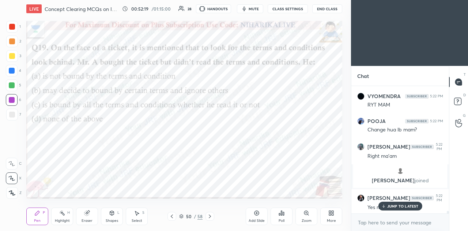
click at [395, 205] on p "JUMP TO LATEST" at bounding box center [402, 206] width 31 height 4
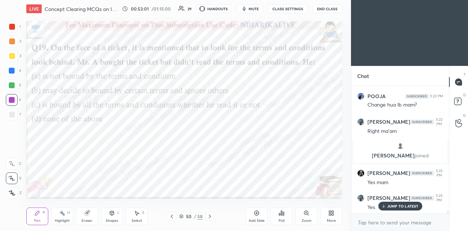
scroll to position [6087, 0]
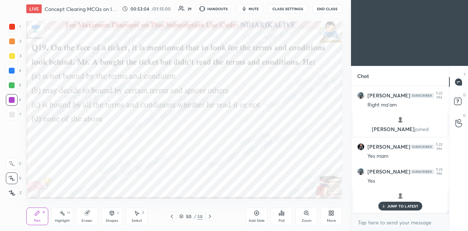
click at [210, 218] on icon at bounding box center [210, 216] width 6 height 6
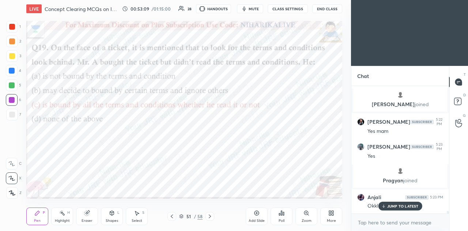
click at [384, 206] on icon at bounding box center [384, 205] width 0 height 3
click at [182, 218] on icon at bounding box center [181, 216] width 4 height 4
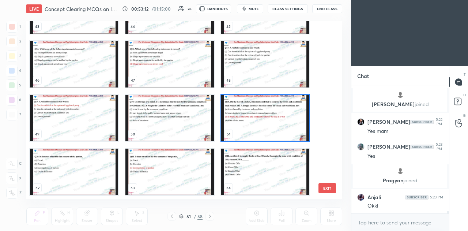
scroll to position [793, 0]
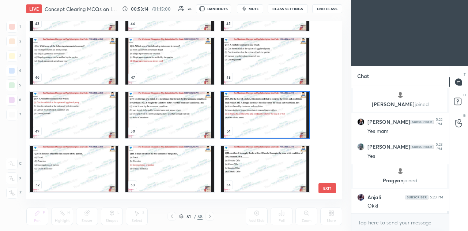
click at [238, 117] on img "grid" at bounding box center [265, 115] width 88 height 46
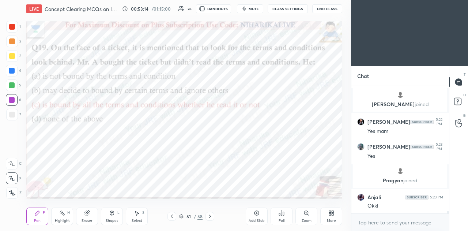
click at [239, 117] on img "grid" at bounding box center [265, 115] width 88 height 46
click at [282, 217] on div "Poll" at bounding box center [282, 216] width 22 height 18
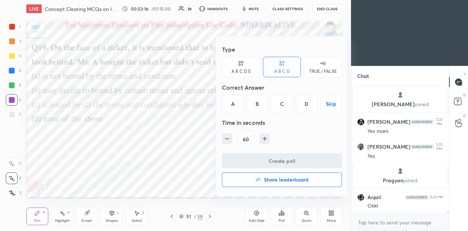
scroll to position [6143, 0]
click at [232, 140] on button "button" at bounding box center [227, 138] width 10 height 10
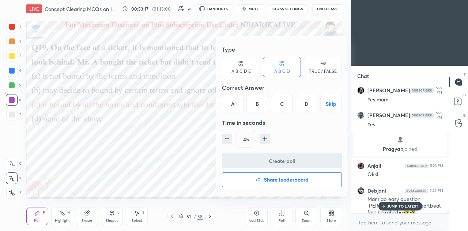
click at [230, 139] on button "button" at bounding box center [227, 138] width 10 height 10
type input "30"
click at [192, 178] on div at bounding box center [234, 115] width 468 height 231
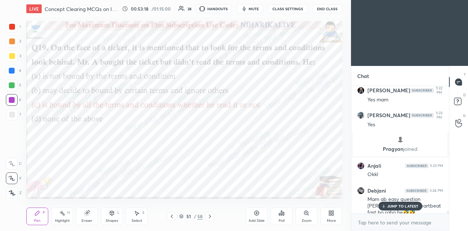
click at [182, 217] on icon at bounding box center [182, 216] width 4 height 1
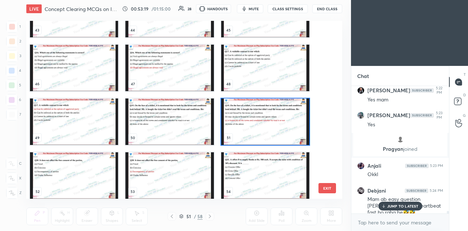
scroll to position [791, 0]
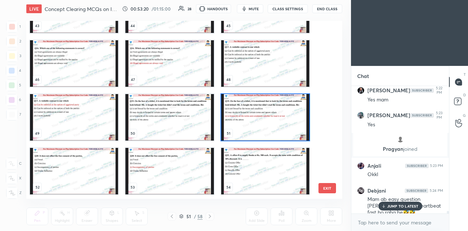
click at [245, 118] on img "grid" at bounding box center [265, 117] width 88 height 46
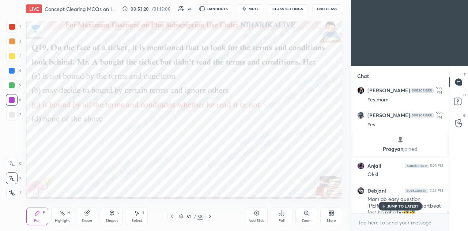
click at [246, 117] on img "grid" at bounding box center [265, 117] width 88 height 46
click at [209, 216] on icon at bounding box center [210, 216] width 6 height 6
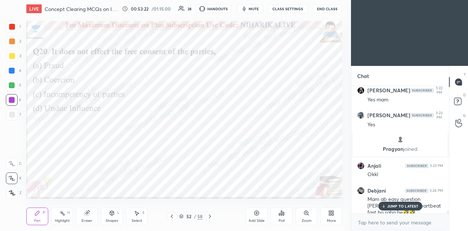
click at [282, 215] on icon at bounding box center [281, 213] width 1 height 4
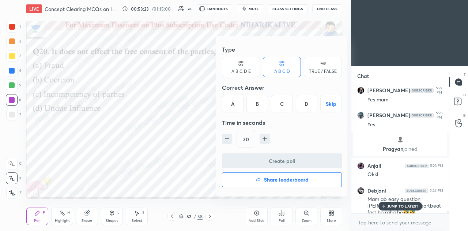
click at [282, 100] on div "C" at bounding box center [282, 104] width 22 height 18
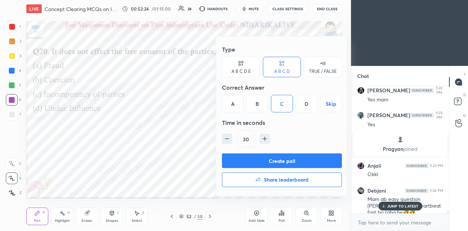
click at [278, 157] on button "Create poll" at bounding box center [282, 160] width 120 height 15
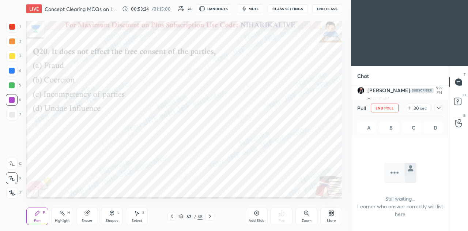
scroll to position [2, 2]
click at [440, 109] on icon at bounding box center [439, 108] width 6 height 6
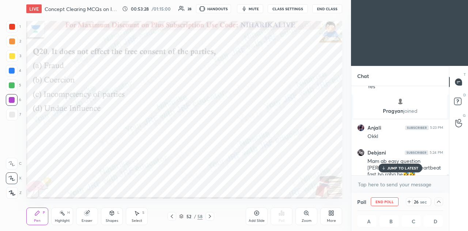
scroll to position [0, 2]
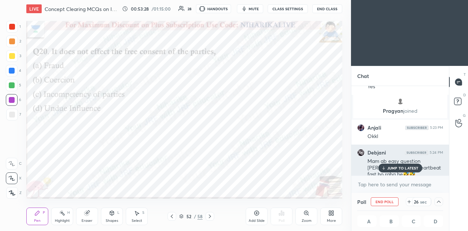
click at [395, 166] on p "JUMP TO LATEST" at bounding box center [402, 168] width 31 height 4
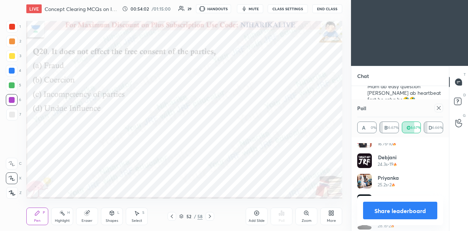
scroll to position [240, 0]
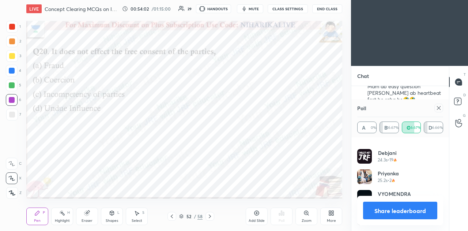
click at [439, 108] on icon at bounding box center [439, 108] width 4 height 4
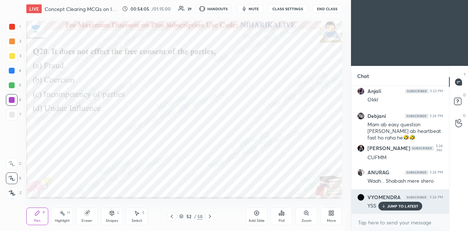
click at [395, 209] on div "JUMP TO LATEST" at bounding box center [400, 206] width 44 height 9
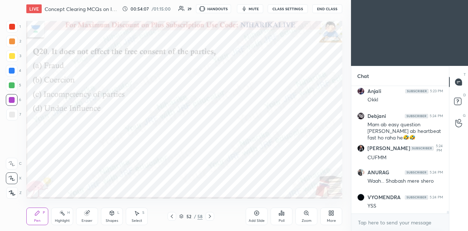
click at [211, 217] on icon at bounding box center [210, 216] width 6 height 6
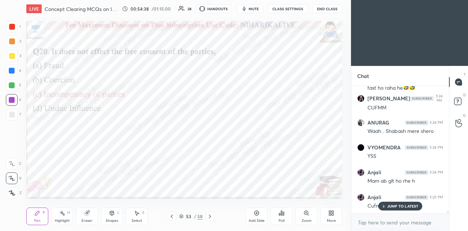
click at [393, 207] on p "JUMP TO LATEST" at bounding box center [402, 206] width 31 height 4
click at [210, 218] on icon at bounding box center [210, 216] width 2 height 4
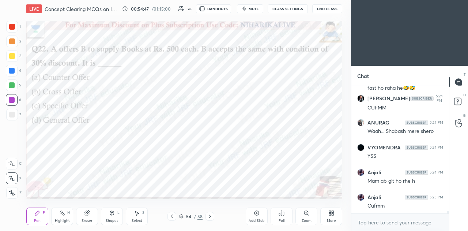
click at [183, 215] on icon at bounding box center [181, 216] width 4 height 4
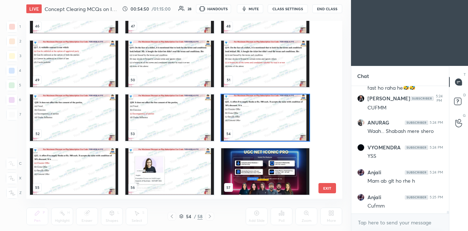
click at [252, 115] on img "grid" at bounding box center [265, 117] width 88 height 46
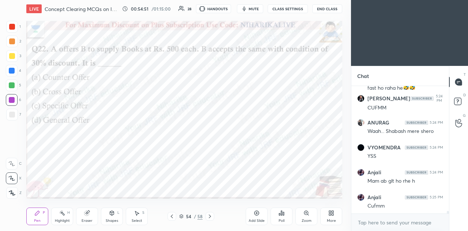
click at [252, 116] on img "grid" at bounding box center [265, 117] width 88 height 46
click at [278, 214] on div "Poll" at bounding box center [282, 216] width 22 height 18
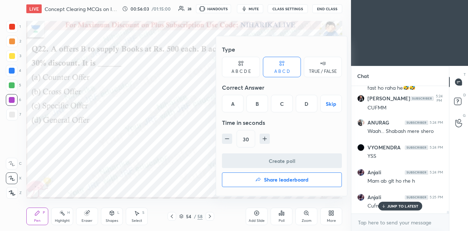
scroll to position [6293, 0]
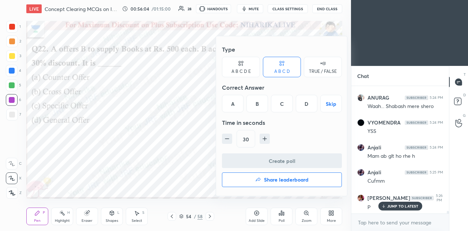
click at [237, 105] on div "A" at bounding box center [233, 104] width 22 height 18
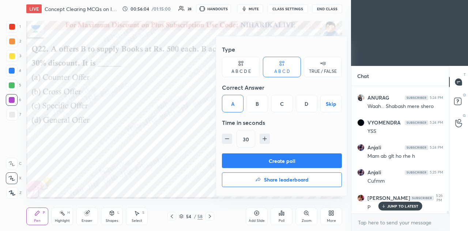
scroll to position [6318, 0]
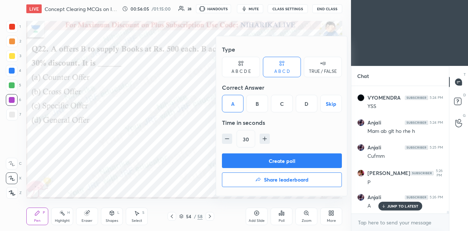
click at [261, 162] on button "Create poll" at bounding box center [282, 160] width 120 height 15
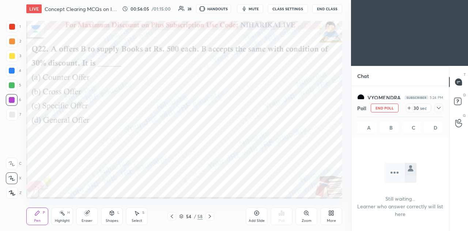
scroll to position [87, 95]
click at [443, 106] on div at bounding box center [438, 107] width 9 height 9
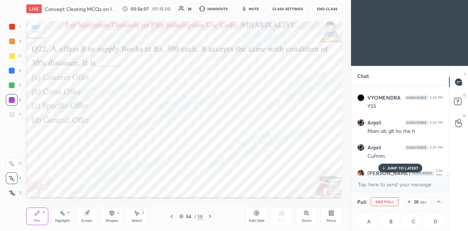
scroll to position [0, 2]
click at [406, 167] on p "JUMP TO LATEST" at bounding box center [402, 168] width 31 height 4
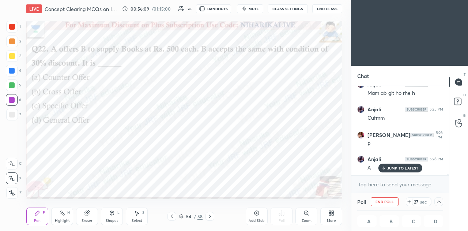
scroll to position [6380, 0]
click at [404, 168] on p "JUMP TO LATEST" at bounding box center [402, 168] width 31 height 4
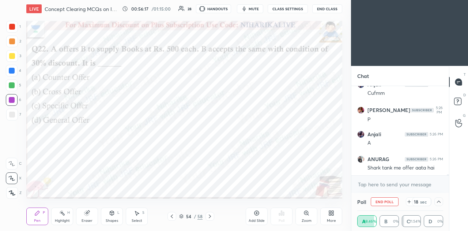
scroll to position [6405, 0]
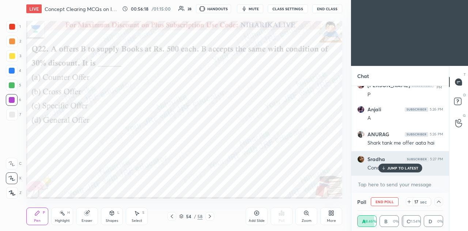
click at [404, 172] on div "[PERSON_NAME] 5:27 PM Conditions" at bounding box center [400, 163] width 98 height 25
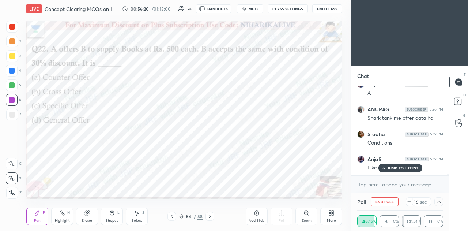
click at [394, 167] on p "JUMP TO LATEST" at bounding box center [402, 168] width 31 height 4
click at [437, 202] on icon at bounding box center [439, 202] width 6 height 6
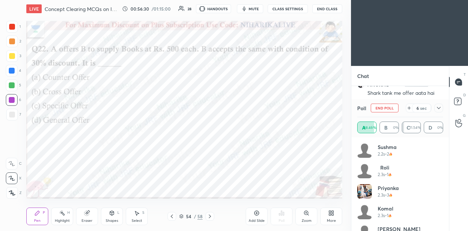
scroll to position [383, 0]
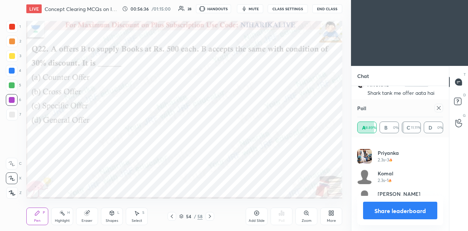
click at [439, 109] on icon at bounding box center [439, 108] width 6 height 6
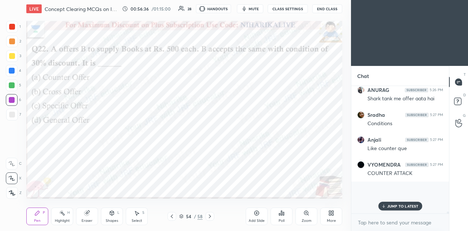
scroll to position [62, 95]
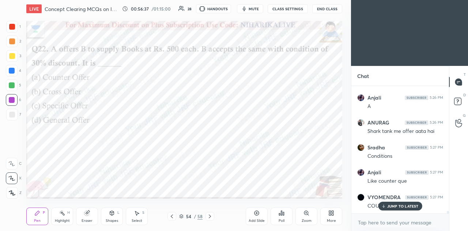
click at [210, 218] on icon at bounding box center [210, 216] width 6 height 6
click at [280, 215] on icon at bounding box center [282, 213] width 6 height 6
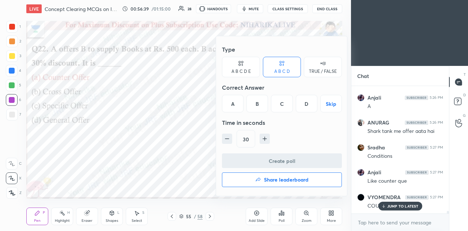
click at [280, 179] on h4 "Share leaderboard" at bounding box center [286, 179] width 45 height 5
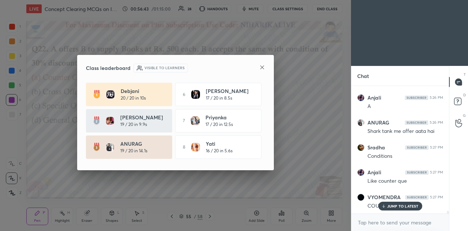
click at [261, 70] on icon at bounding box center [262, 67] width 6 height 6
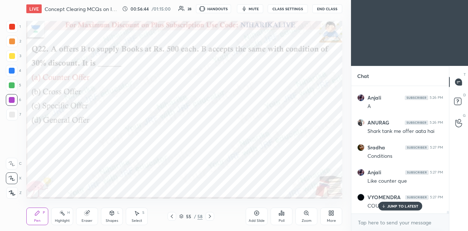
click at [210, 217] on icon at bounding box center [210, 216] width 6 height 6
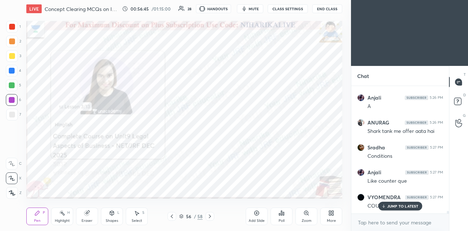
click at [174, 214] on icon at bounding box center [172, 216] width 6 height 6
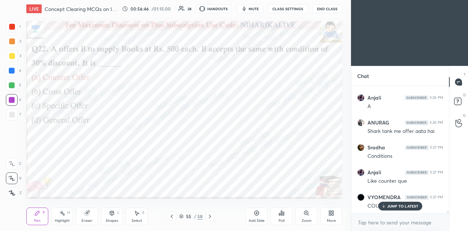
click at [287, 220] on div "Poll" at bounding box center [282, 216] width 22 height 18
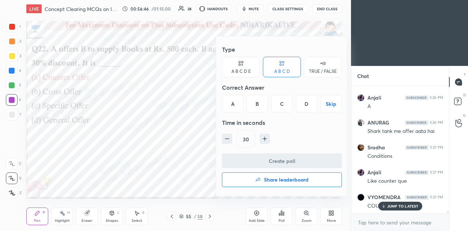
click at [286, 181] on h4 "Share leaderboard" at bounding box center [286, 179] width 45 height 5
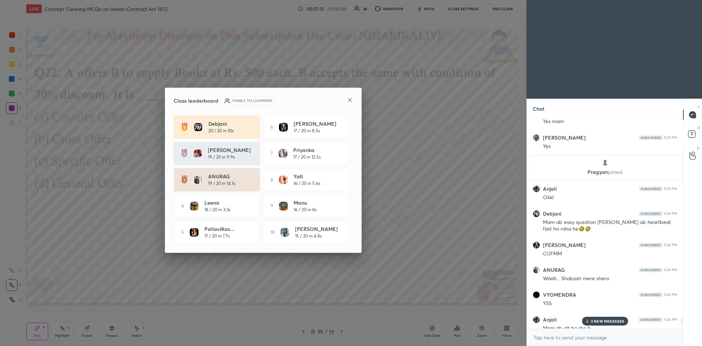
click at [352, 101] on icon at bounding box center [350, 100] width 4 height 4
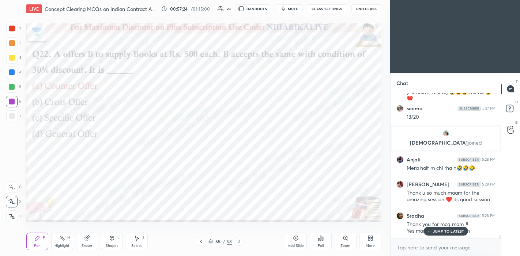
click at [448, 230] on p "JUMP TO LATEST" at bounding box center [448, 231] width 31 height 4
click at [238, 230] on icon at bounding box center [239, 242] width 6 height 6
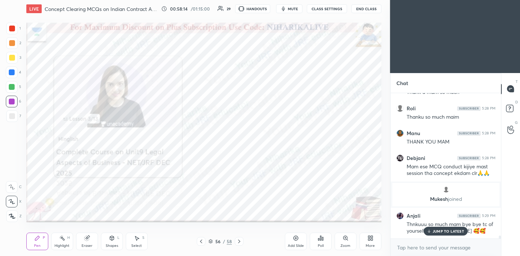
click at [434, 230] on p "JUMP TO LATEST" at bounding box center [448, 231] width 31 height 4
click at [211, 230] on icon at bounding box center [210, 242] width 4 height 4
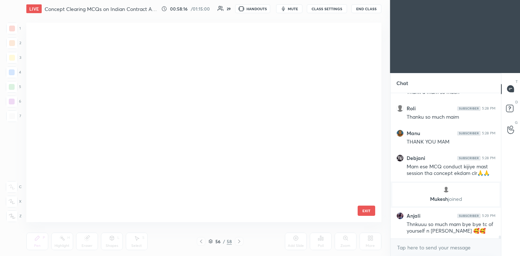
scroll to position [961, 0]
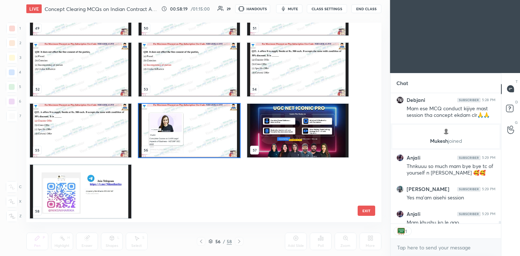
click at [124, 193] on img "grid" at bounding box center [80, 192] width 101 height 54
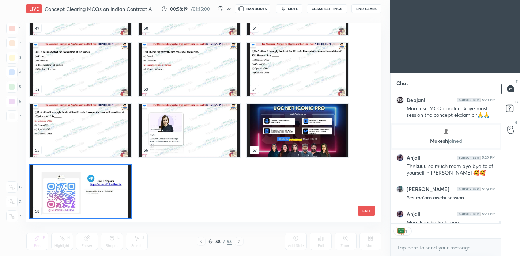
click at [124, 195] on img "grid" at bounding box center [80, 192] width 101 height 54
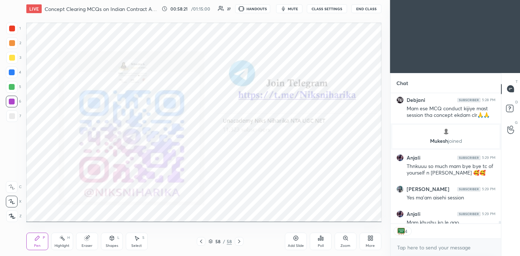
click at [211, 230] on icon at bounding box center [210, 242] width 4 height 4
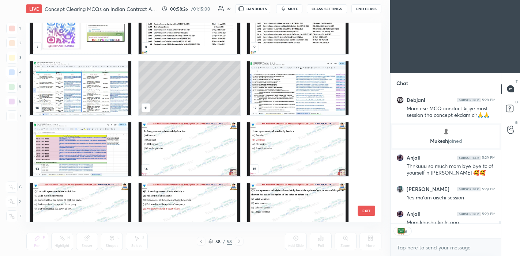
scroll to position [148, 0]
click at [97, 36] on img "grid" at bounding box center [80, 27] width 101 height 54
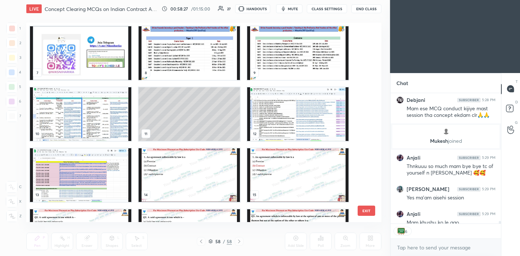
click at [99, 36] on div "7 8 9 10 11 12 13 14 15 16 17 18 19 20 21" at bounding box center [197, 123] width 342 height 200
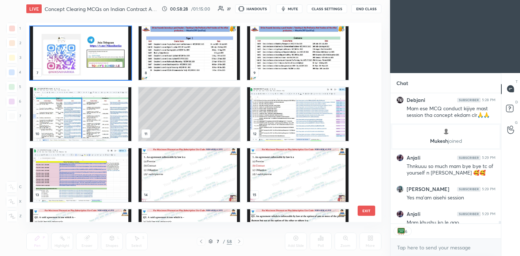
click at [100, 39] on img "grid" at bounding box center [80, 53] width 101 height 54
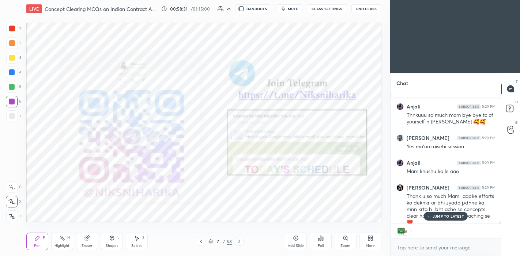
click at [238, 230] on icon at bounding box center [239, 242] width 2 height 4
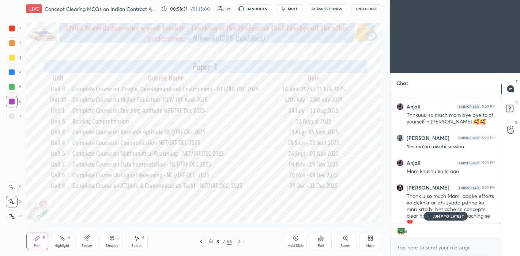
click at [237, 230] on icon at bounding box center [239, 242] width 6 height 6
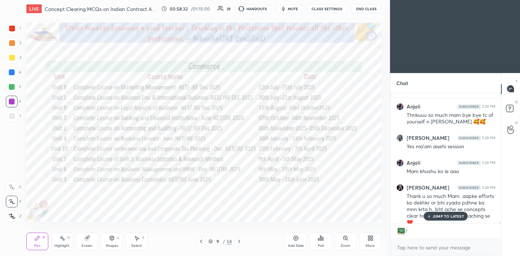
click at [198, 230] on icon at bounding box center [201, 242] width 6 height 6
click at [201, 230] on icon at bounding box center [201, 242] width 6 height 6
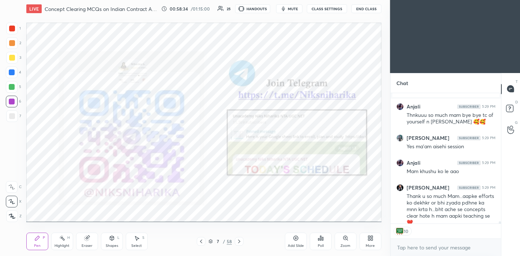
scroll to position [7132, 0]
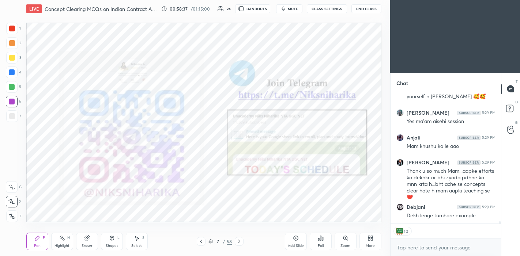
click at [239, 230] on icon at bounding box center [239, 242] width 6 height 6
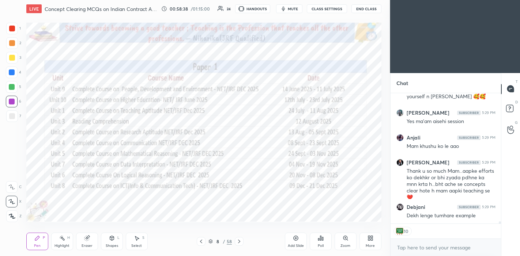
click at [238, 230] on icon at bounding box center [239, 242] width 2 height 4
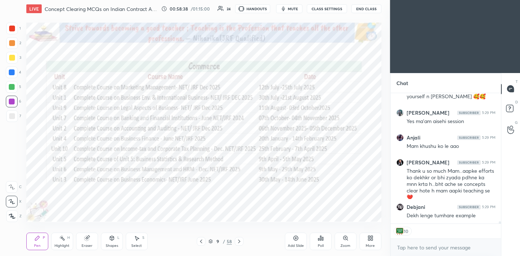
click at [238, 230] on icon at bounding box center [239, 242] width 6 height 6
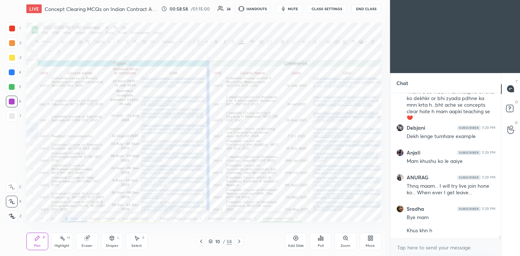
scroll to position [7235, 0]
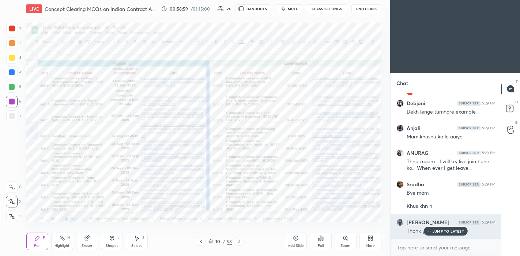
click at [448, 230] on p "JUMP TO LATEST" at bounding box center [448, 231] width 31 height 4
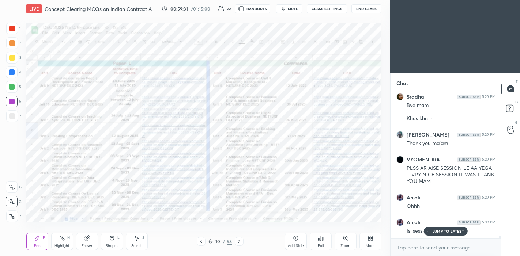
scroll to position [7348, 0]
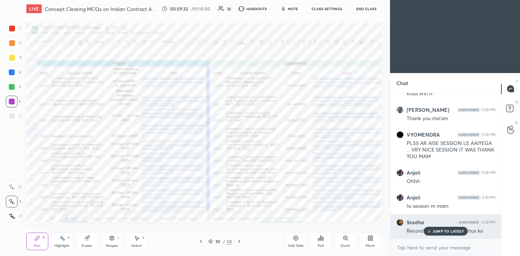
click at [439, 230] on p "JUMP TO LATEST" at bounding box center [448, 231] width 31 height 4
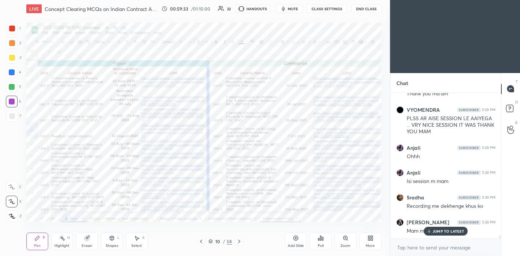
scroll to position [7398, 0]
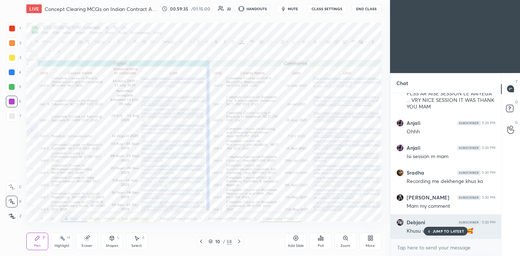
click at [441, 230] on p "JUMP TO LATEST" at bounding box center [448, 231] width 31 height 4
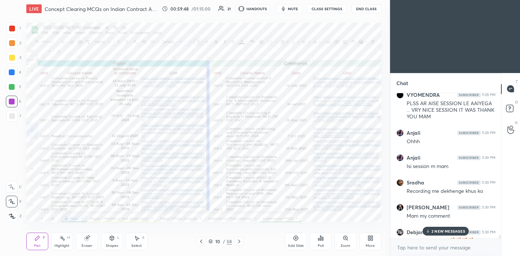
scroll to position [7472, 0]
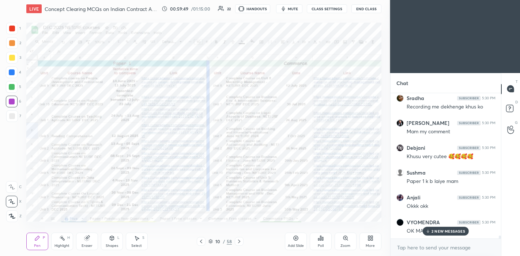
click at [441, 230] on p "2 NEW MESSAGES" at bounding box center [449, 231] width 34 height 4
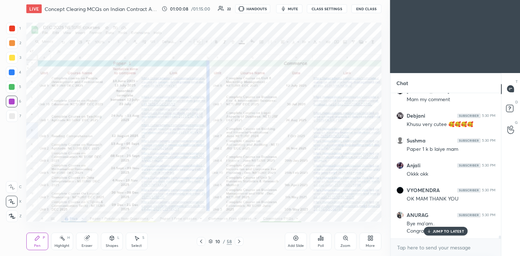
scroll to position [7530, 0]
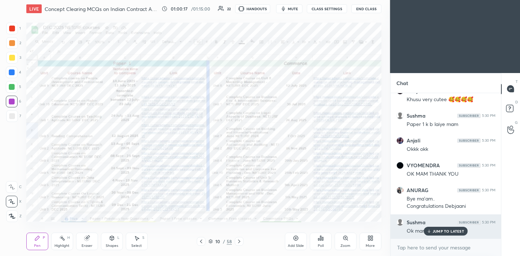
click at [439, 230] on p "JUMP TO LATEST" at bounding box center [448, 231] width 31 height 4
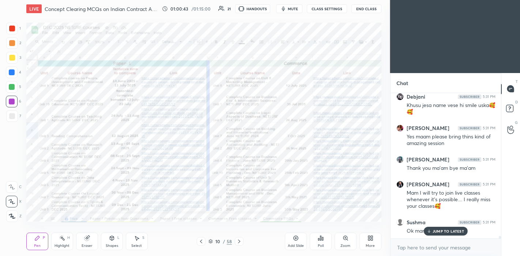
scroll to position [7705, 0]
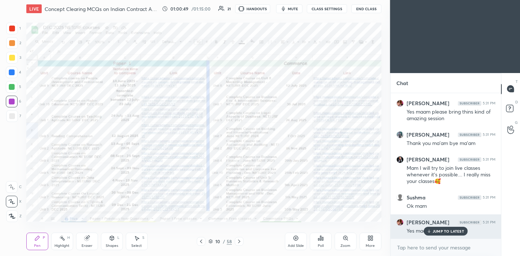
click at [448, 230] on p "JUMP TO LATEST" at bounding box center [448, 231] width 31 height 4
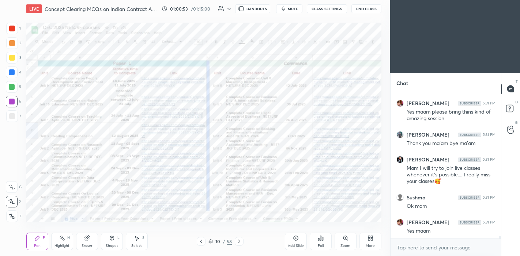
click at [241, 230] on icon at bounding box center [239, 242] width 6 height 6
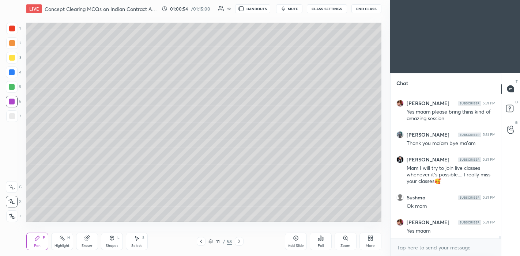
click at [241, 230] on icon at bounding box center [239, 242] width 6 height 6
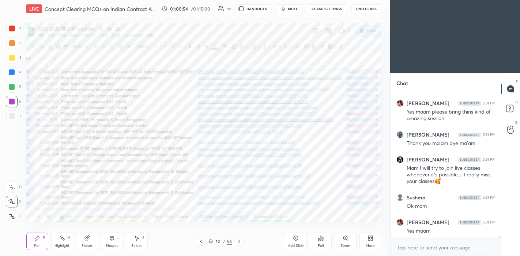
click at [241, 230] on icon at bounding box center [239, 242] width 6 height 6
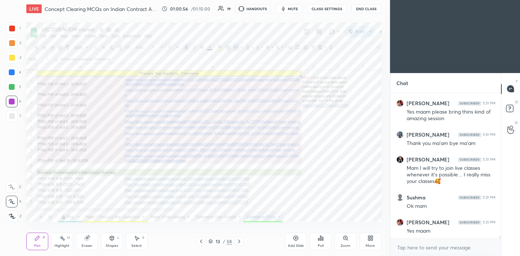
click at [210, 230] on icon at bounding box center [210, 242] width 4 height 4
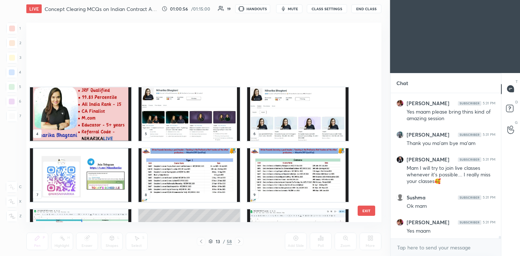
scroll to position [197, 351]
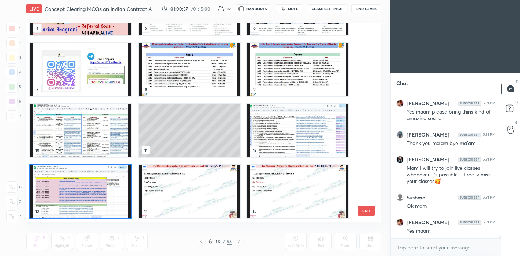
click at [103, 191] on img "grid" at bounding box center [80, 192] width 101 height 54
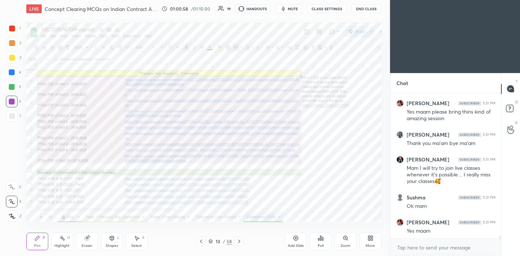
click at [102, 192] on img "grid" at bounding box center [80, 192] width 101 height 54
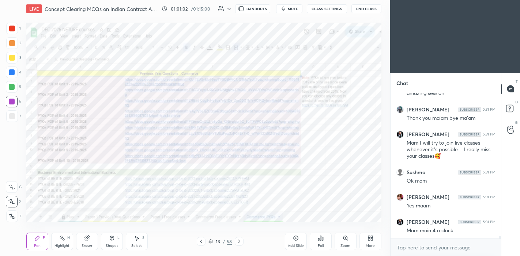
click at [203, 230] on icon at bounding box center [201, 242] width 6 height 6
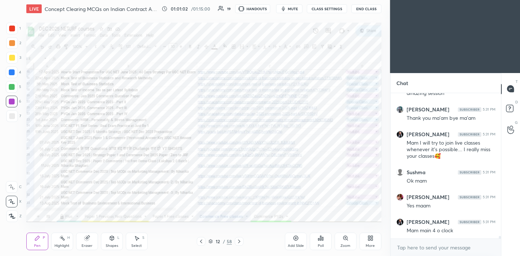
click at [202, 230] on icon at bounding box center [201, 242] width 6 height 6
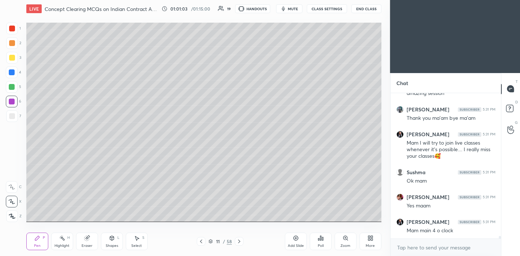
click at [201, 230] on icon at bounding box center [201, 242] width 6 height 6
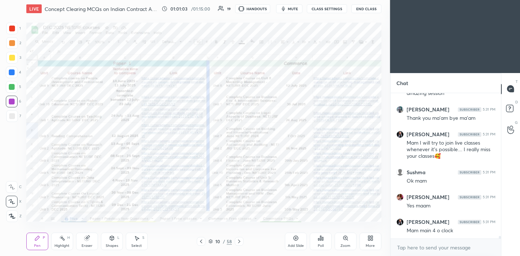
click at [200, 230] on icon at bounding box center [201, 242] width 6 height 6
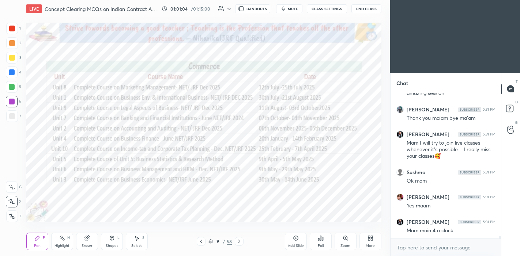
click at [199, 230] on icon at bounding box center [201, 242] width 6 height 6
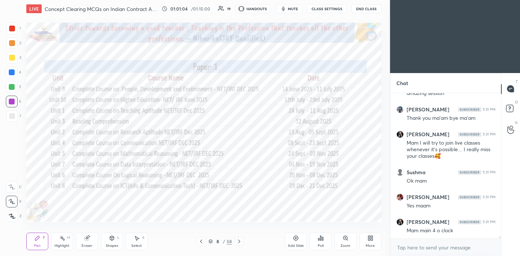
click at [199, 230] on icon at bounding box center [201, 242] width 6 height 6
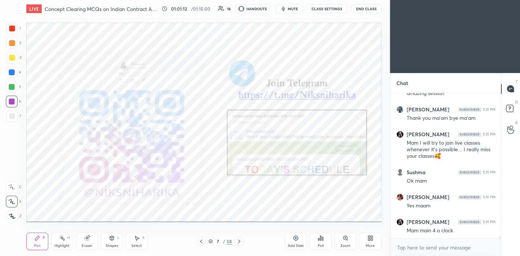
click at [211, 230] on icon at bounding box center [210, 242] width 4 height 4
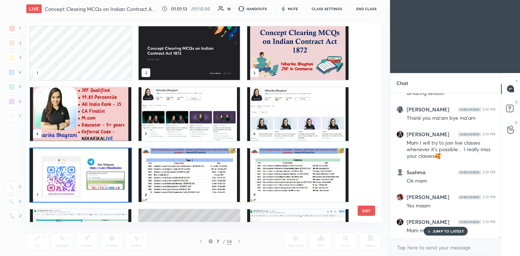
scroll to position [7755, 0]
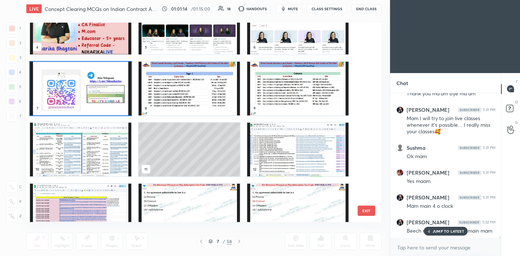
click at [188, 198] on img "grid" at bounding box center [189, 211] width 101 height 54
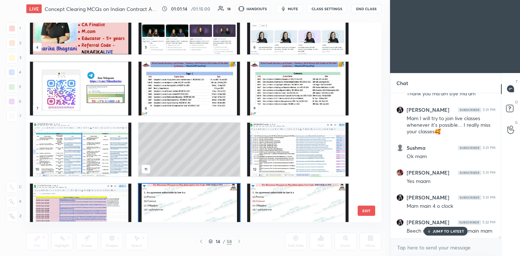
scroll to position [106, 0]
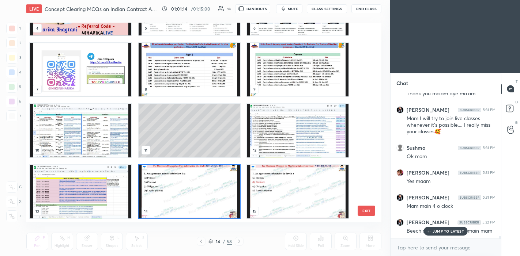
click at [190, 197] on img "grid" at bounding box center [189, 192] width 101 height 54
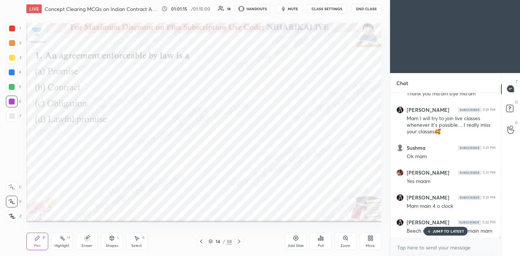
click at [192, 197] on img "grid" at bounding box center [189, 192] width 101 height 54
click at [430, 230] on icon at bounding box center [429, 231] width 5 height 4
click at [369, 8] on button "End Class" at bounding box center [366, 8] width 30 height 9
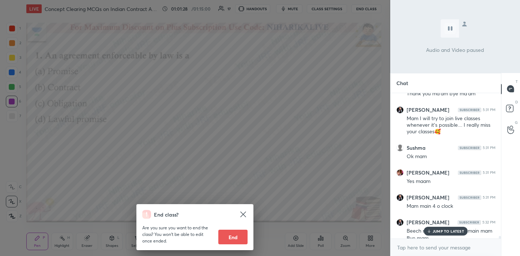
scroll to position [7762, 0]
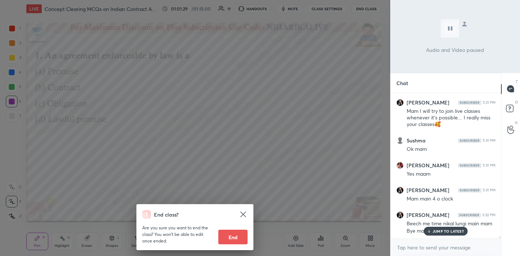
click at [229, 230] on button "End" at bounding box center [232, 237] width 29 height 15
type textarea "x"
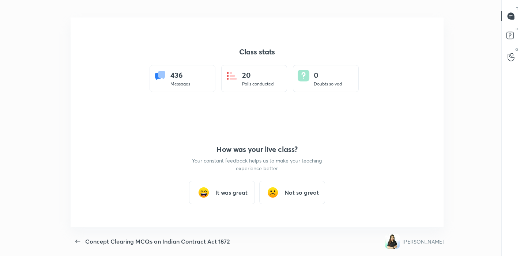
scroll to position [36362, 36068]
